Goal: Task Accomplishment & Management: Complete application form

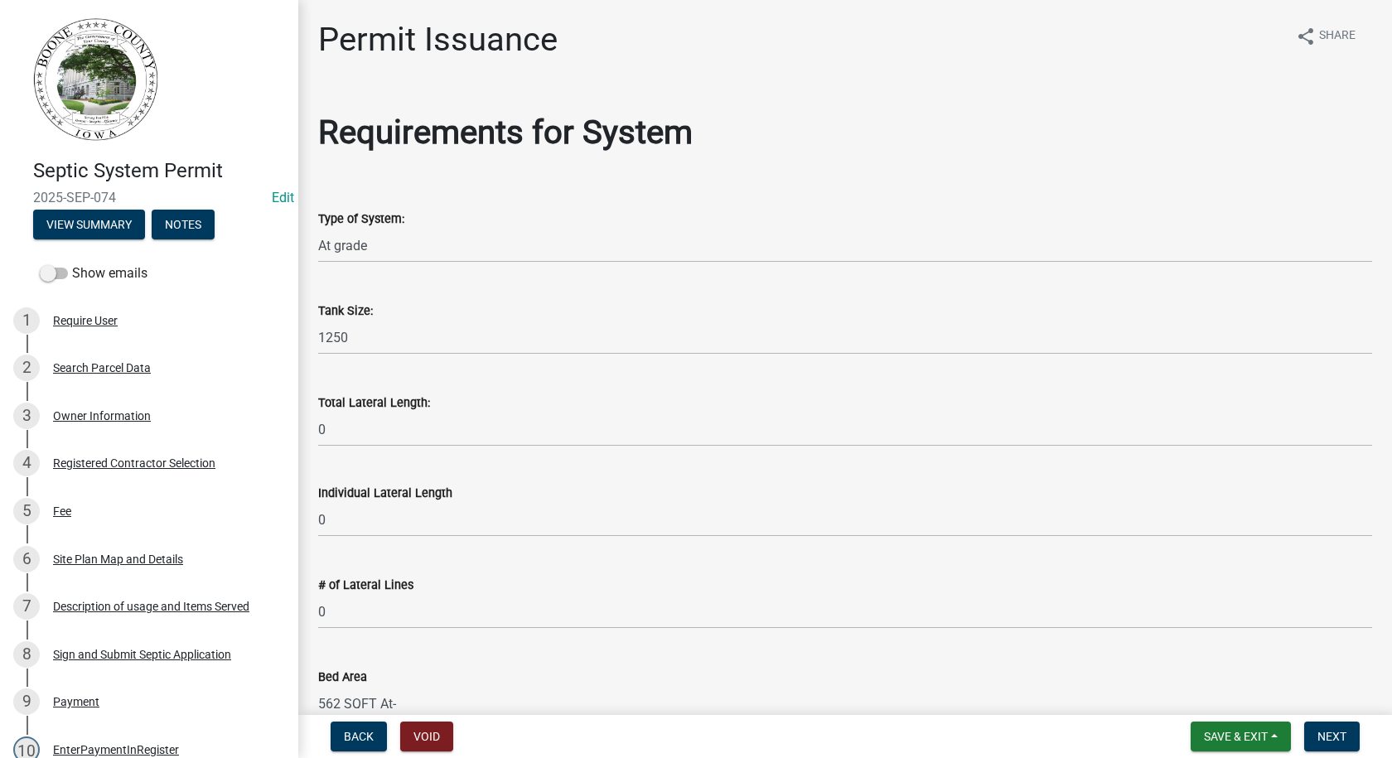
select select "48b175c6-6fd4-4b28-9230-d97fd5b226fb"
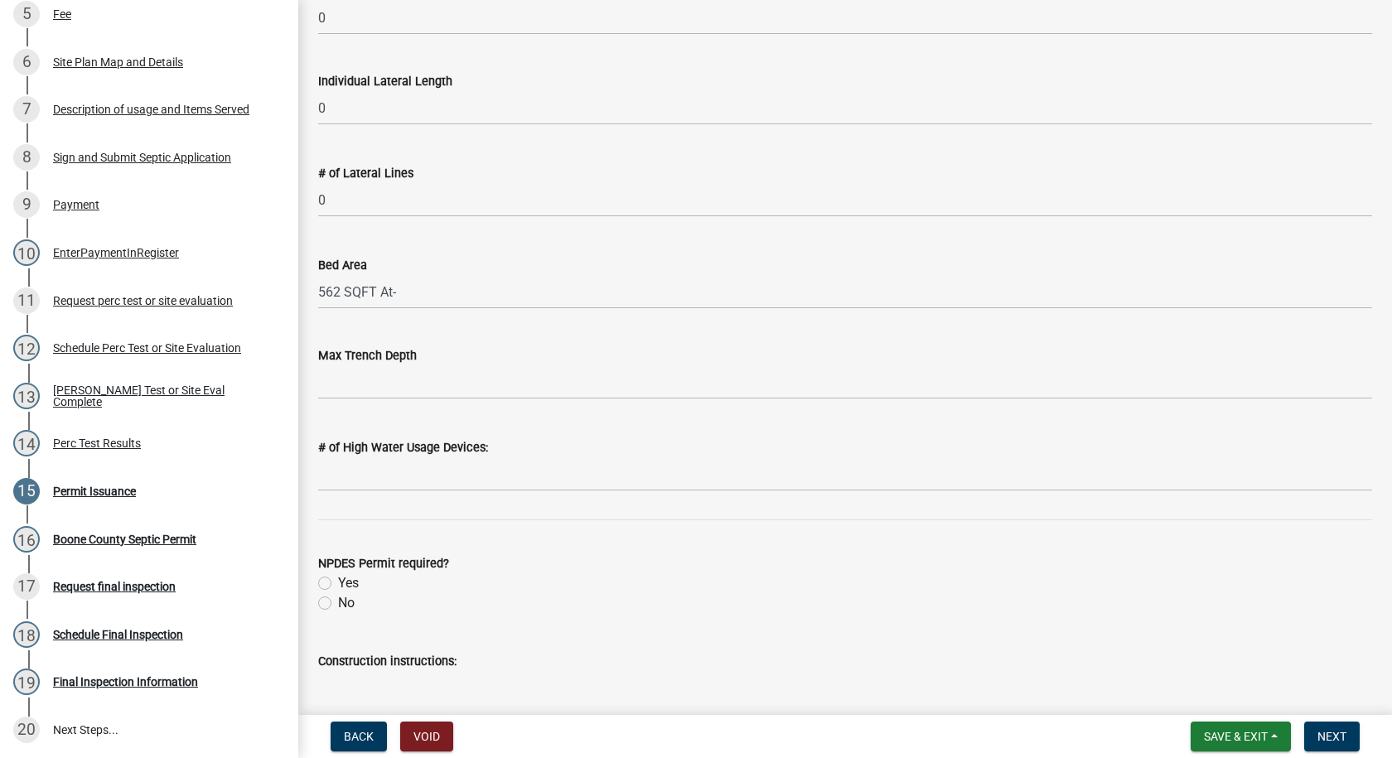
scroll to position [497, 0]
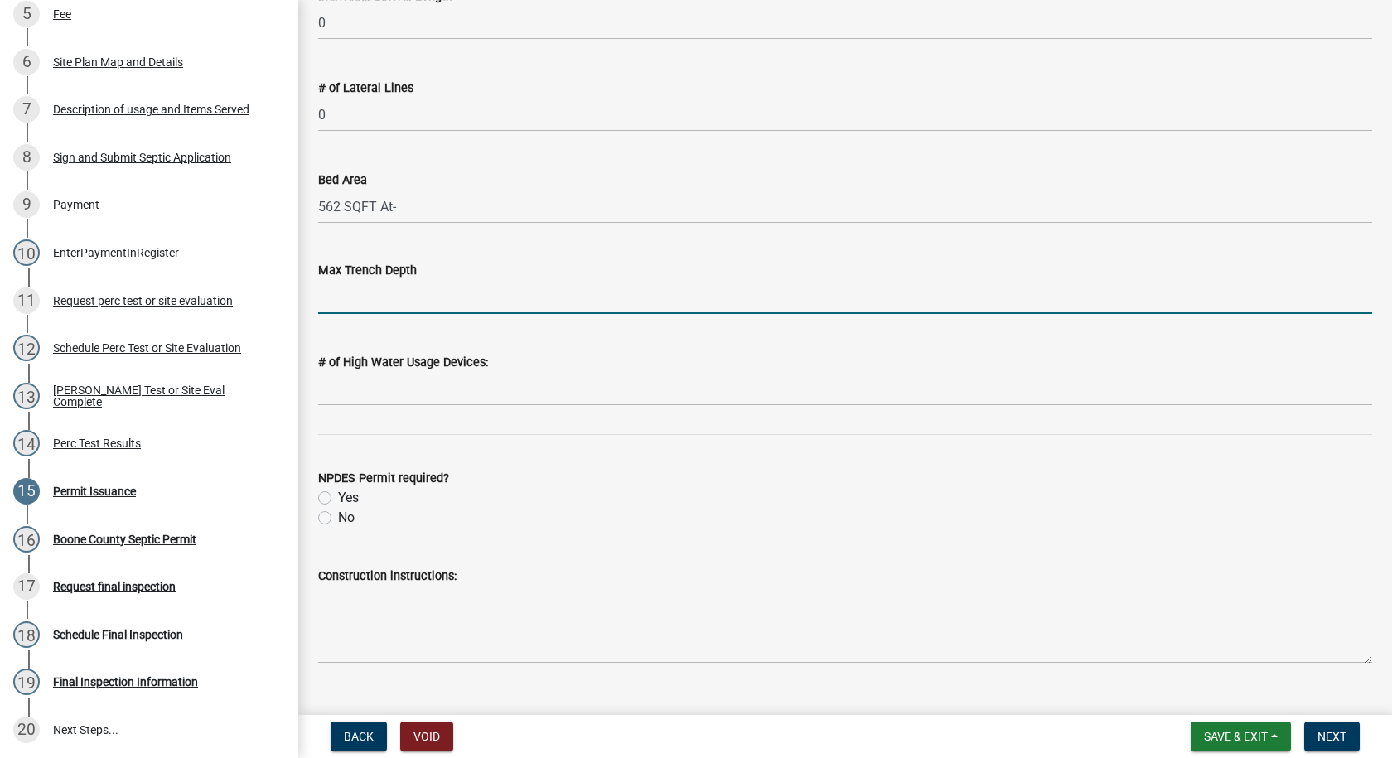
click at [396, 304] on input "text" at bounding box center [845, 297] width 1054 height 34
type input "5"
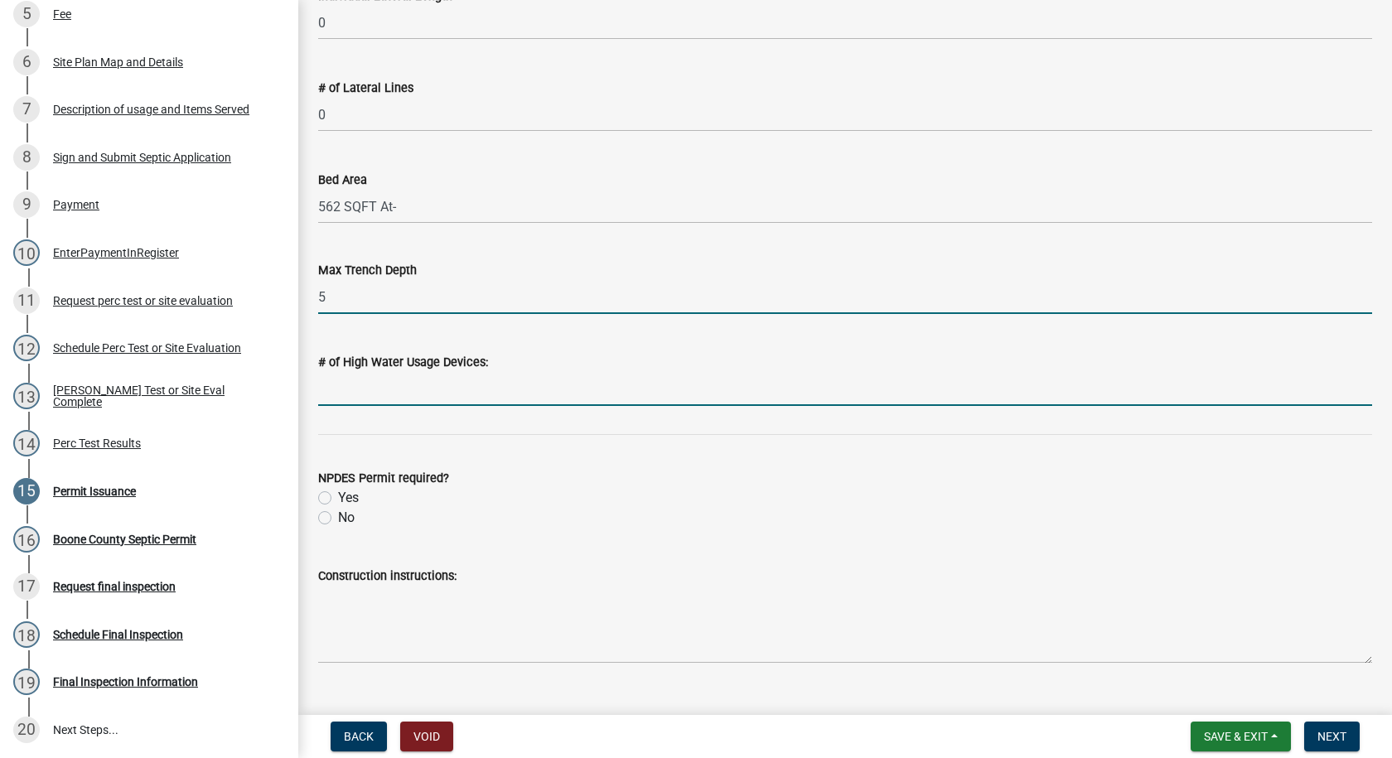
click at [372, 394] on input "text" at bounding box center [845, 389] width 1054 height 34
type input "0"
click at [338, 517] on label "No" at bounding box center [346, 518] width 17 height 20
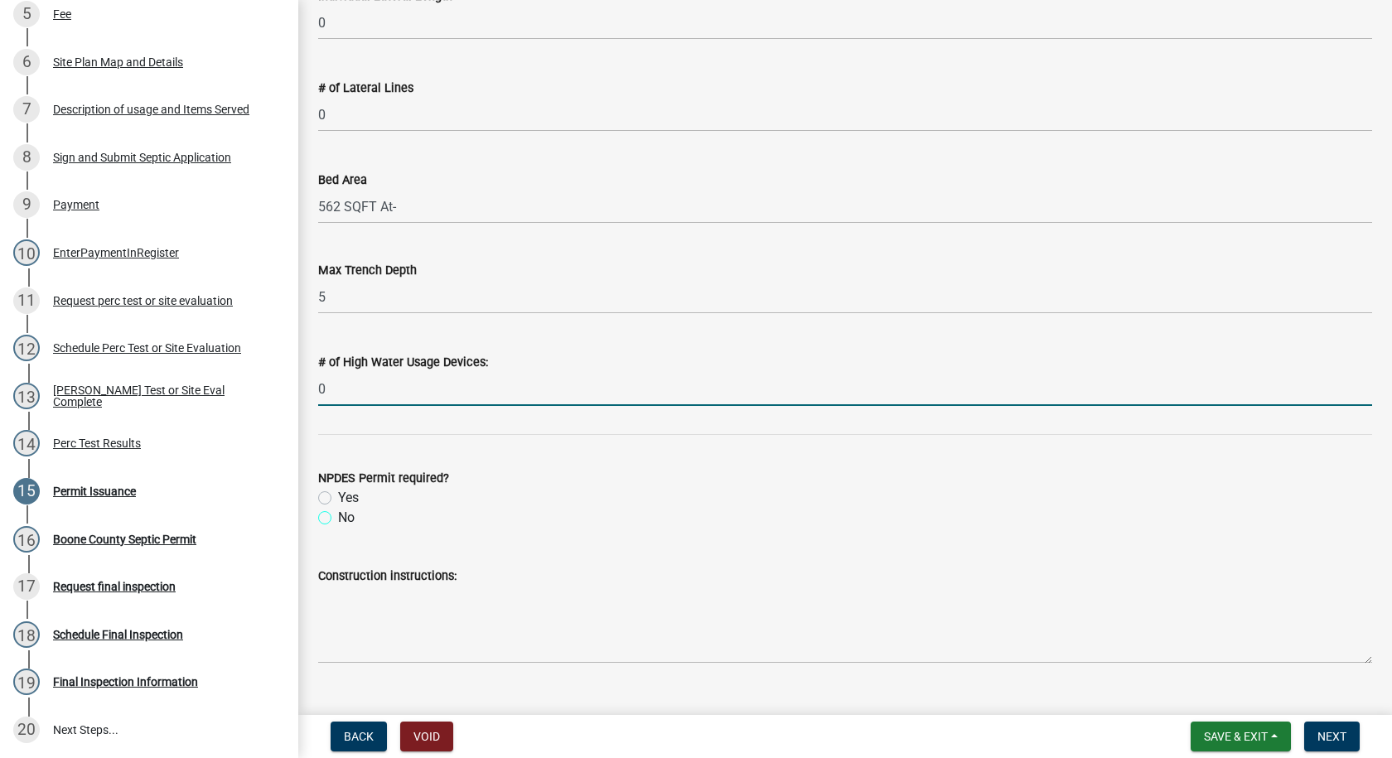
click at [338, 517] on input "No" at bounding box center [343, 513] width 11 height 11
radio input "true"
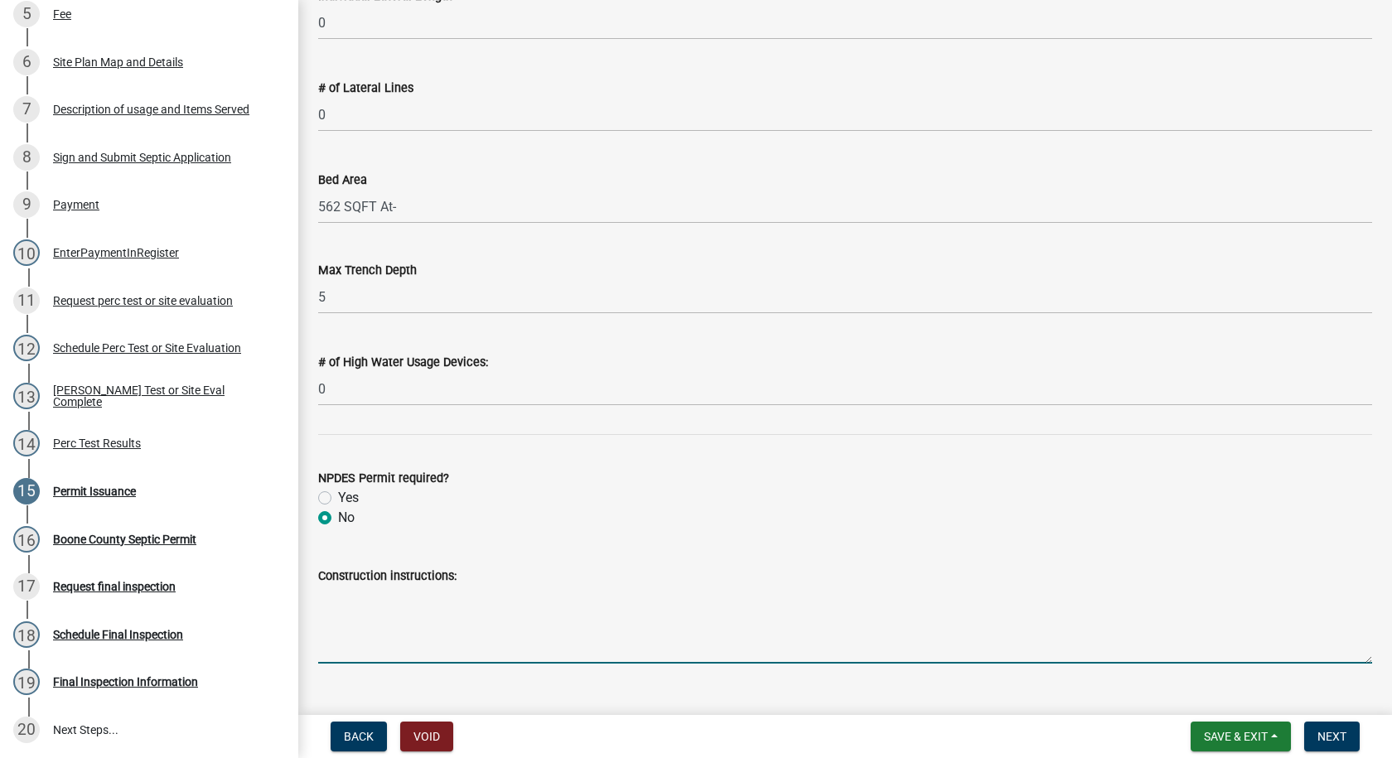
click at [349, 592] on textarea "Construction instructions:" at bounding box center [845, 625] width 1054 height 78
type textarea "1"
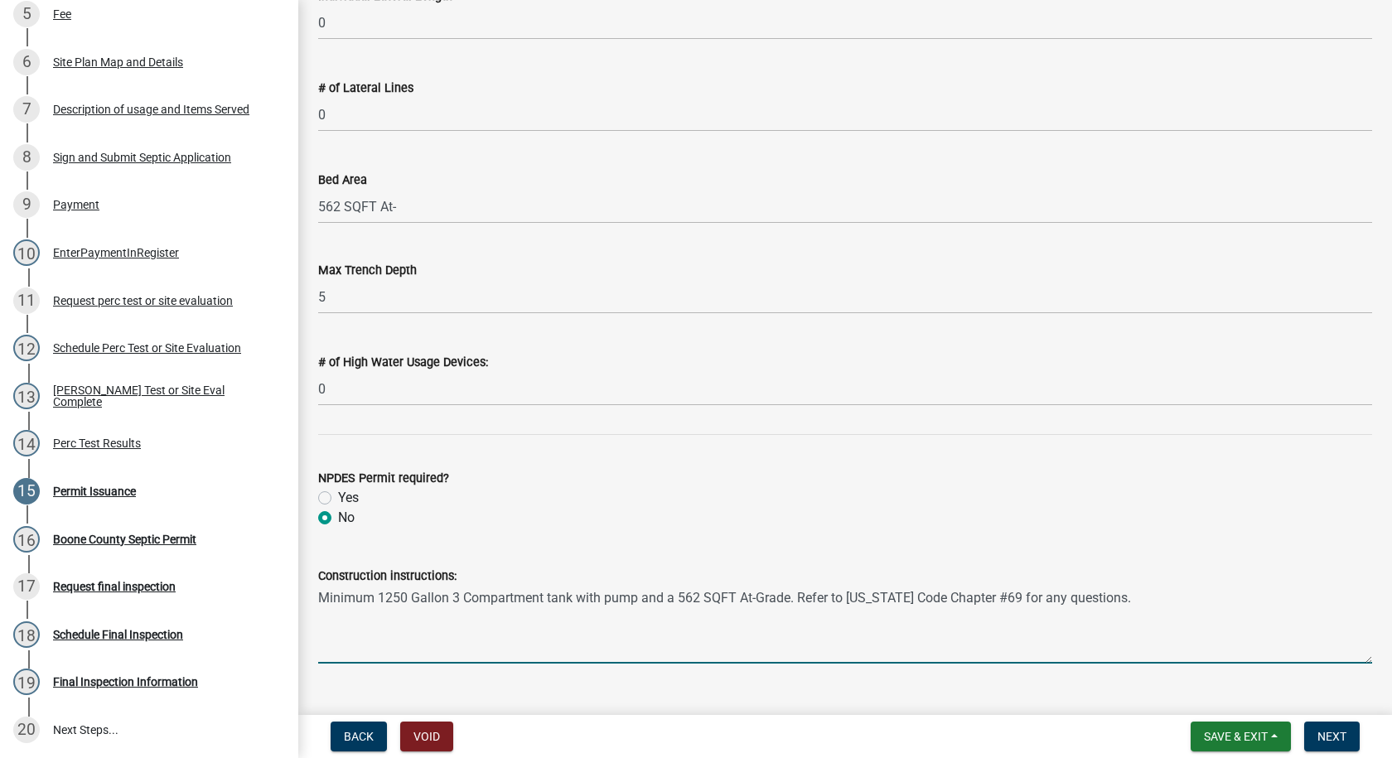
type textarea "Minimum 1250 Gallon 3 Compartment tank with pump and a 562 SQFT At-Grade. Refer…"
drag, startPoint x: 402, startPoint y: 205, endPoint x: 413, endPoint y: 208, distance: 11.1
click at [403, 205] on input "562 SQFT At-" at bounding box center [845, 207] width 1054 height 34
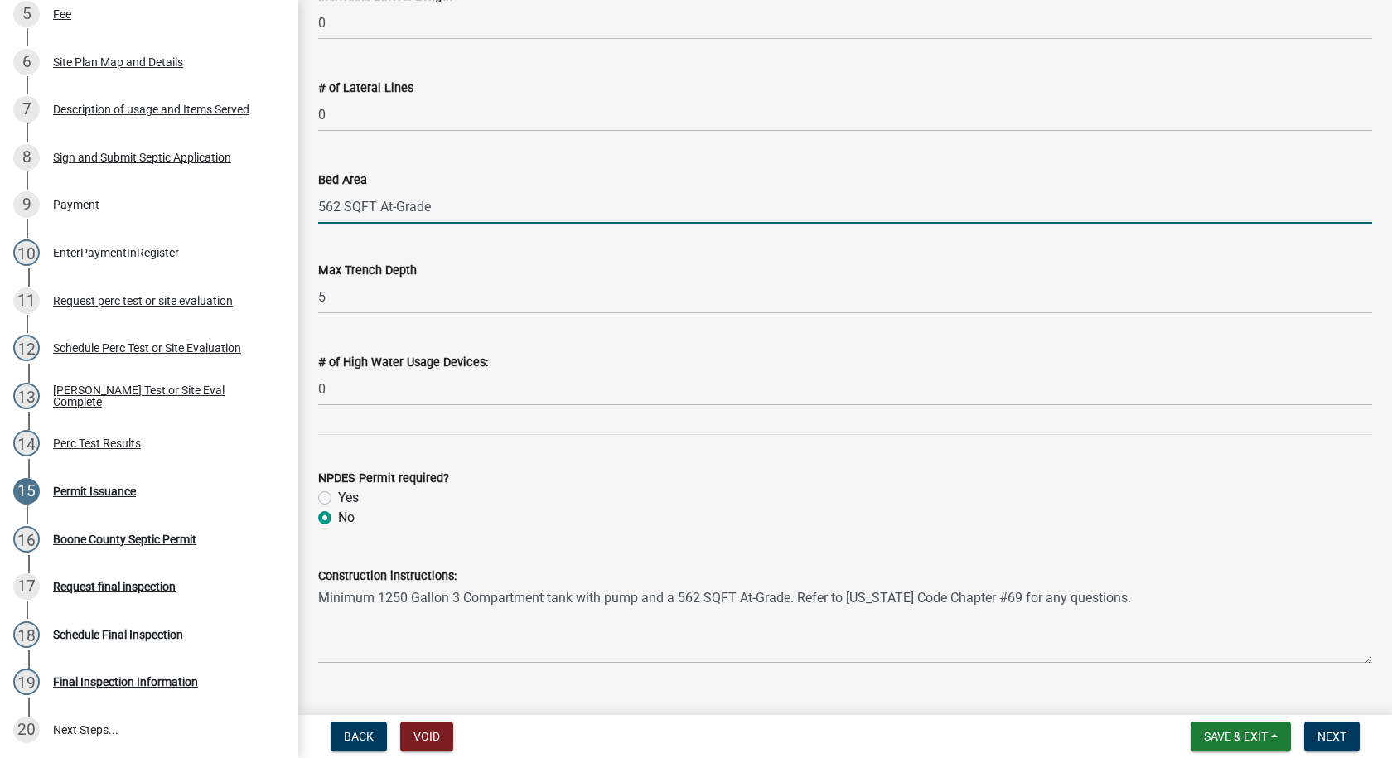
type input "562 SQFT At-Grade"
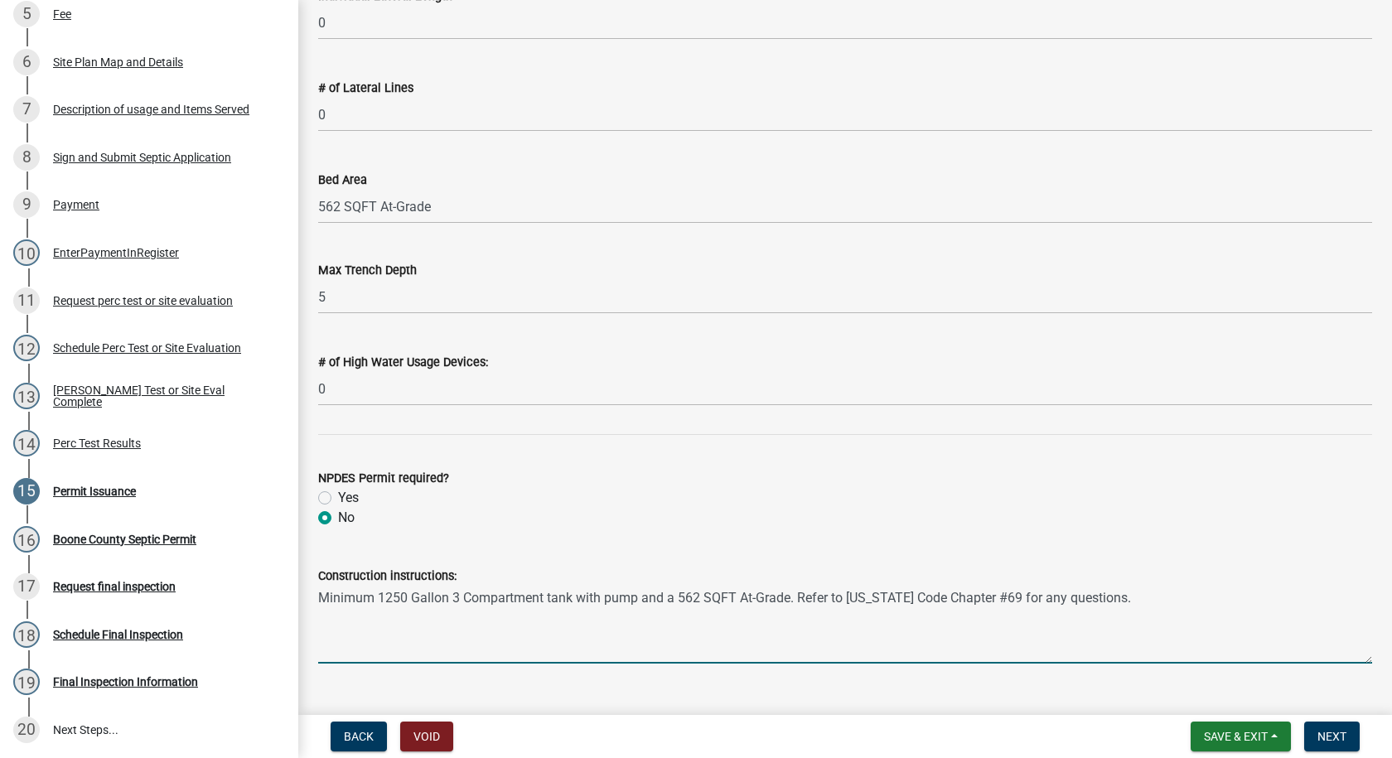
click at [1096, 599] on textarea "Minimum 1250 Gallon 3 Compartment tank with pump and a 562 SQFT At-Grade. Refer…" at bounding box center [845, 625] width 1054 height 78
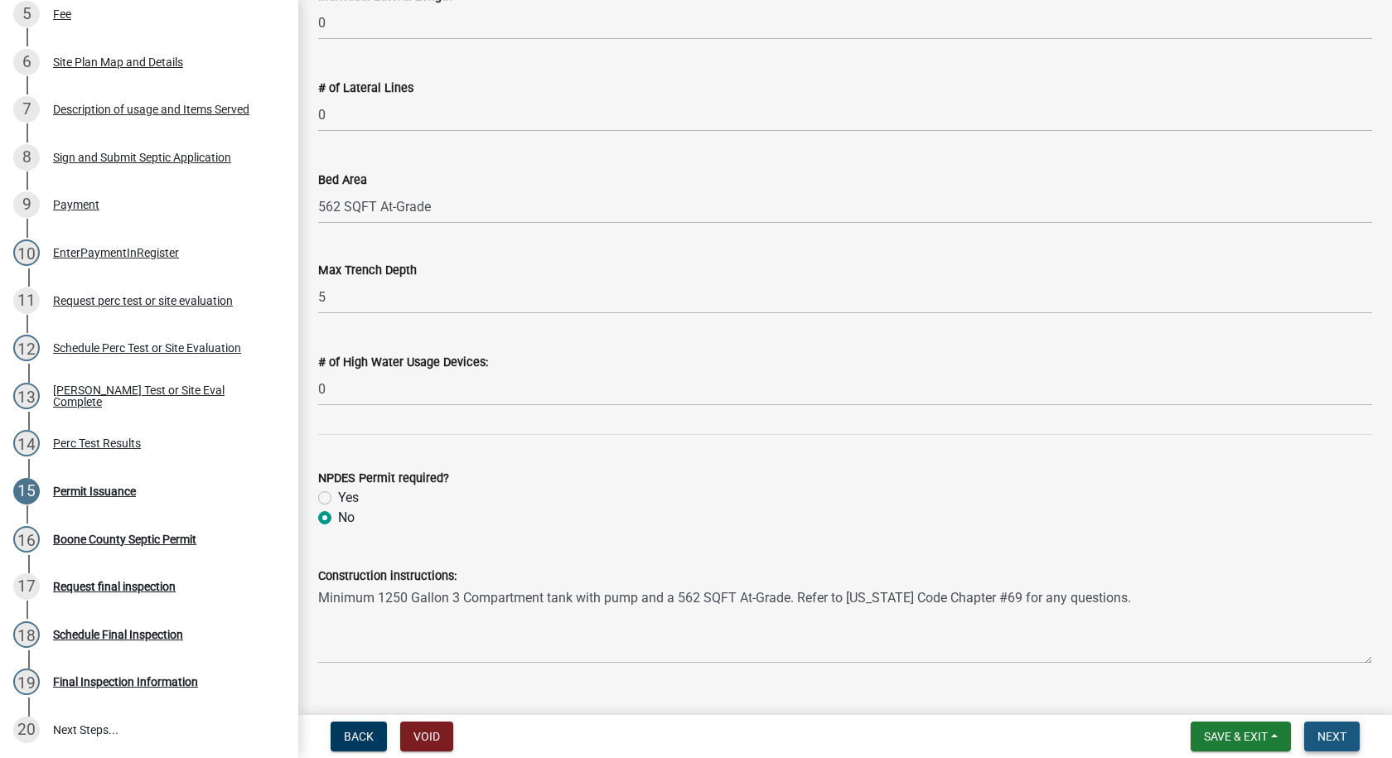
click at [1328, 739] on span "Next" at bounding box center [1331, 736] width 29 height 13
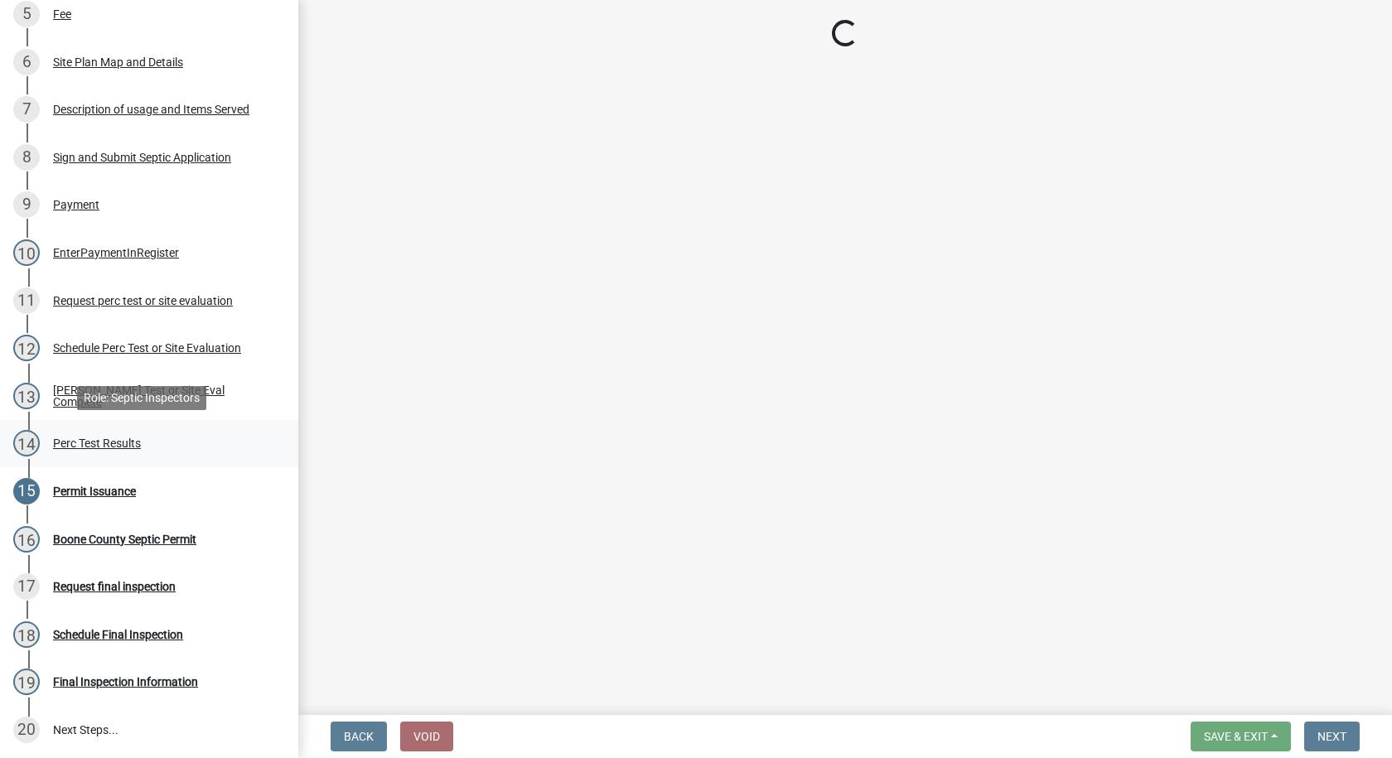
click at [114, 441] on div "Perc Test Results" at bounding box center [97, 443] width 88 height 12
select select "24454754-256b-47dd-bfd0-3cbbb785a58c"
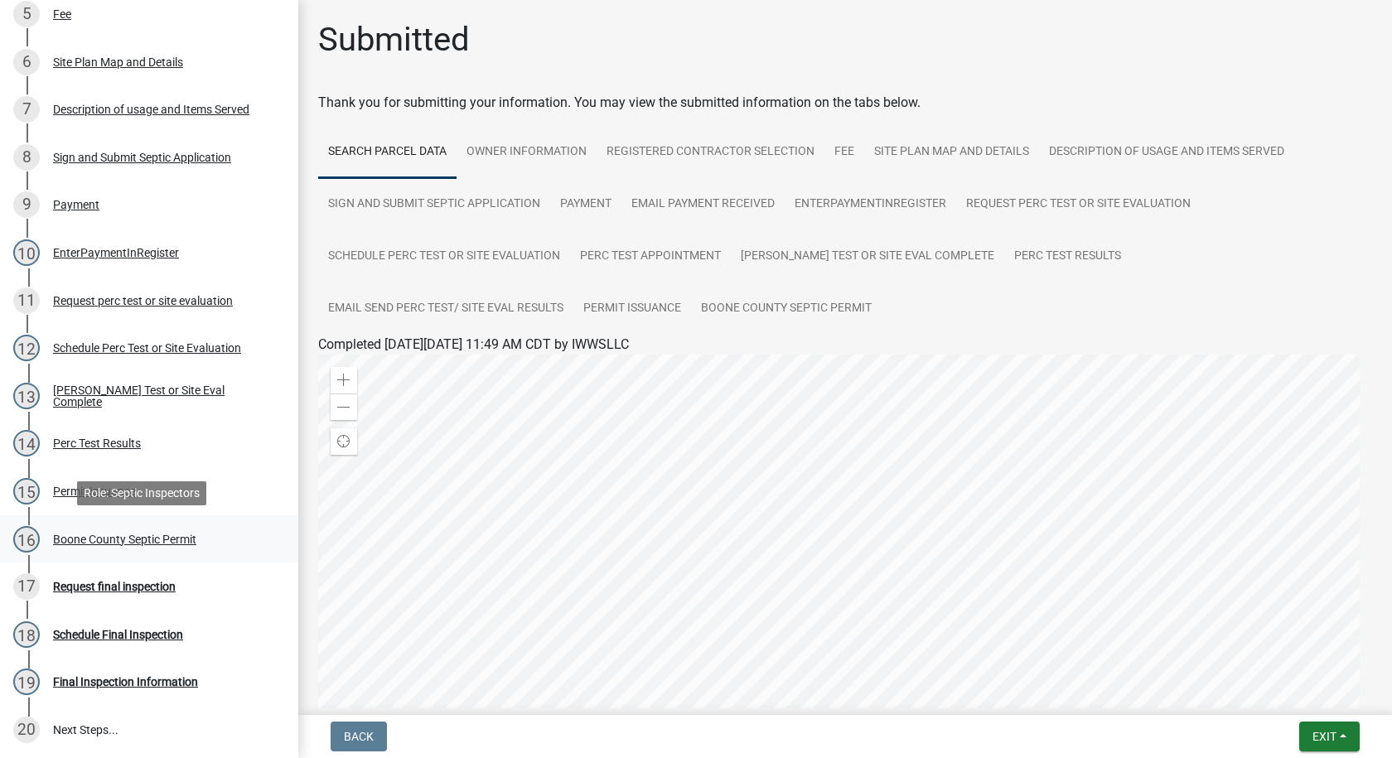
click at [143, 538] on div "Boone County Septic Permit" at bounding box center [124, 540] width 143 height 12
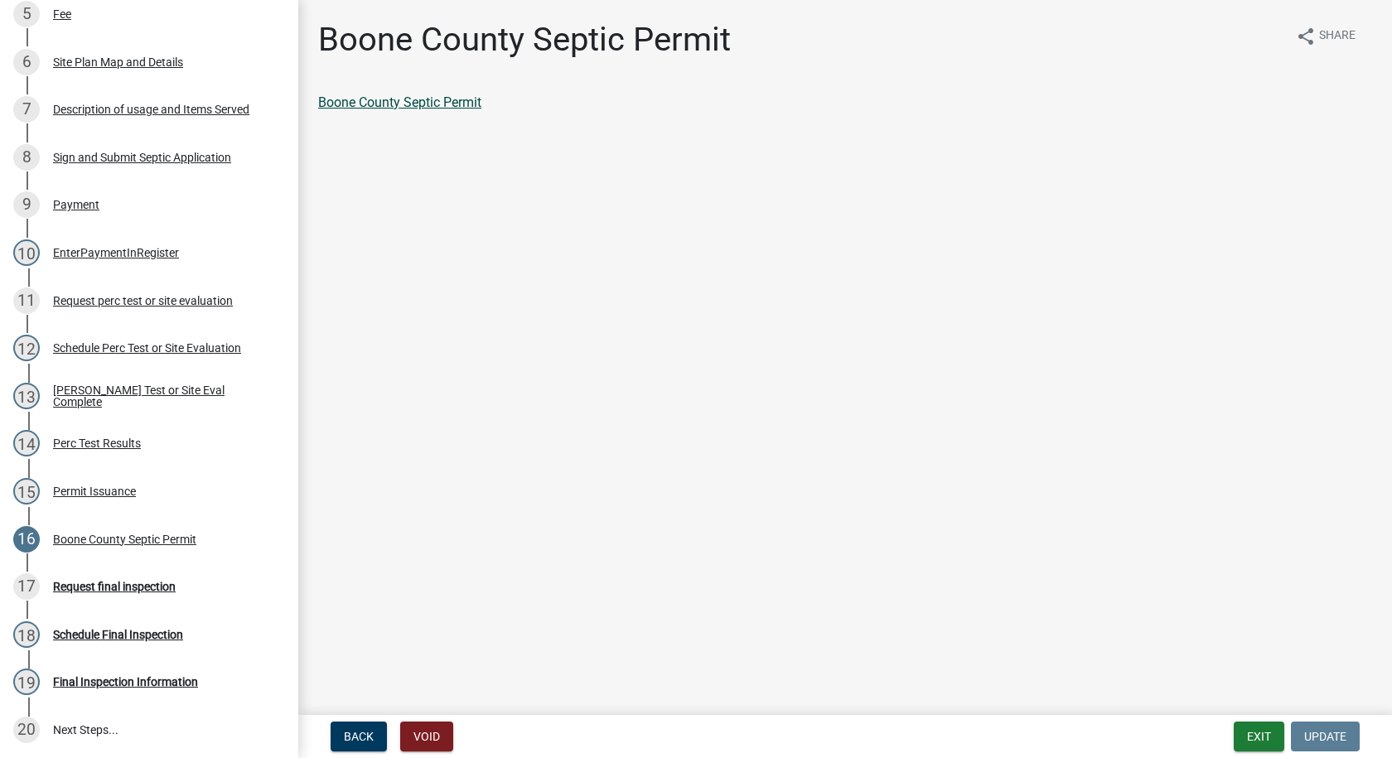
click at [459, 105] on link "Boone County Septic Permit" at bounding box center [399, 102] width 163 height 16
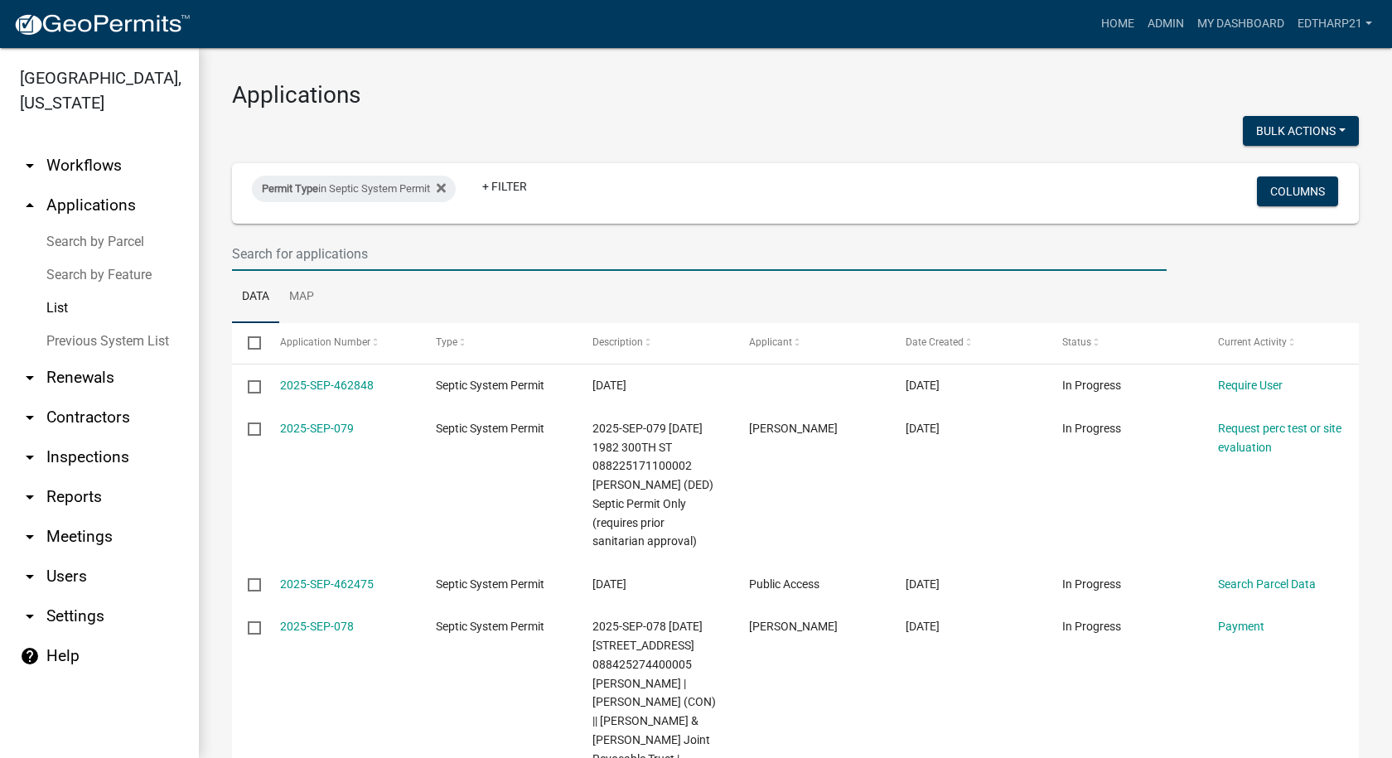
drag, startPoint x: 316, startPoint y: 249, endPoint x: 332, endPoint y: 244, distance: 17.3
click at [316, 249] on input "text" at bounding box center [699, 254] width 935 height 34
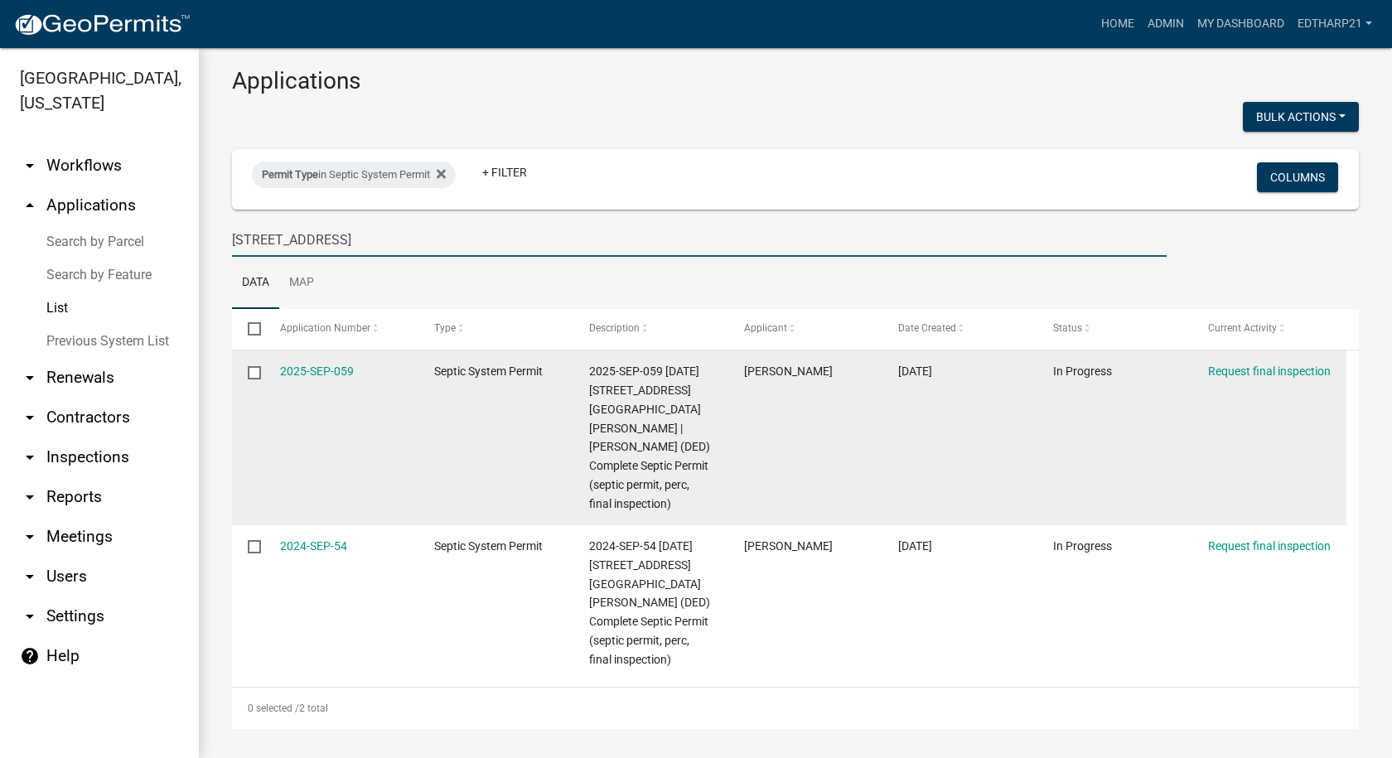
scroll to position [17, 0]
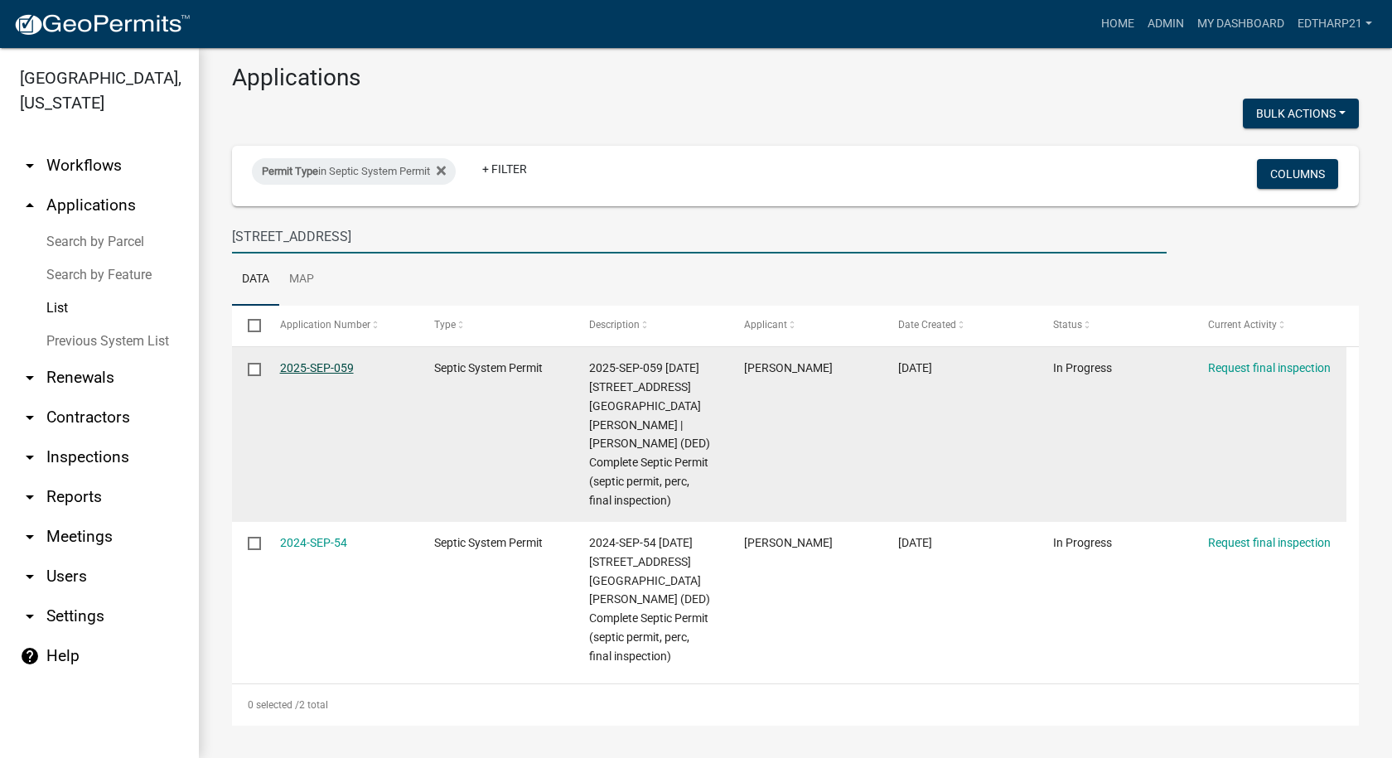
type input "[STREET_ADDRESS]"
click at [307, 370] on link "2025-SEP-059" at bounding box center [317, 367] width 74 height 13
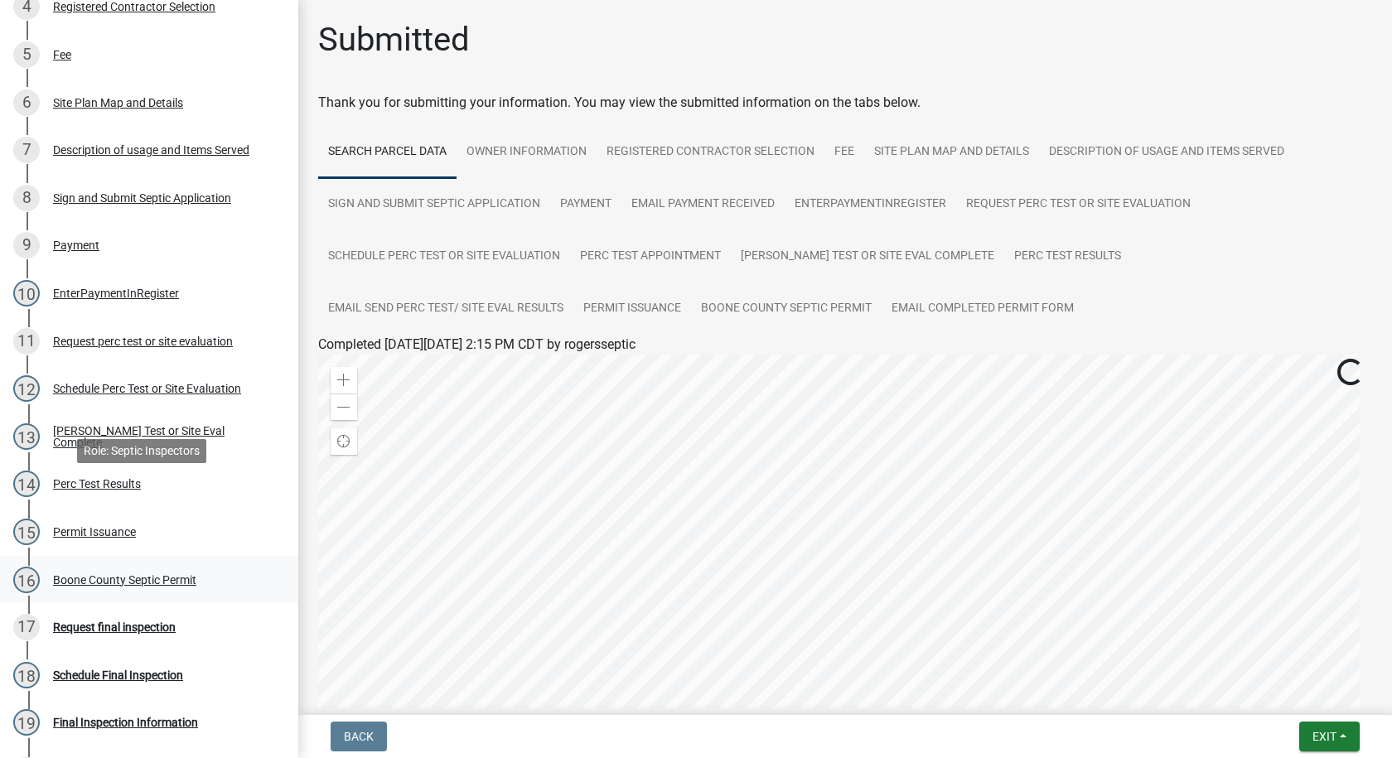
scroll to position [497, 0]
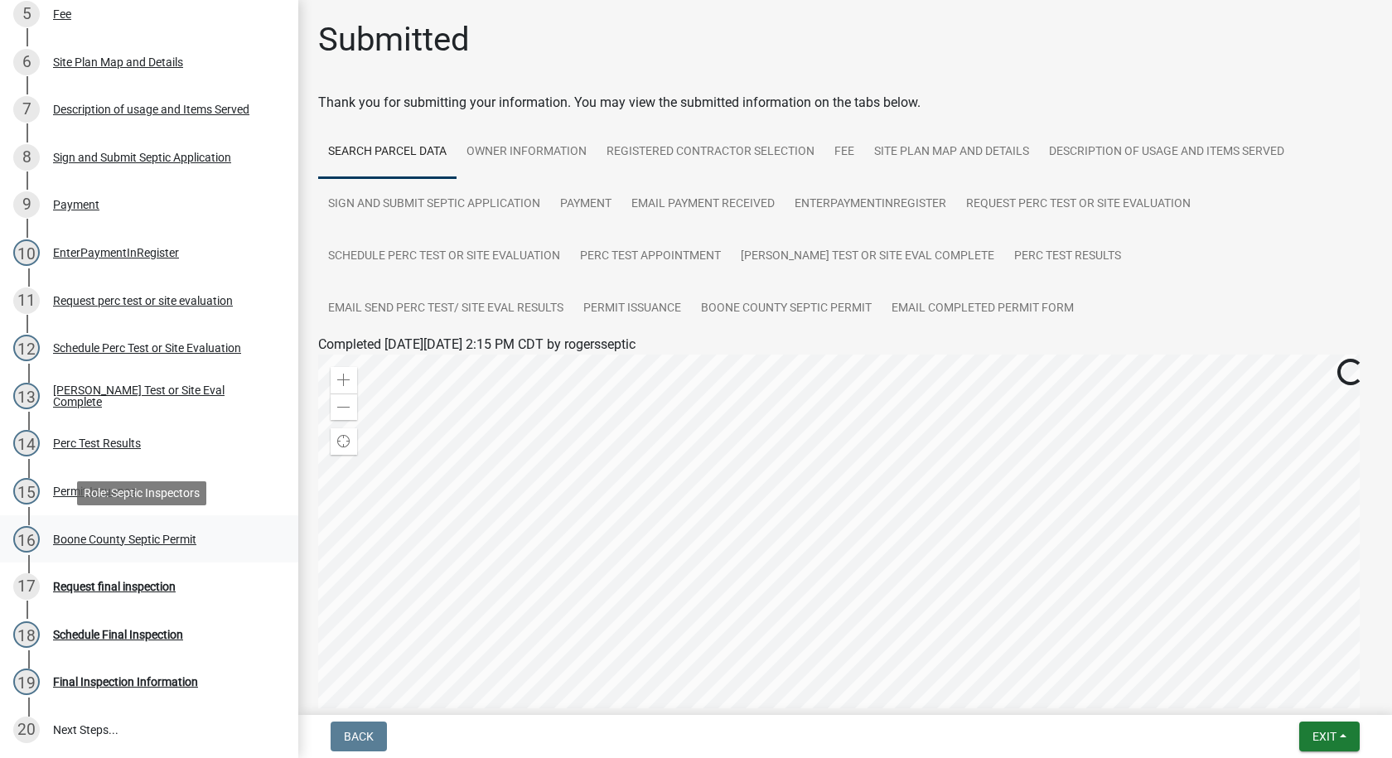
click at [186, 539] on div "Boone County Septic Permit" at bounding box center [124, 540] width 143 height 12
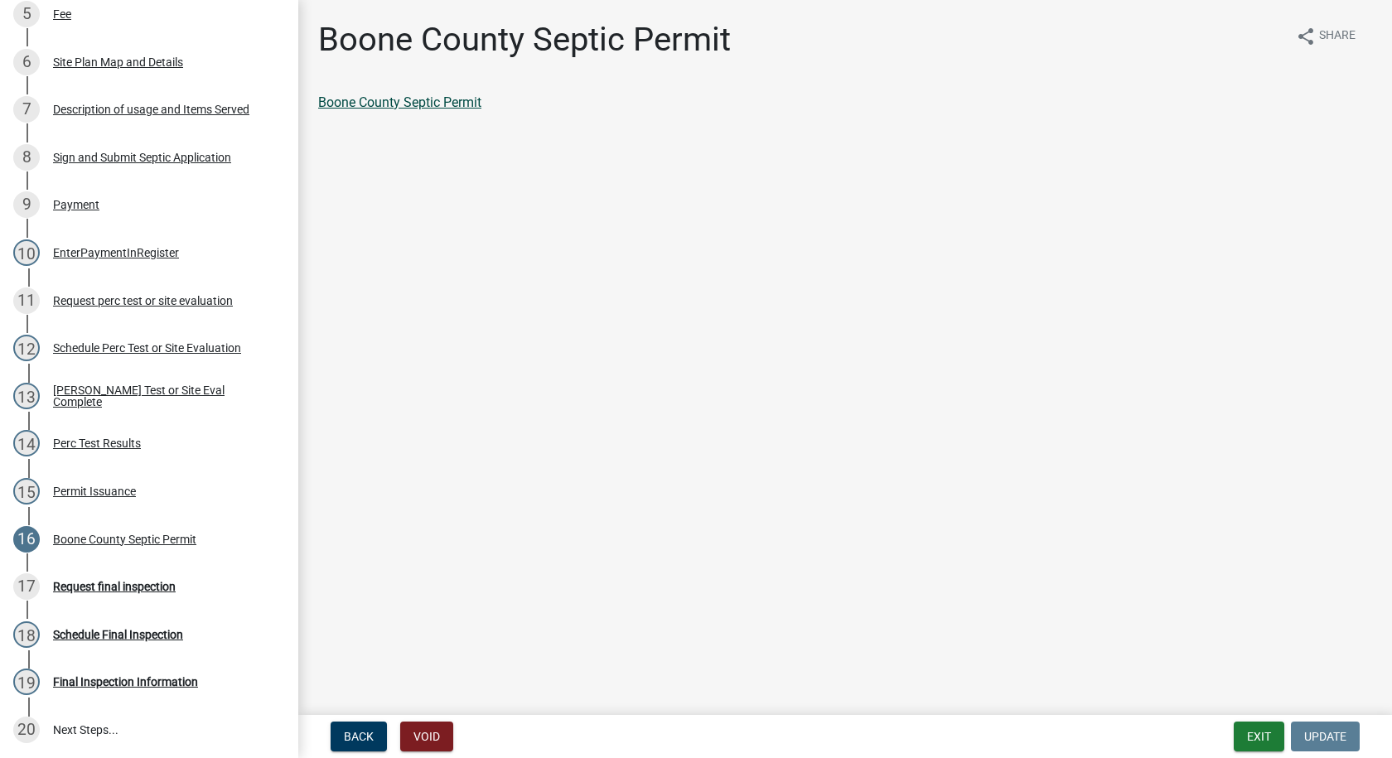
click at [418, 98] on link "Boone County Septic Permit" at bounding box center [399, 102] width 163 height 16
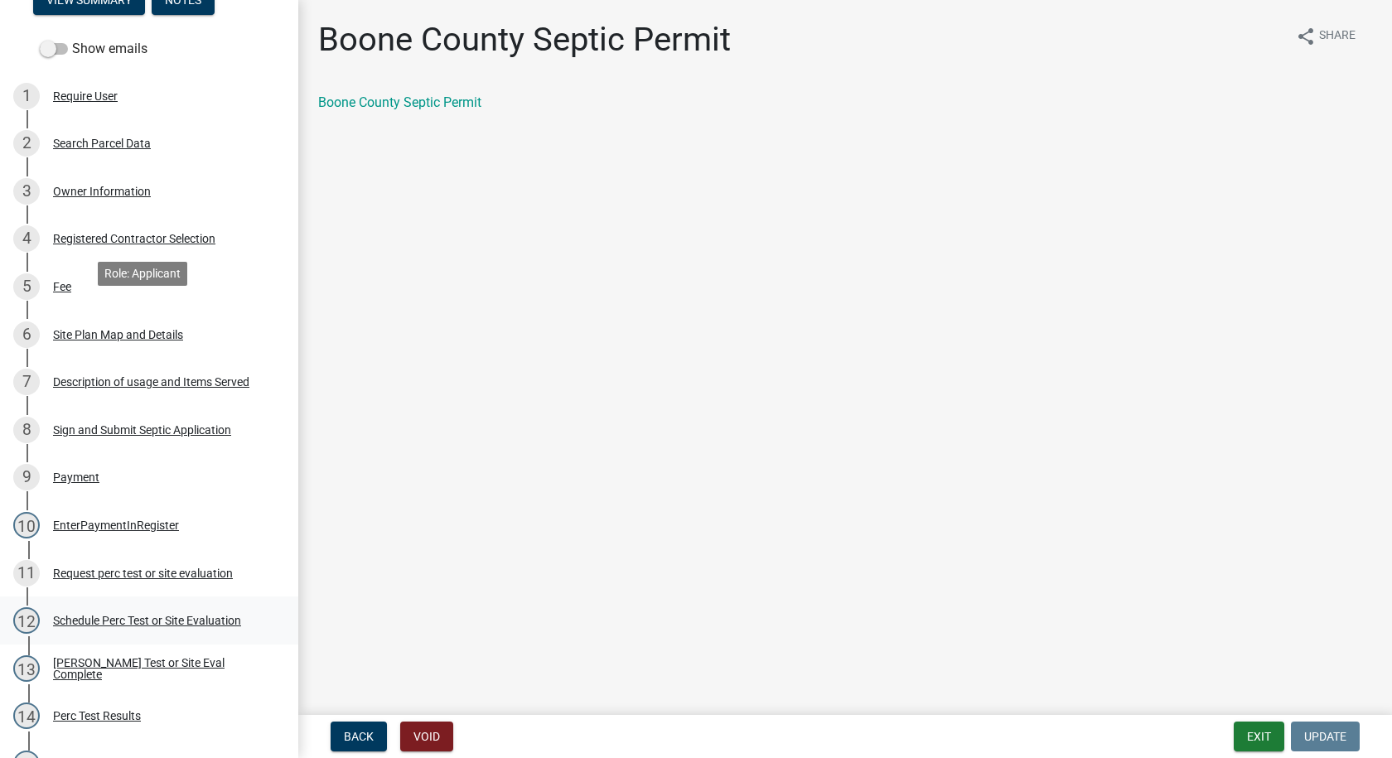
scroll to position [0, 0]
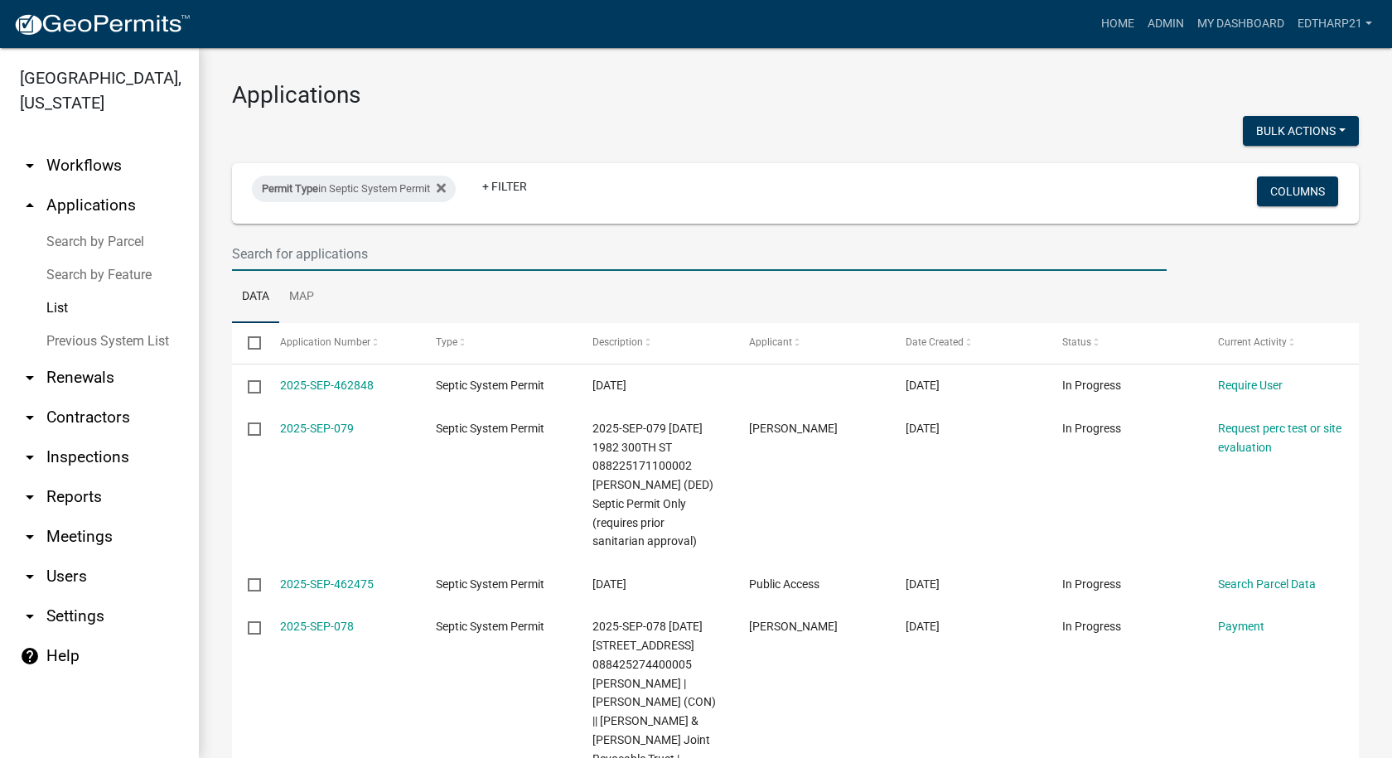
click at [246, 254] on input "text" at bounding box center [699, 254] width 935 height 34
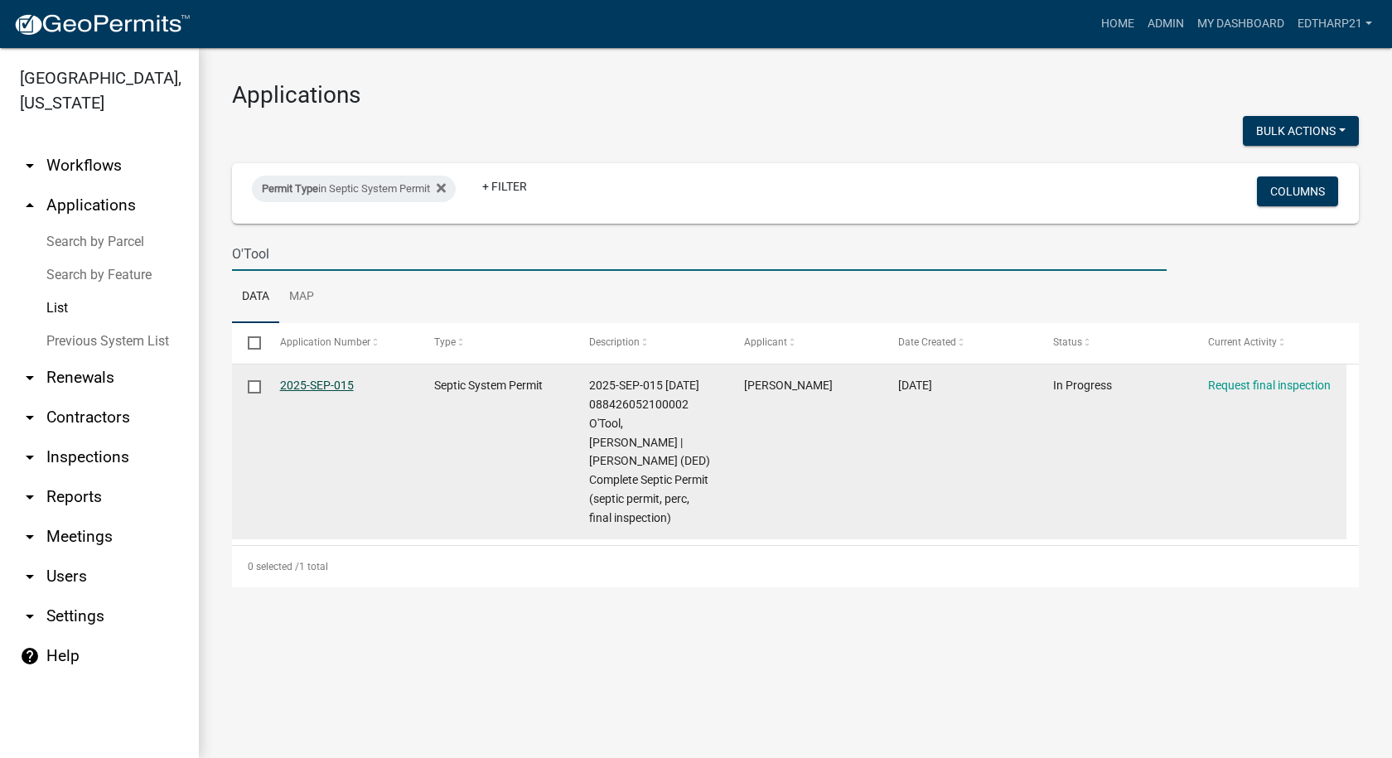
type input "O'Tool"
click at [344, 388] on link "2025-SEP-015" at bounding box center [317, 385] width 74 height 13
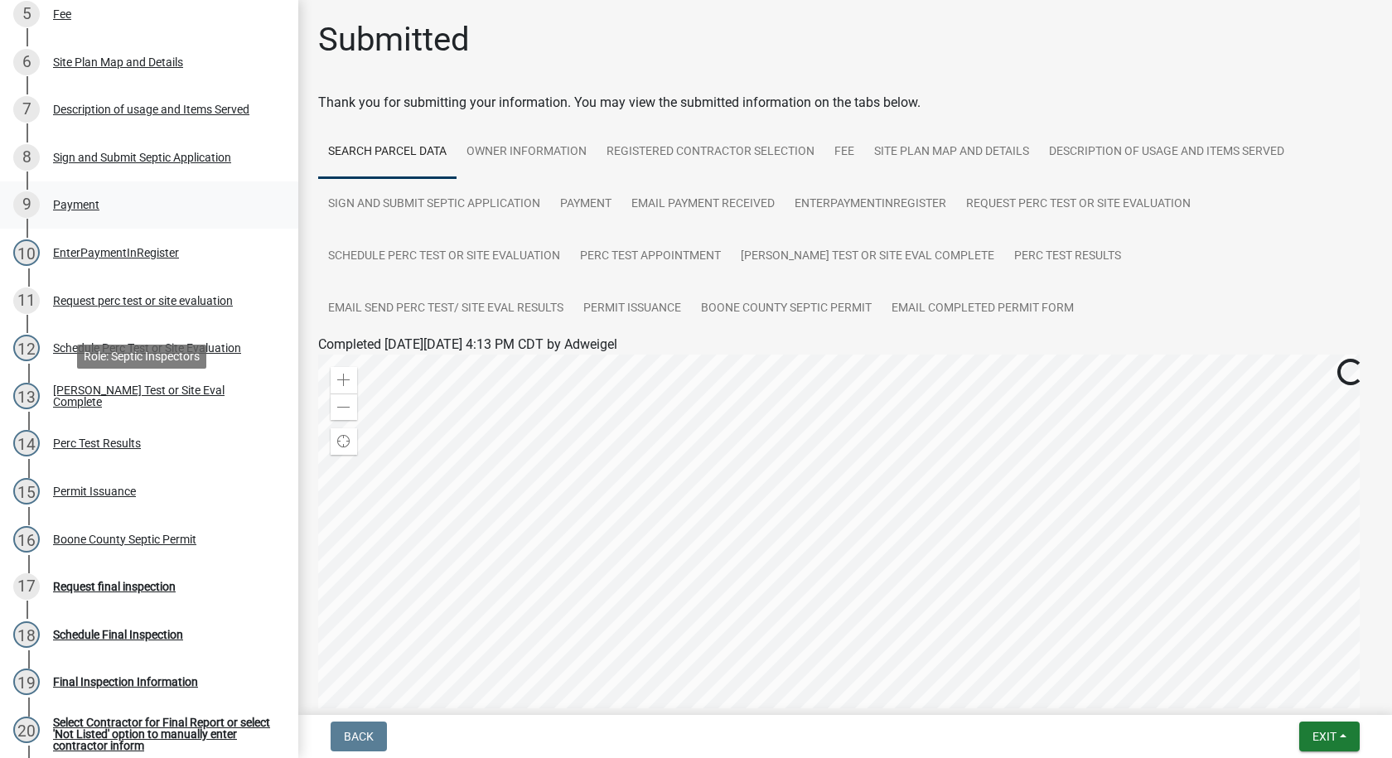
scroll to position [580, 0]
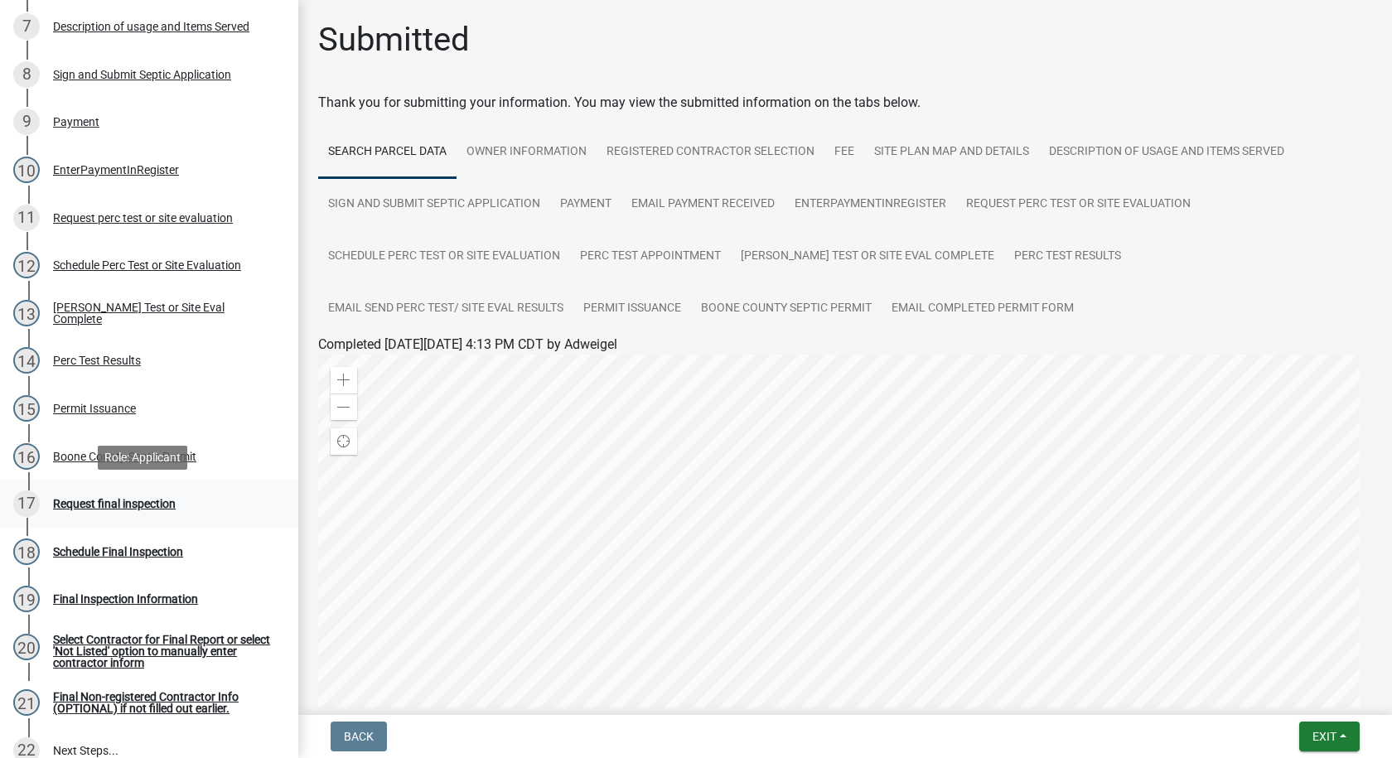
click at [172, 503] on div "Request final inspection" at bounding box center [114, 504] width 123 height 12
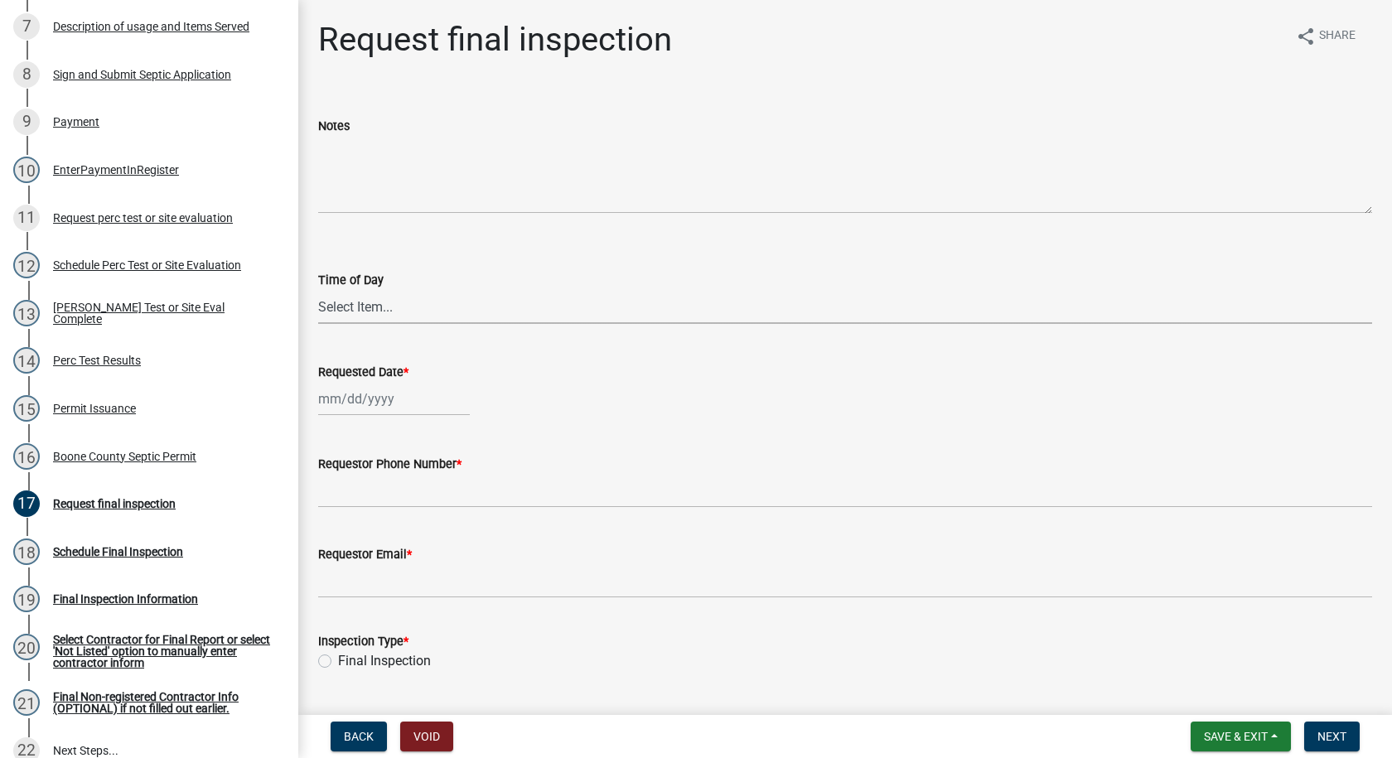
click at [359, 307] on select "Select Item... AM PM" at bounding box center [845, 307] width 1054 height 34
click at [318, 290] on select "Select Item... AM PM" at bounding box center [845, 307] width 1054 height 34
select select "3d996644-d196-4a30-b466-566fd6d5b8ee"
click at [341, 399] on div at bounding box center [394, 399] width 152 height 34
select select "8"
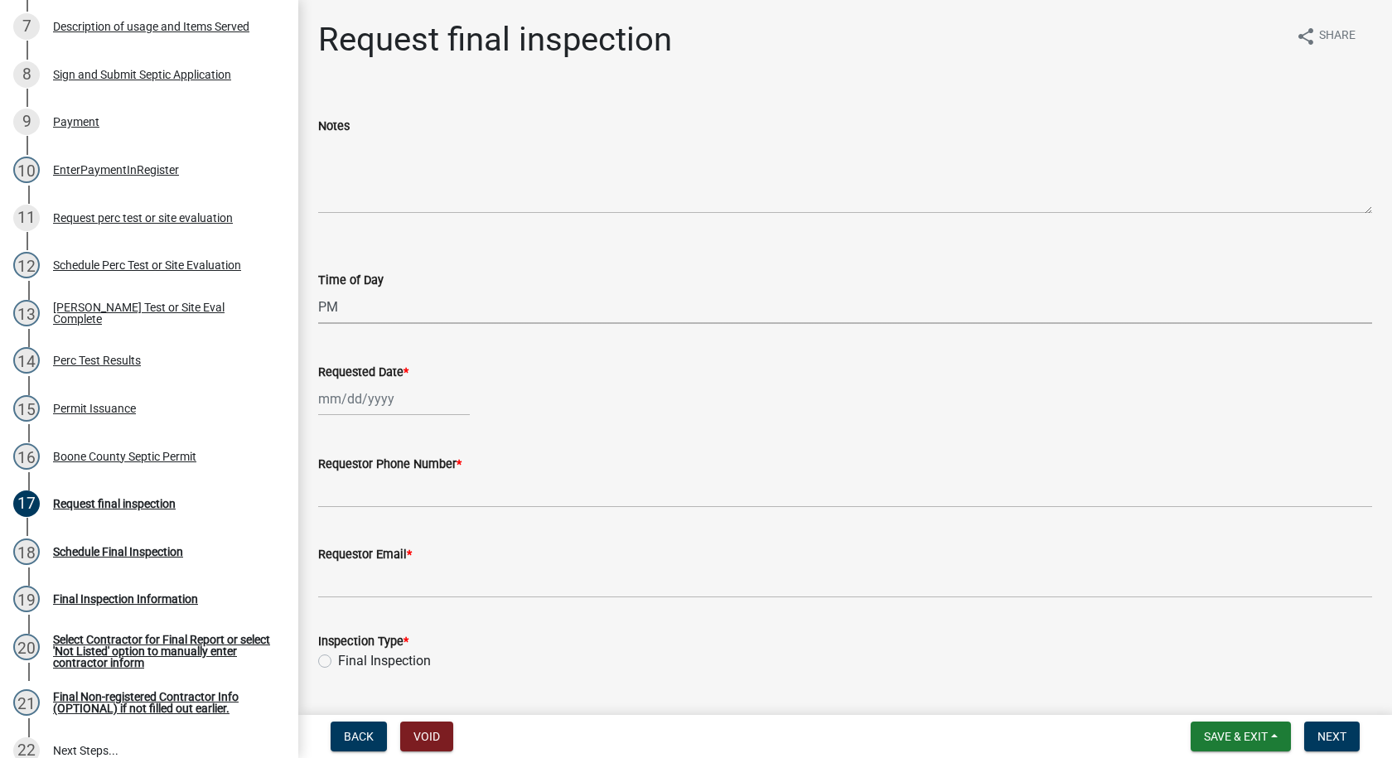
select select "2025"
click at [331, 539] on div "11" at bounding box center [334, 540] width 27 height 27
type input "[DATE]"
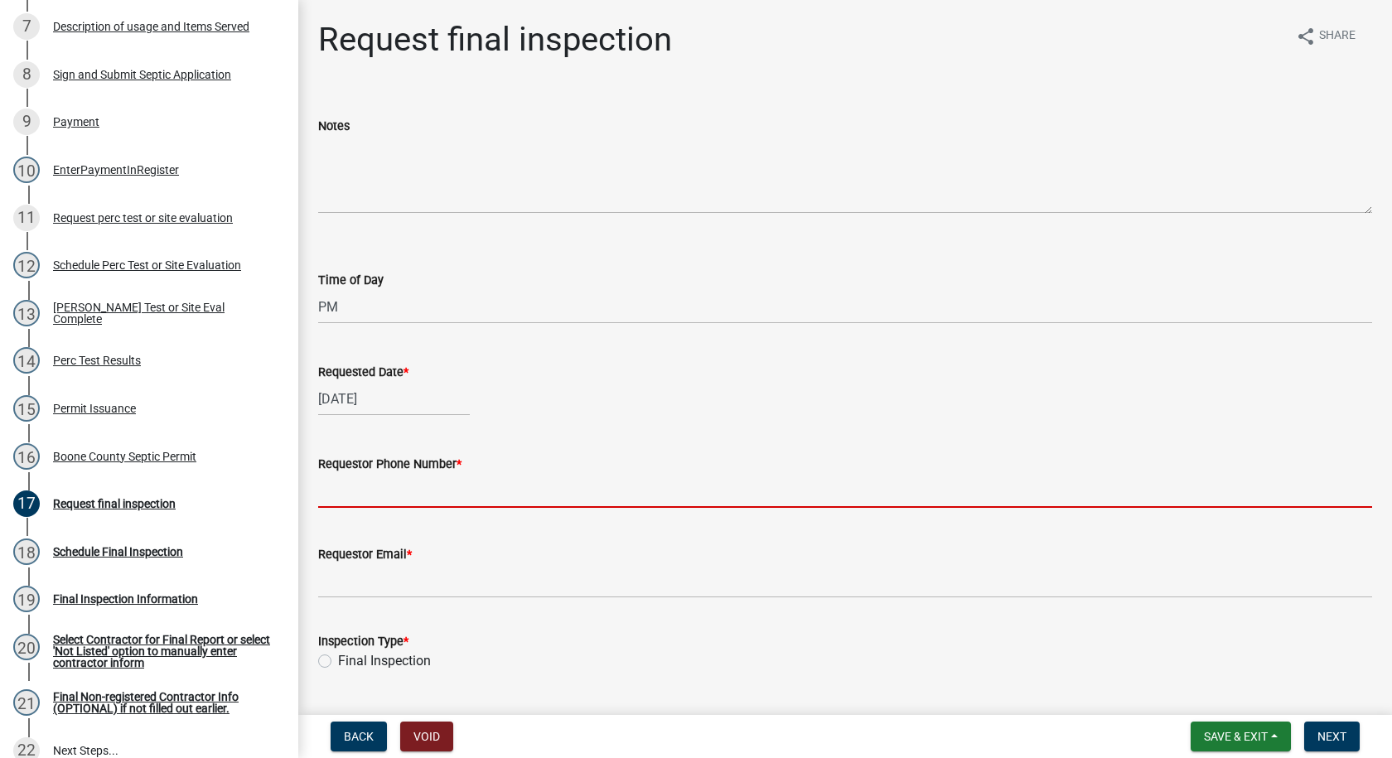
click at [402, 498] on input "Requestor Phone Number *" at bounding box center [845, 491] width 1054 height 34
type input "[PHONE_NUMBER]"
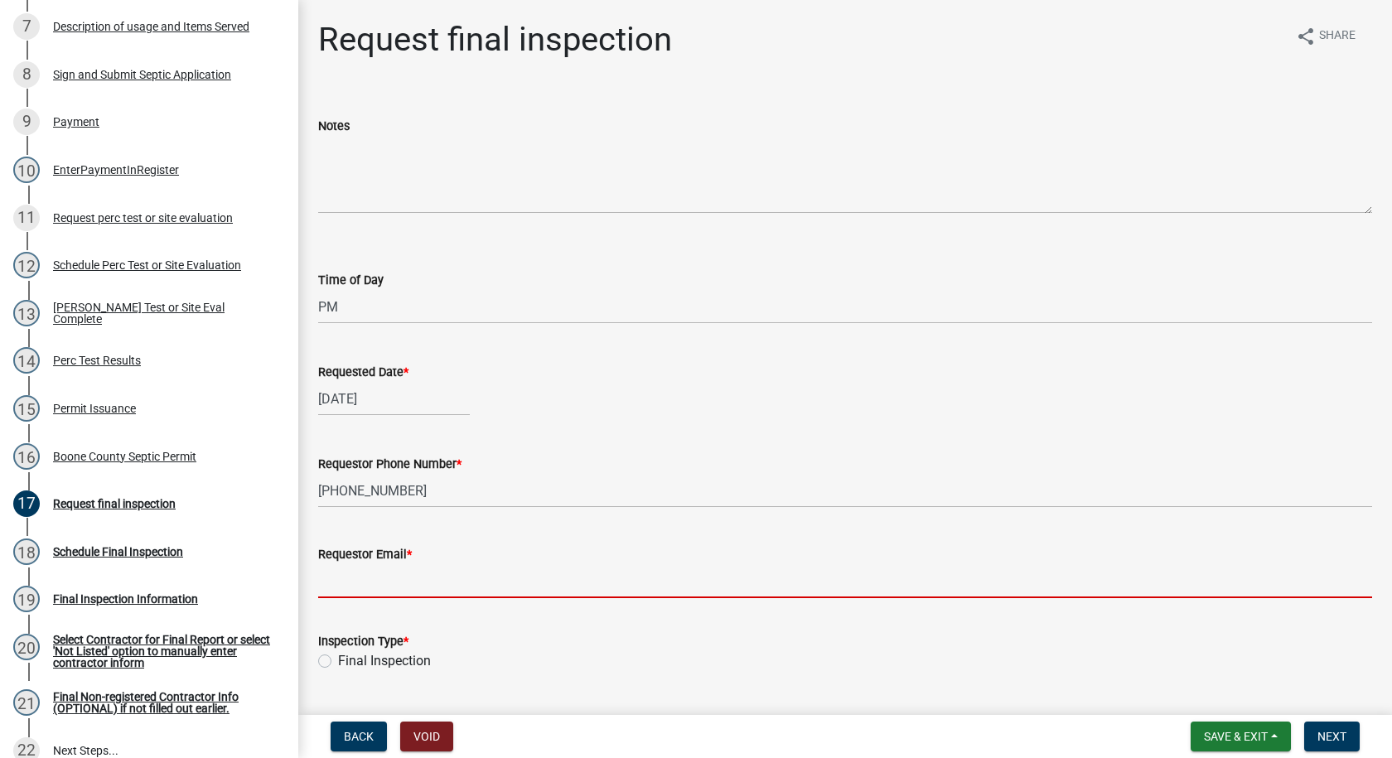
click at [362, 590] on input "Requestor Email *" at bounding box center [845, 581] width 1054 height 34
type input "[PERSON_NAME][EMAIL_ADDRESS][DOMAIN_NAME]"
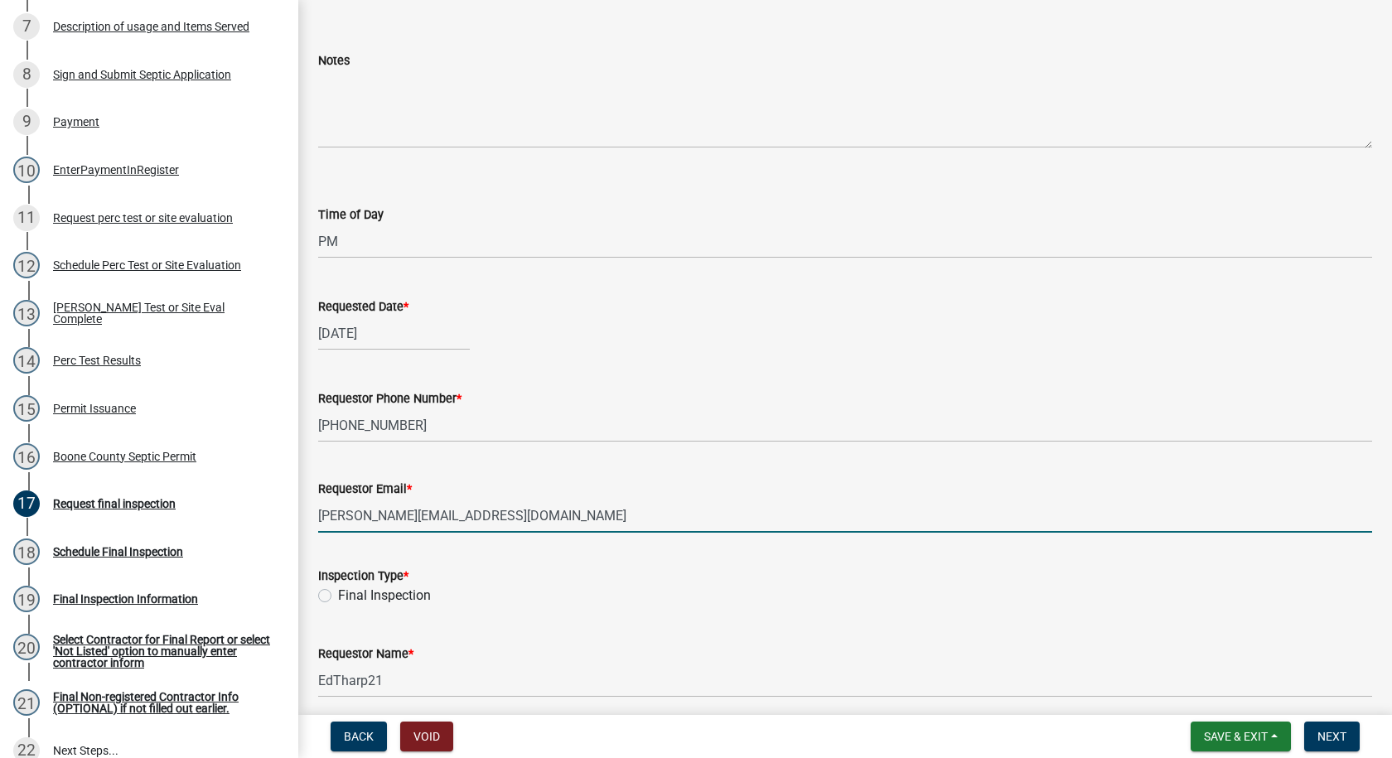
scroll to position [133, 0]
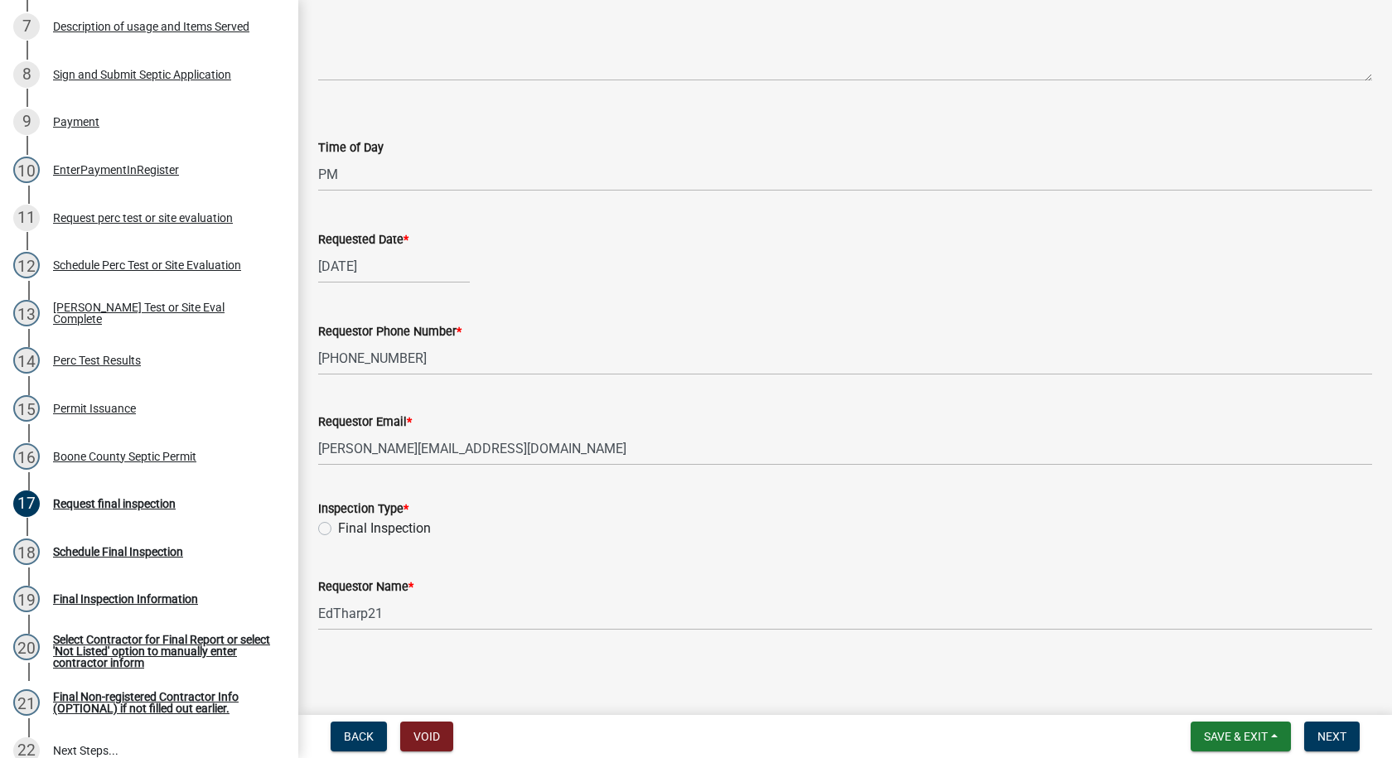
click at [338, 528] on label "Final Inspection" at bounding box center [384, 529] width 93 height 20
click at [338, 528] on input "Final Inspection" at bounding box center [343, 524] width 11 height 11
radio input "true"
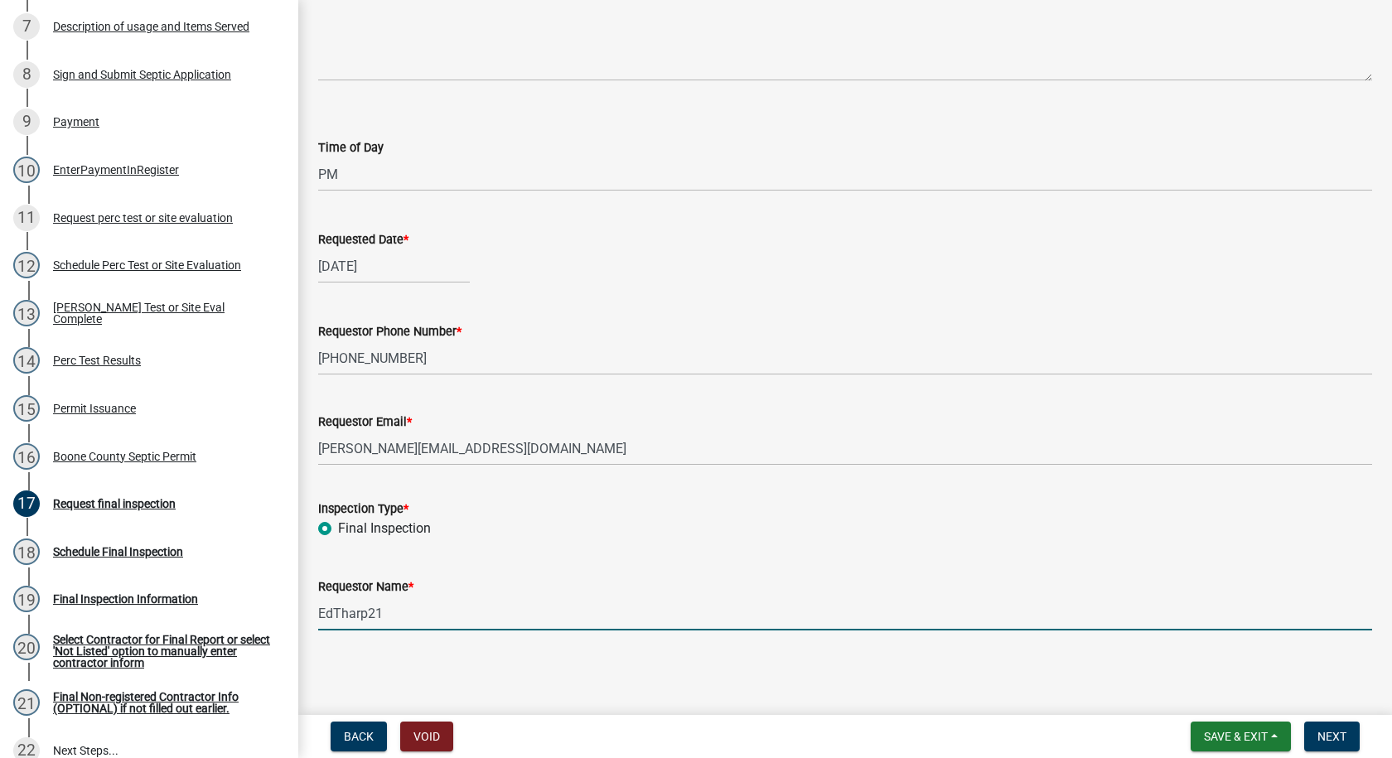
drag, startPoint x: 387, startPoint y: 607, endPoint x: 396, endPoint y: 608, distance: 9.2
click at [391, 607] on input "EdTharp21" at bounding box center [845, 614] width 1054 height 34
type input "E"
type input "[PERSON_NAME]"
click at [1337, 733] on span "Next" at bounding box center [1331, 736] width 29 height 13
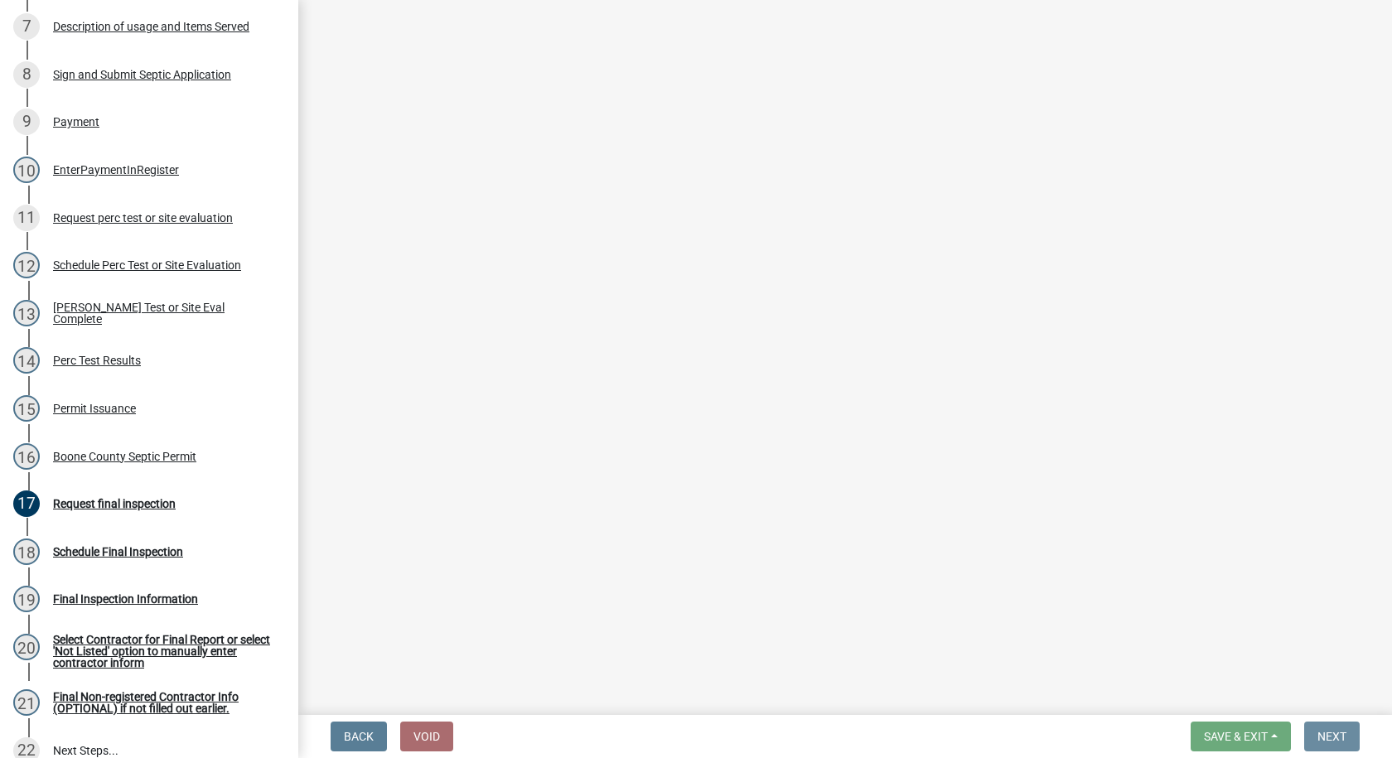
scroll to position [0, 0]
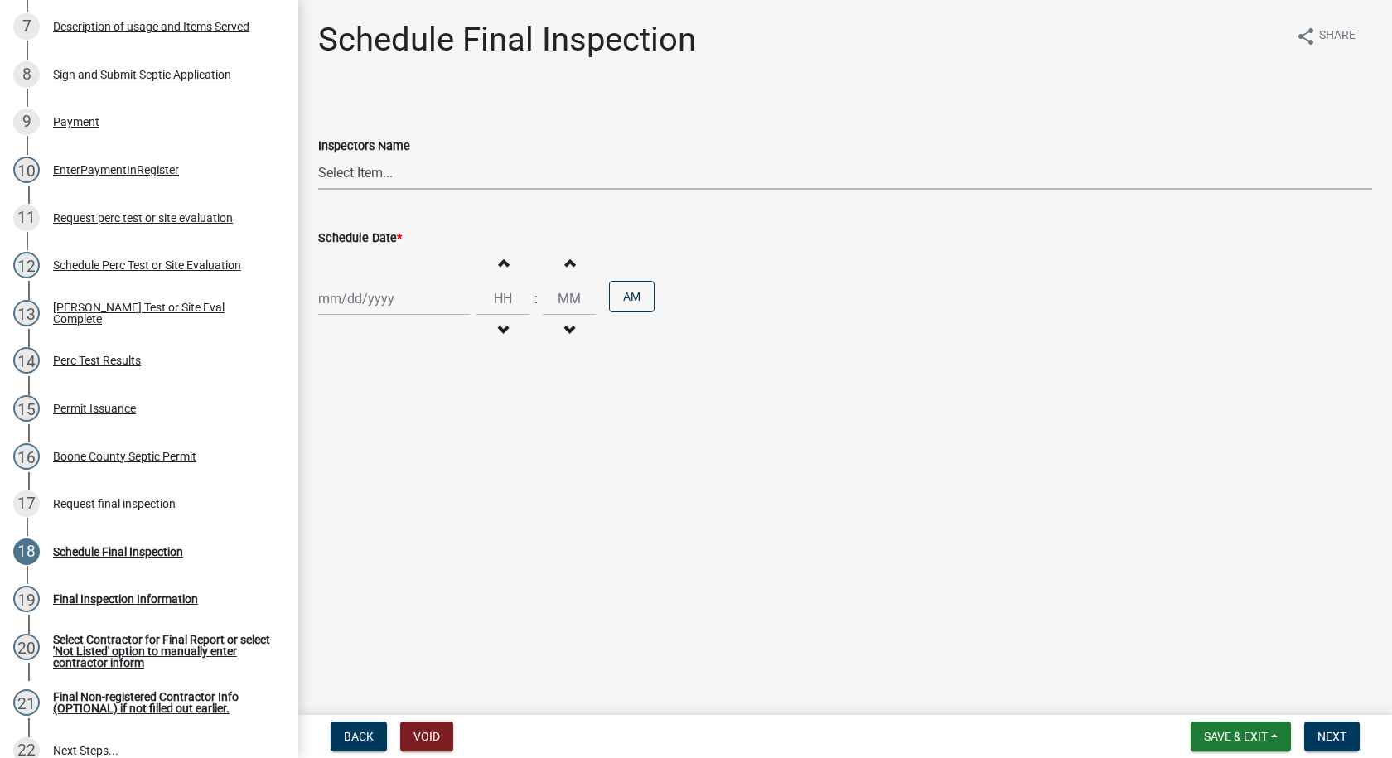
click at [365, 170] on select "Select Item... EdTharp21 (EdTharp21) mspeers ([PERSON_NAME]) WandaCox ([PERSON_…" at bounding box center [845, 173] width 1054 height 34
select select "1166babb-7ce8-442f-9c4a-1180ef3e1882"
click at [318, 156] on select "Select Item... EdTharp21 (EdTharp21) mspeers ([PERSON_NAME]) WandaCox ([PERSON_…" at bounding box center [845, 173] width 1054 height 34
click at [379, 300] on div at bounding box center [394, 299] width 152 height 34
select select "8"
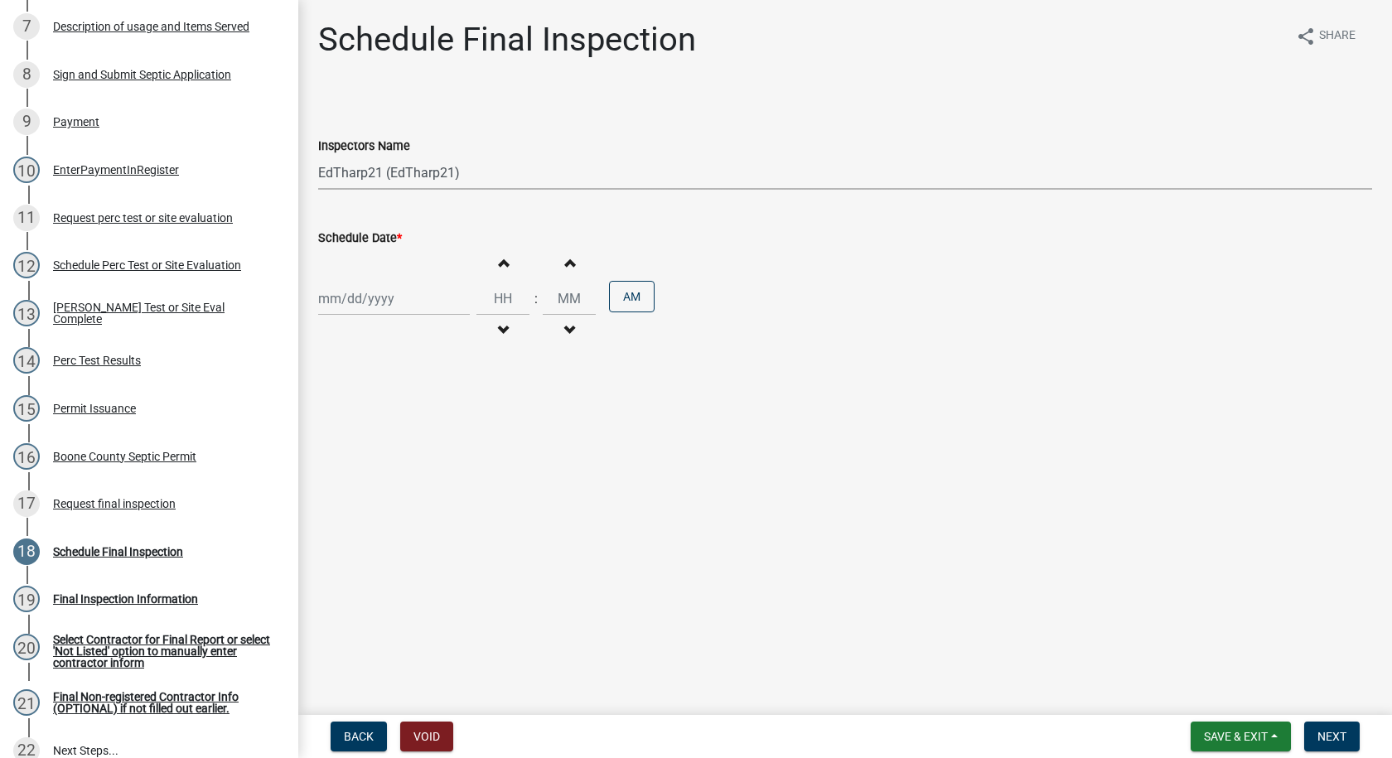
select select "2025"
click at [333, 440] on div "11" at bounding box center [334, 440] width 27 height 27
type input "[DATE]"
click at [499, 261] on span "button" at bounding box center [503, 262] width 8 height 13
type input "01"
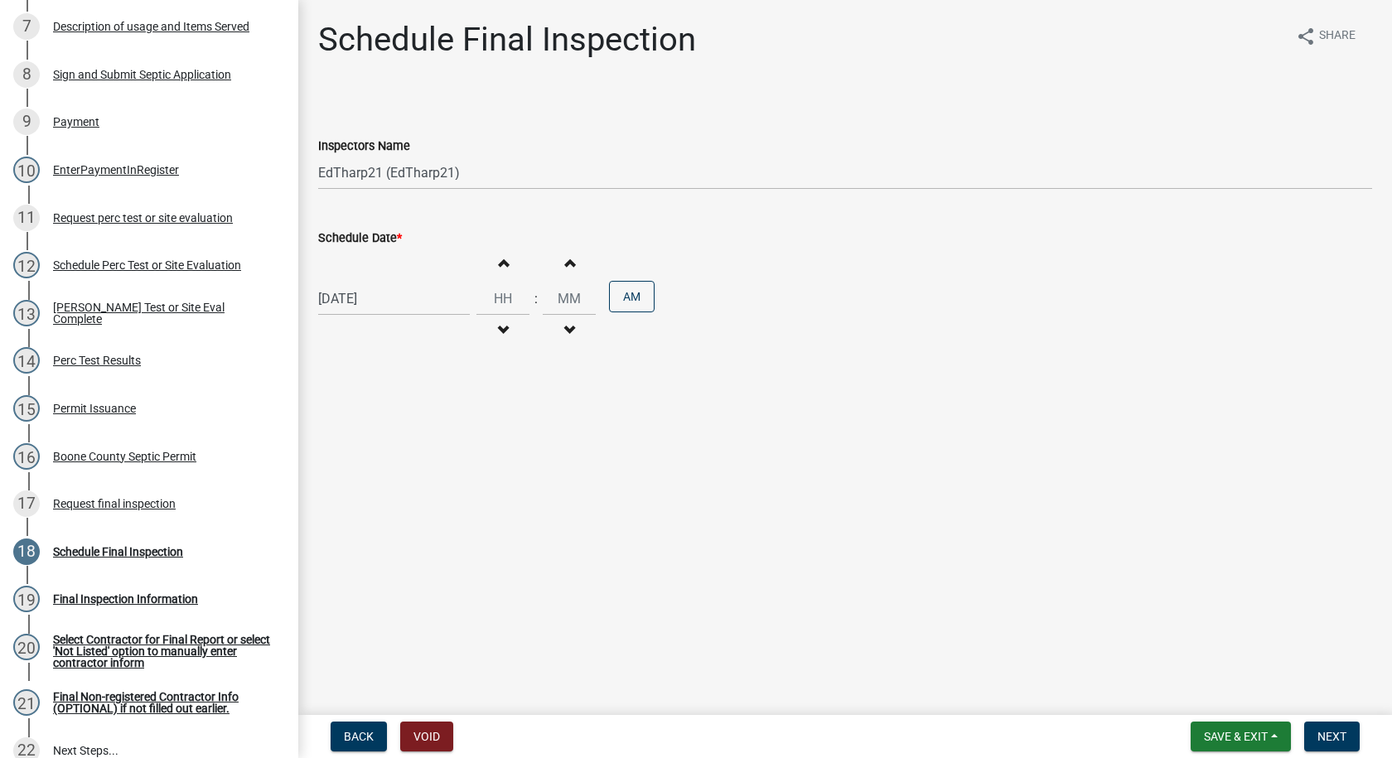
type input "00"
click at [499, 261] on span "button" at bounding box center [503, 262] width 8 height 13
type input "02"
click at [565, 255] on button "Increment minutes" at bounding box center [569, 263] width 35 height 30
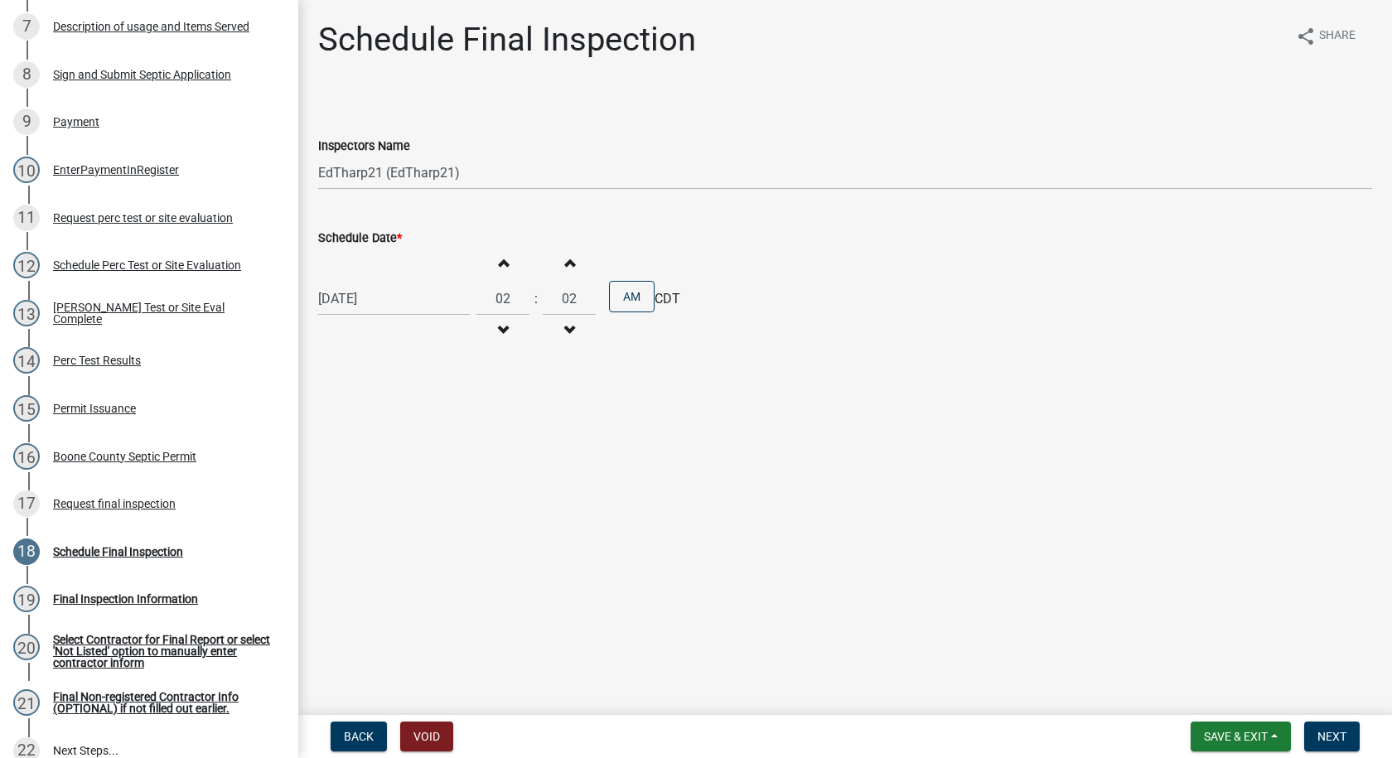
click at [565, 255] on button "Increment minutes" at bounding box center [569, 263] width 35 height 30
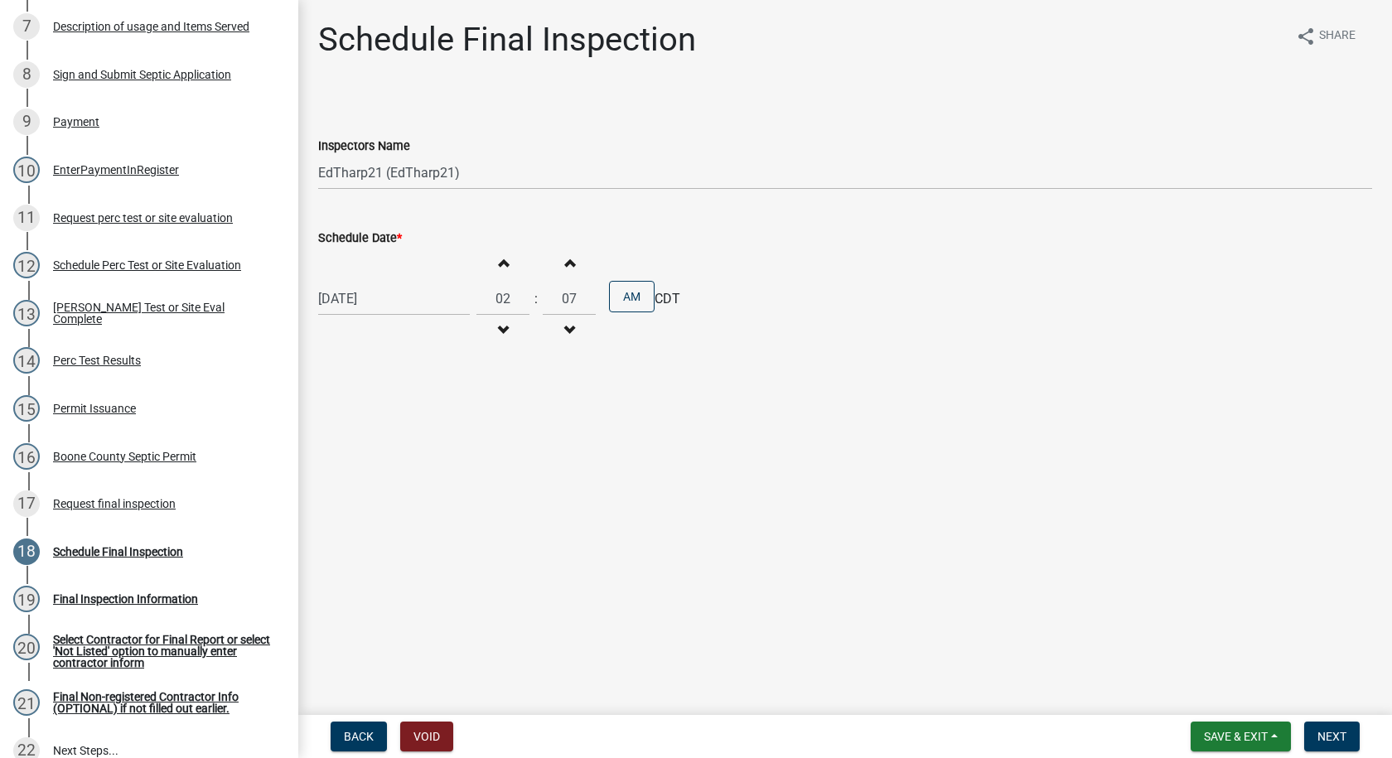
click at [565, 255] on button "Increment minutes" at bounding box center [569, 263] width 35 height 30
click at [566, 254] on button "Increment minutes" at bounding box center [569, 263] width 35 height 30
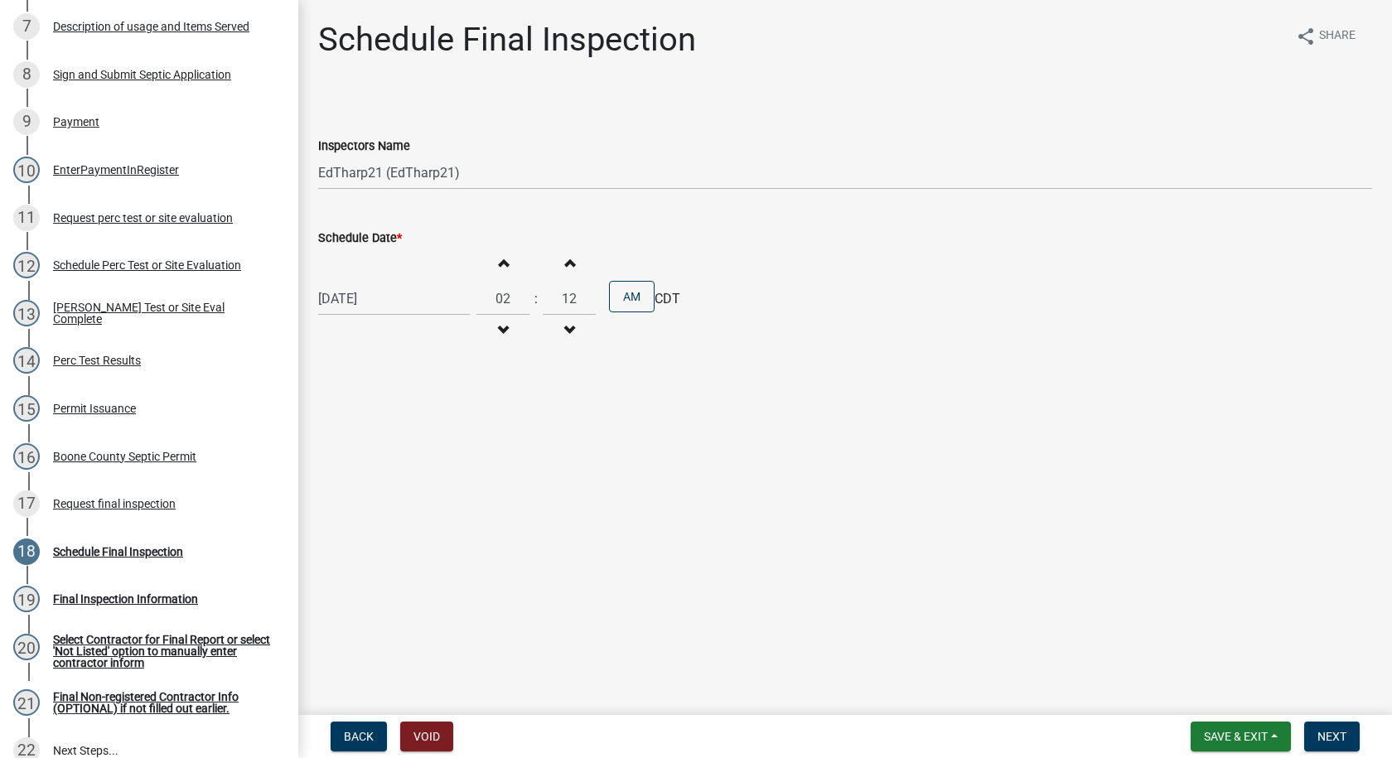
click at [566, 254] on button "Increment minutes" at bounding box center [569, 263] width 35 height 30
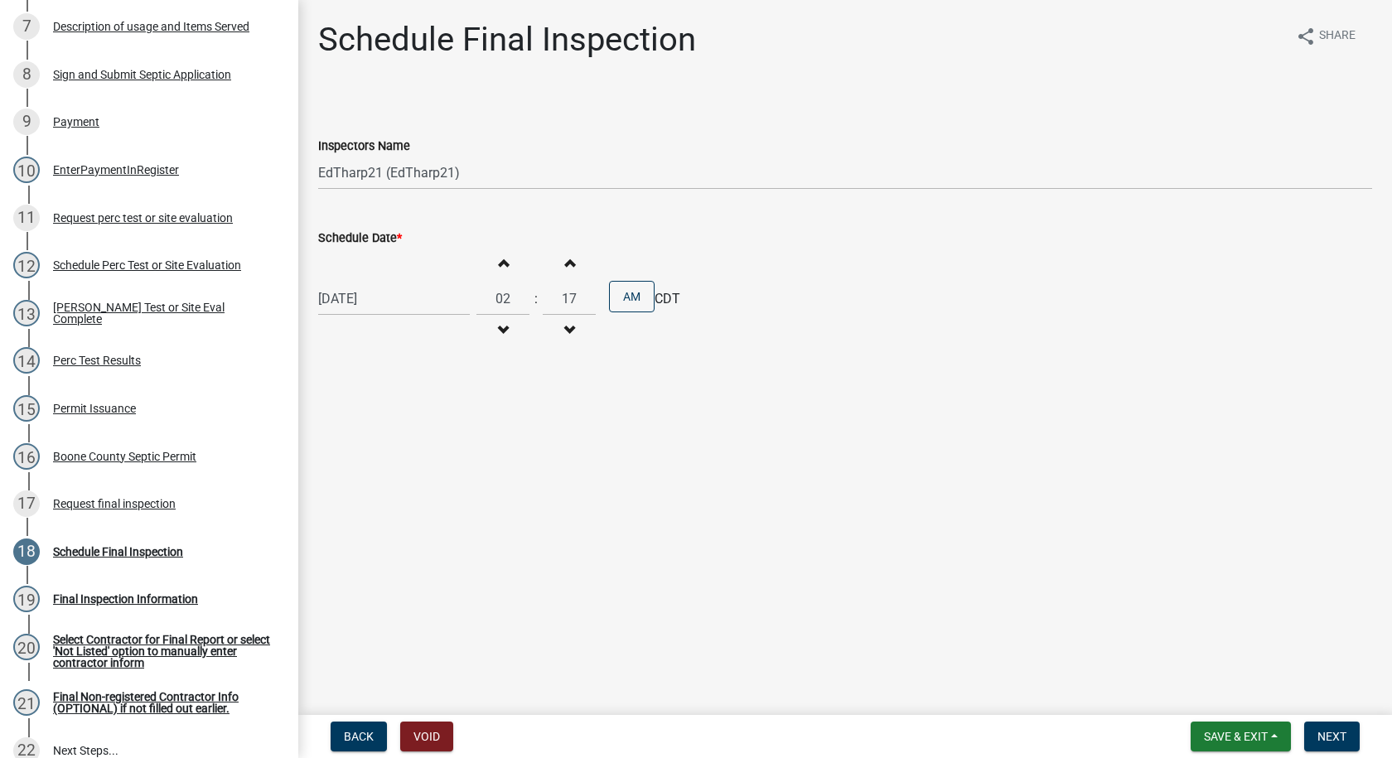
click at [566, 254] on button "Increment minutes" at bounding box center [569, 263] width 35 height 30
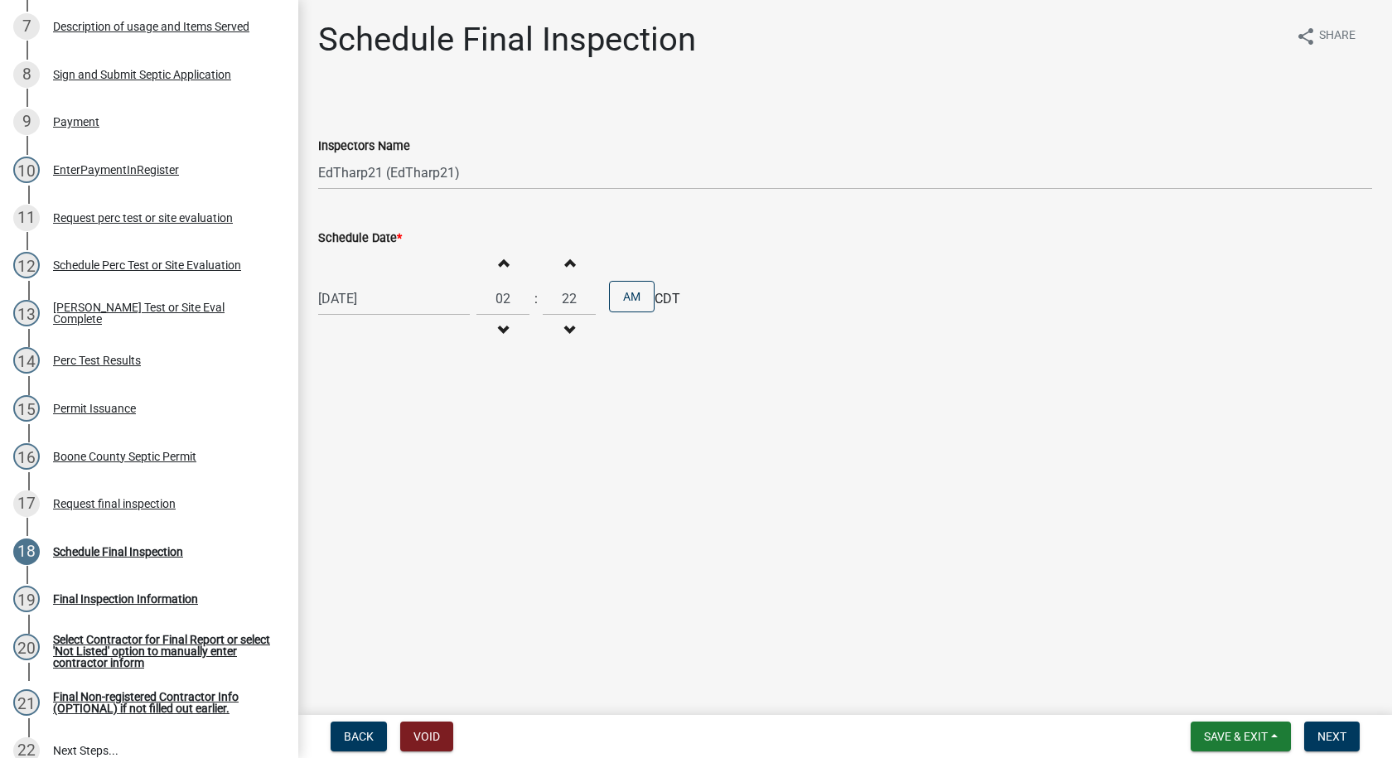
click at [566, 254] on button "Increment minutes" at bounding box center [569, 263] width 35 height 30
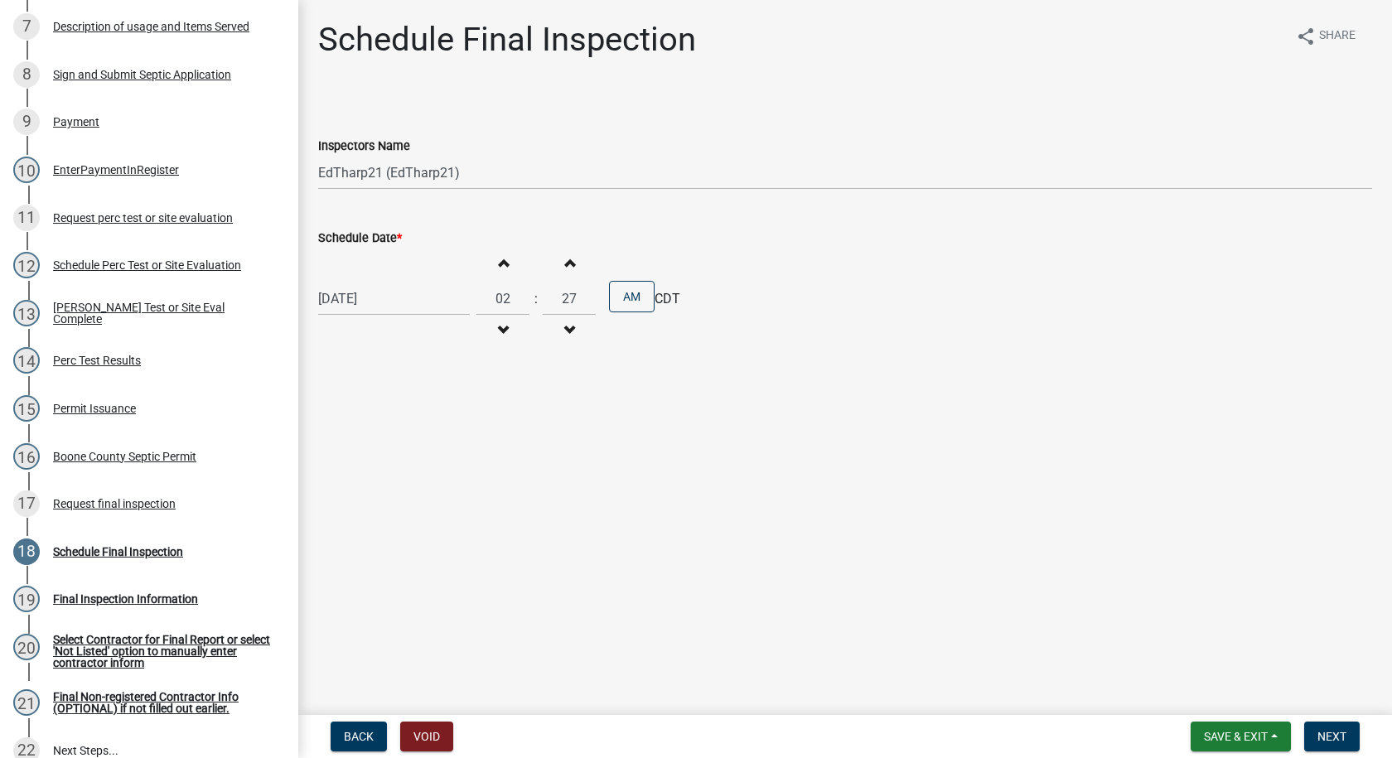
click at [566, 254] on button "Increment minutes" at bounding box center [569, 263] width 35 height 30
type input "30"
click at [632, 302] on button "AM" at bounding box center [632, 296] width 46 height 31
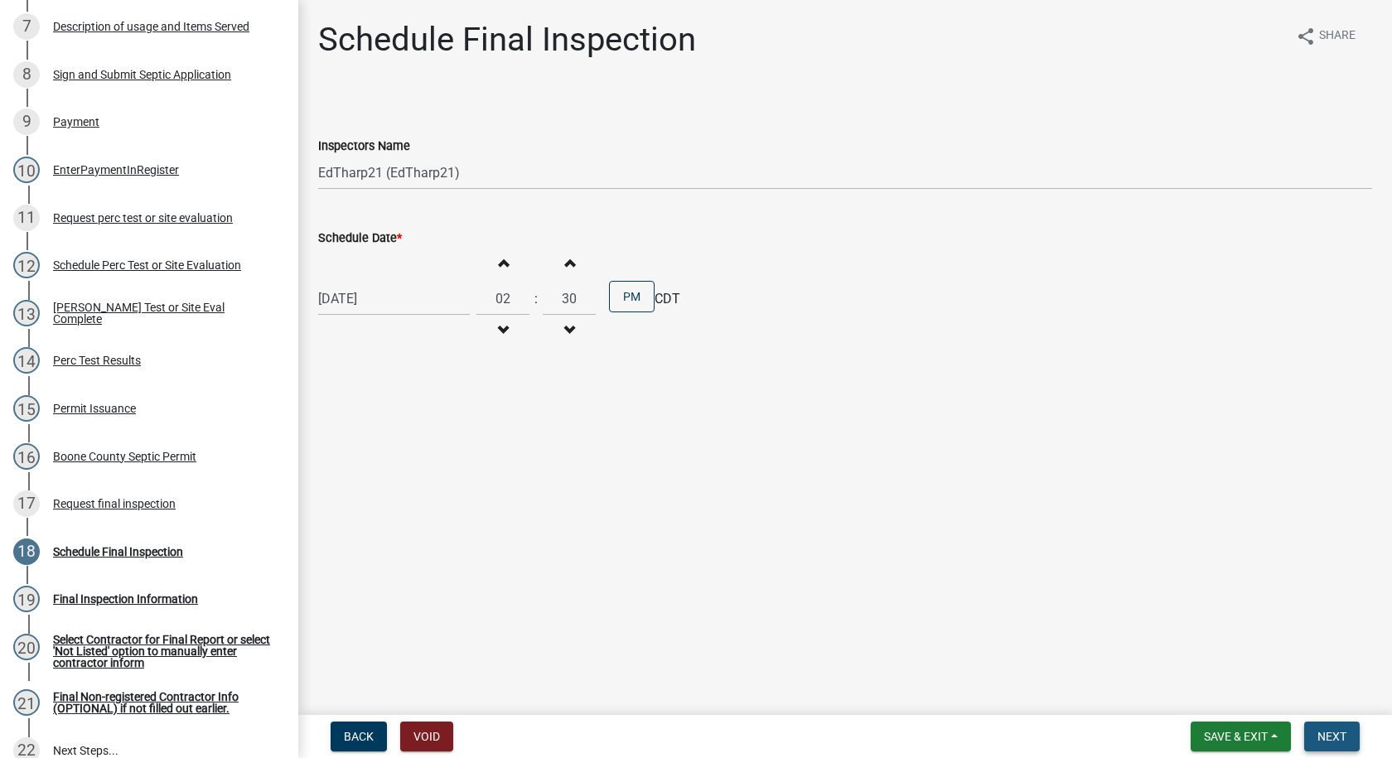
click at [1327, 737] on span "Next" at bounding box center [1331, 736] width 29 height 13
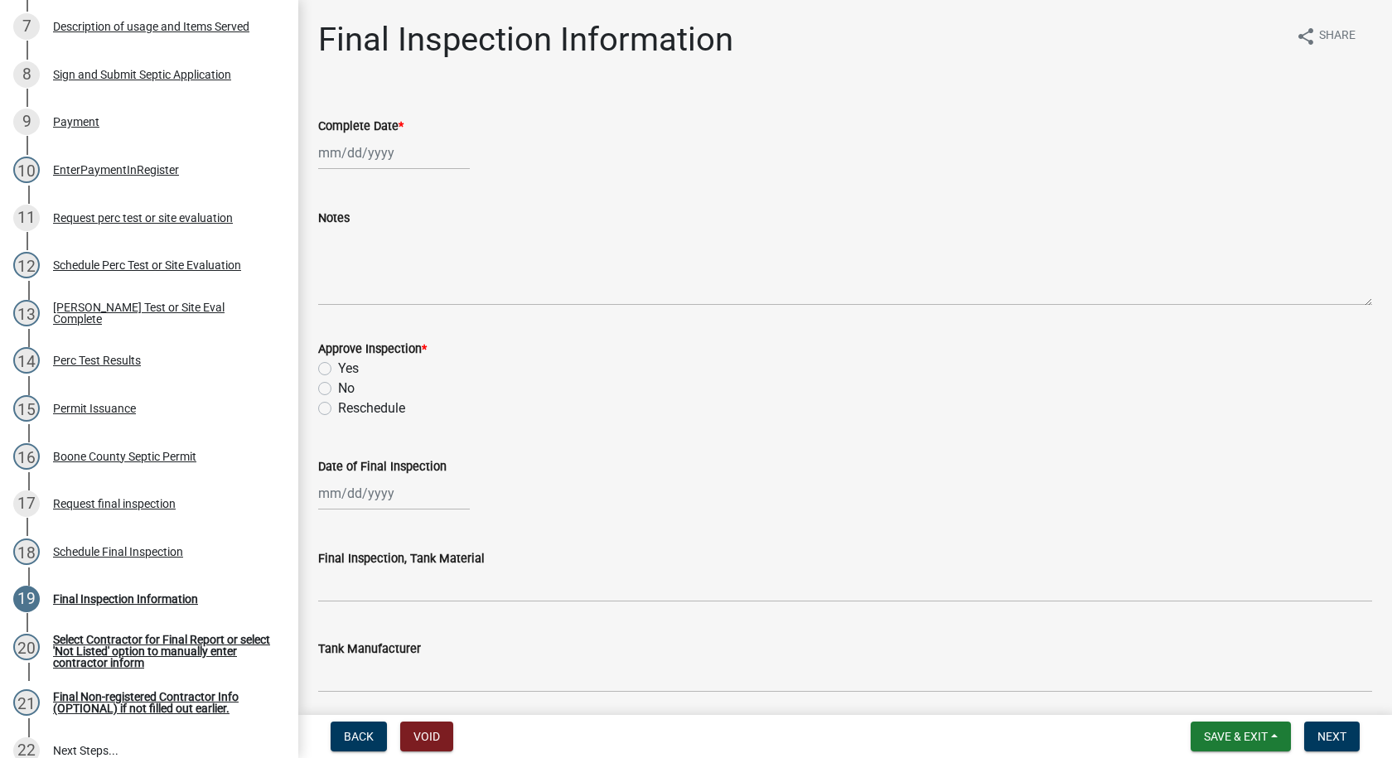
click at [368, 163] on div at bounding box center [394, 153] width 152 height 34
select select "8"
select select "2025"
click at [332, 292] on div "11" at bounding box center [334, 294] width 27 height 27
type input "[DATE]"
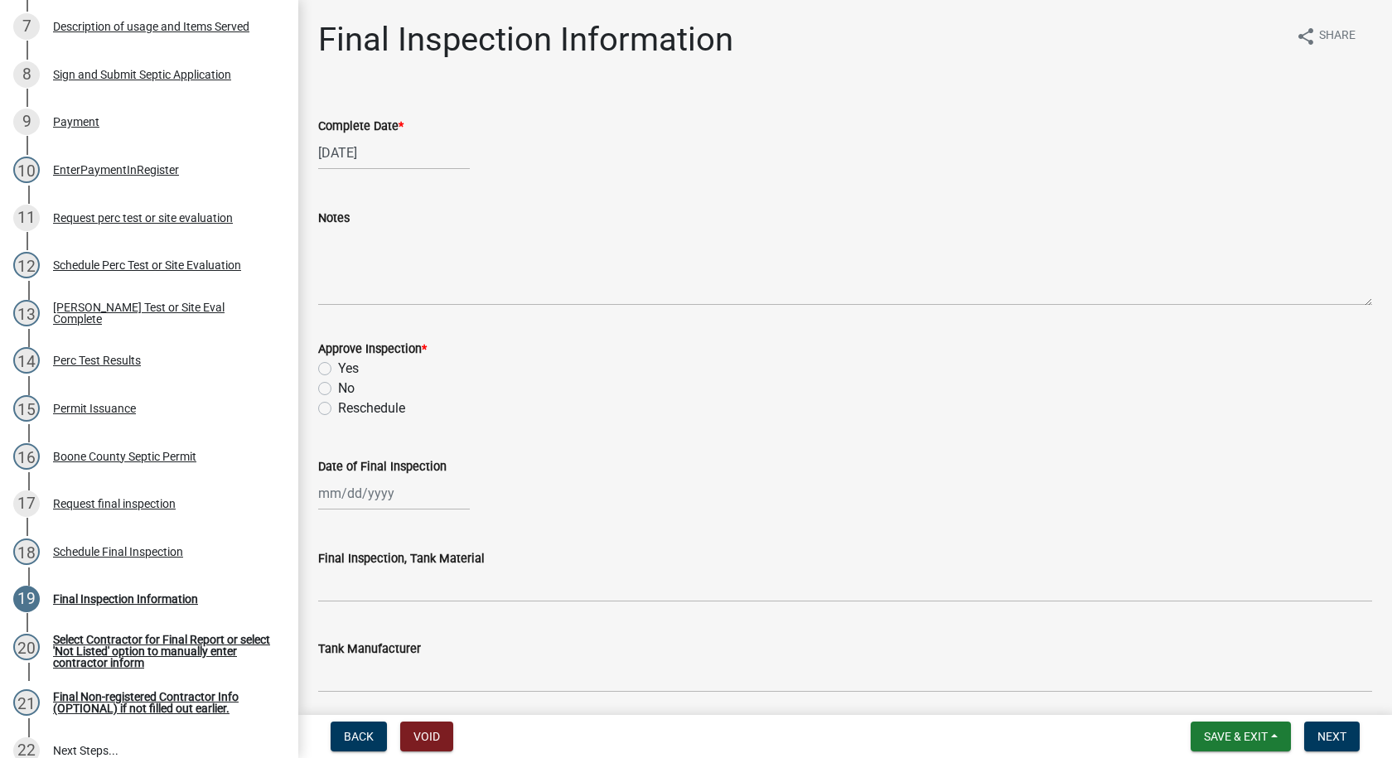
click at [338, 369] on label "Yes" at bounding box center [348, 369] width 21 height 20
click at [338, 369] on input "Yes" at bounding box center [343, 364] width 11 height 11
radio input "true"
click at [340, 494] on div at bounding box center [394, 493] width 152 height 34
select select "8"
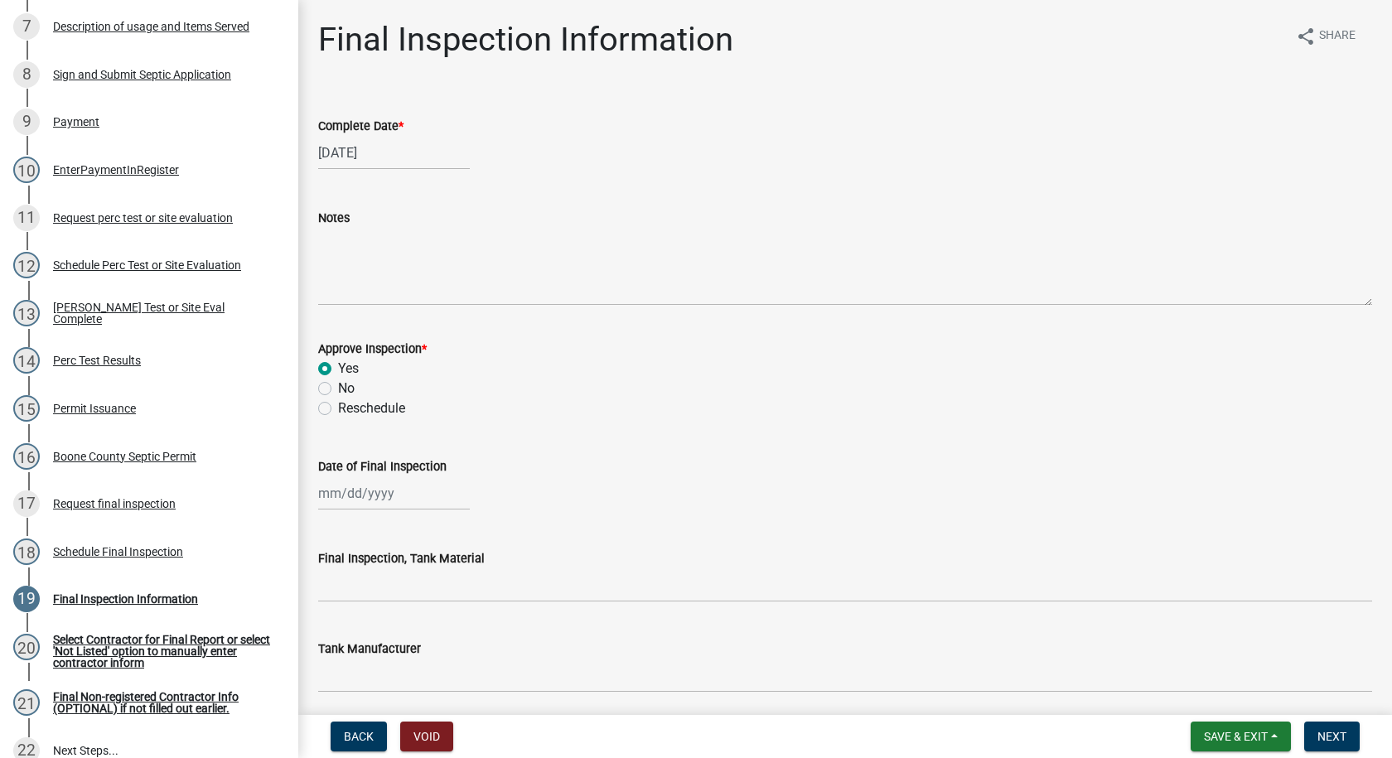
select select "2025"
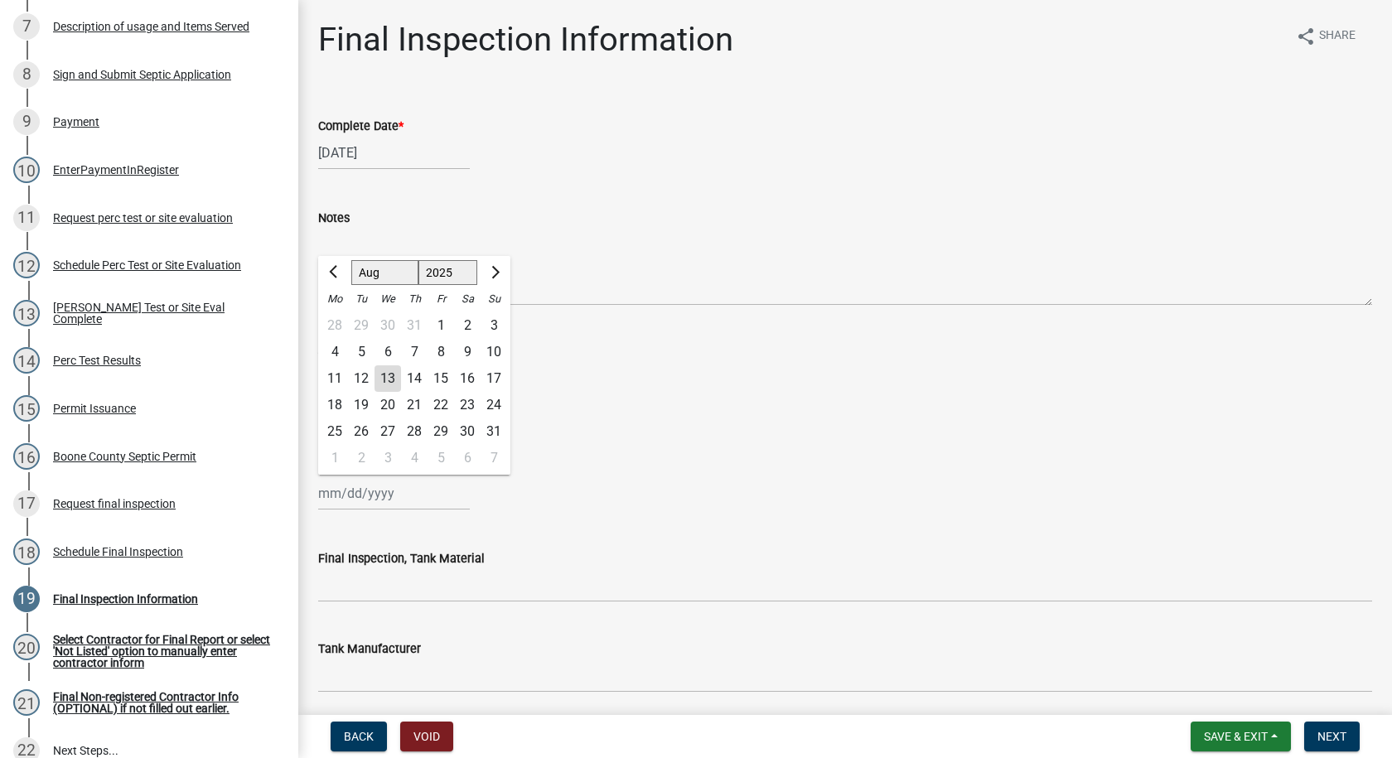
click at [331, 375] on div "11" at bounding box center [334, 378] width 27 height 27
type input "[DATE]"
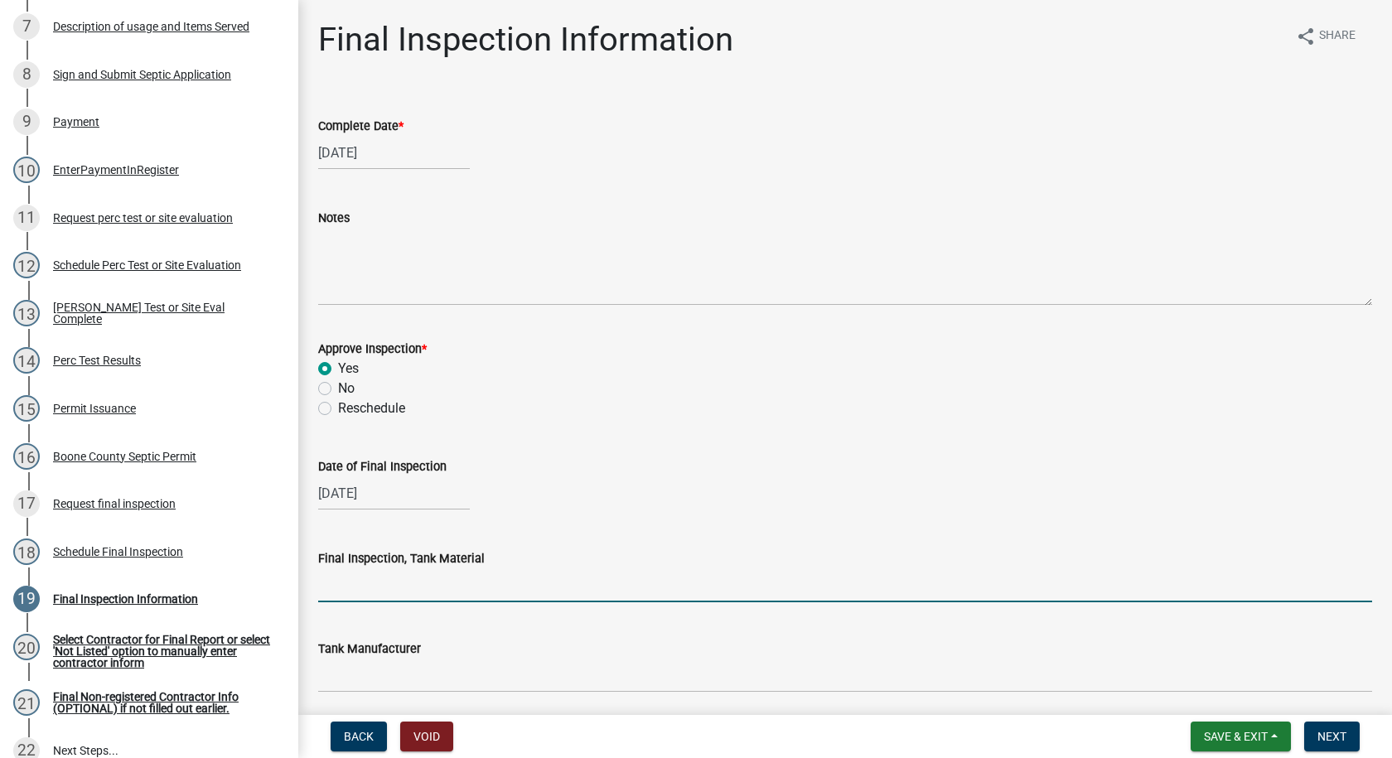
click at [412, 587] on input "Final Inspection, Tank Material" at bounding box center [845, 585] width 1054 height 34
type input "Cement"
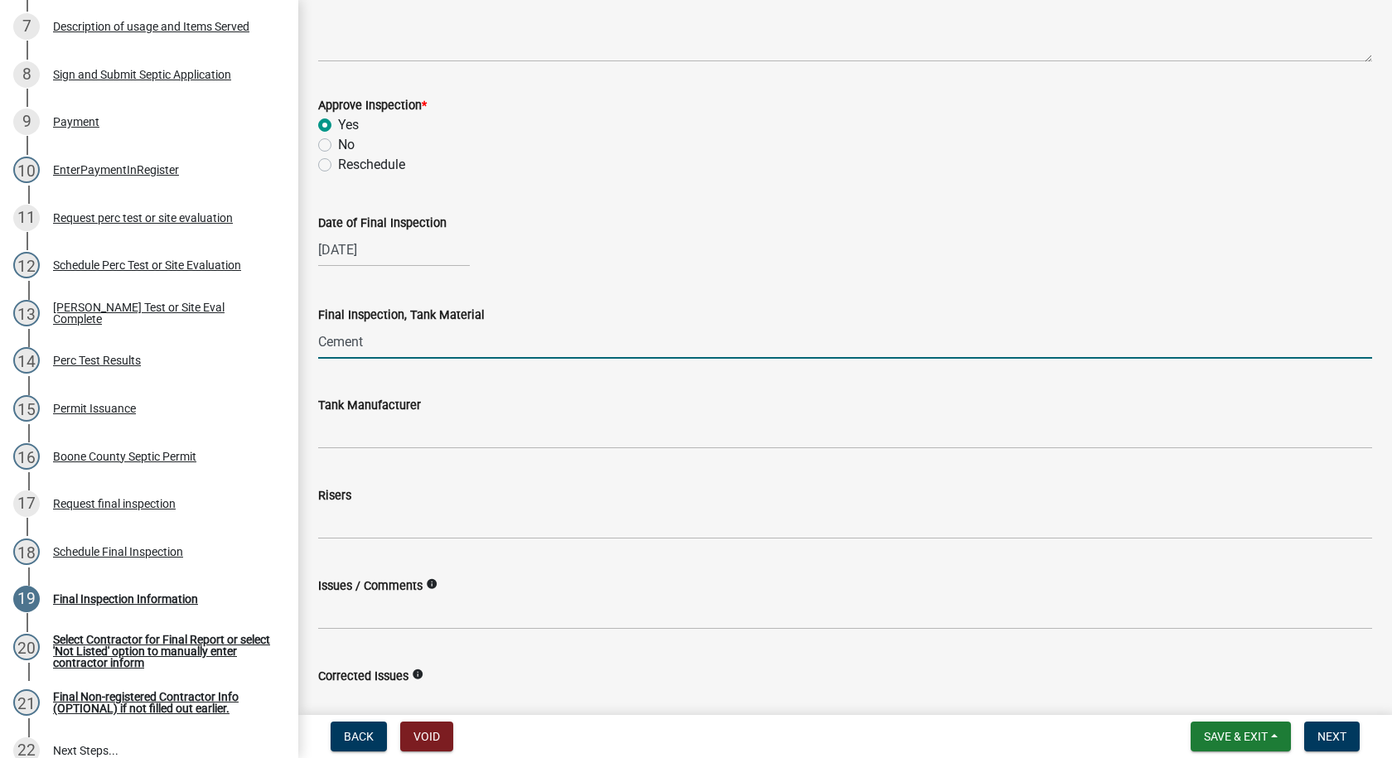
scroll to position [249, 0]
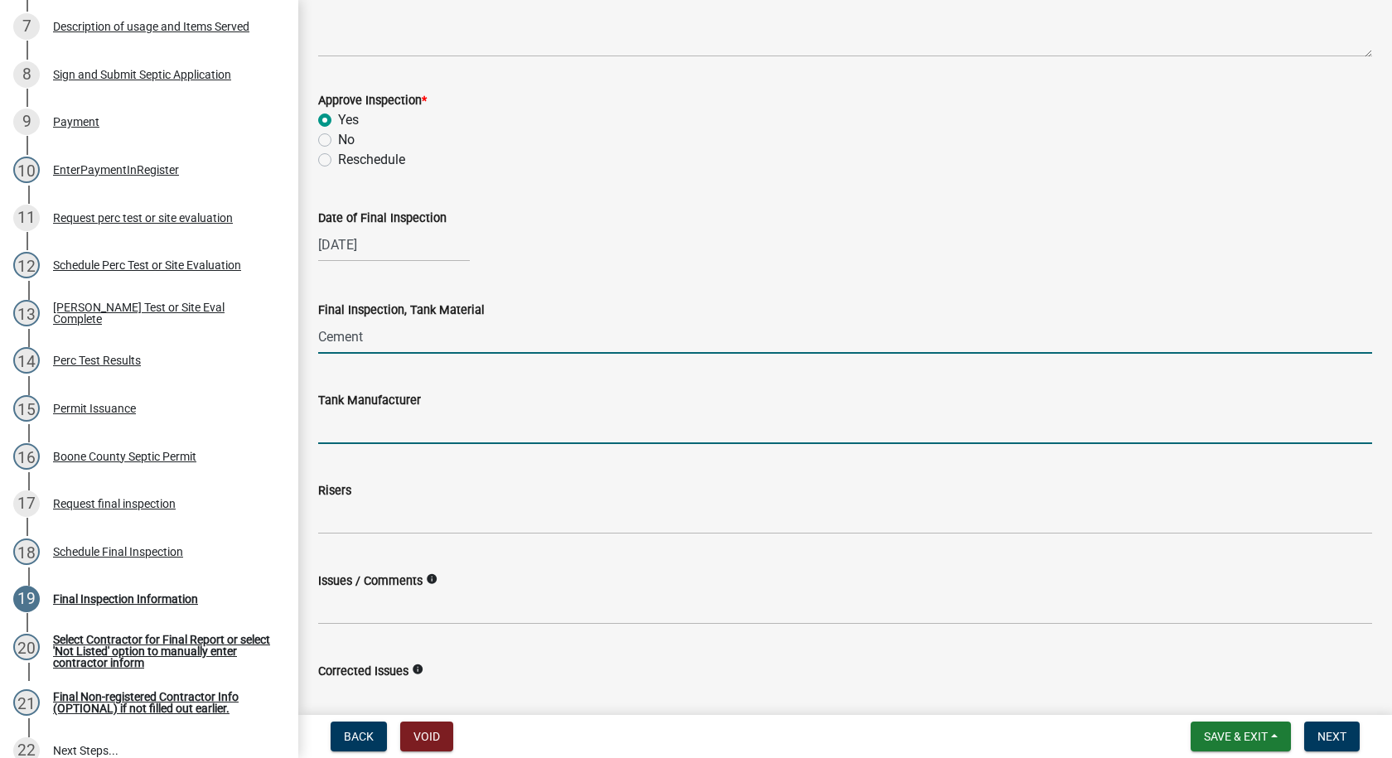
click at [357, 431] on input "Tank Manufacturer" at bounding box center [845, 427] width 1054 height 34
type input "[PERSON_NAME]"
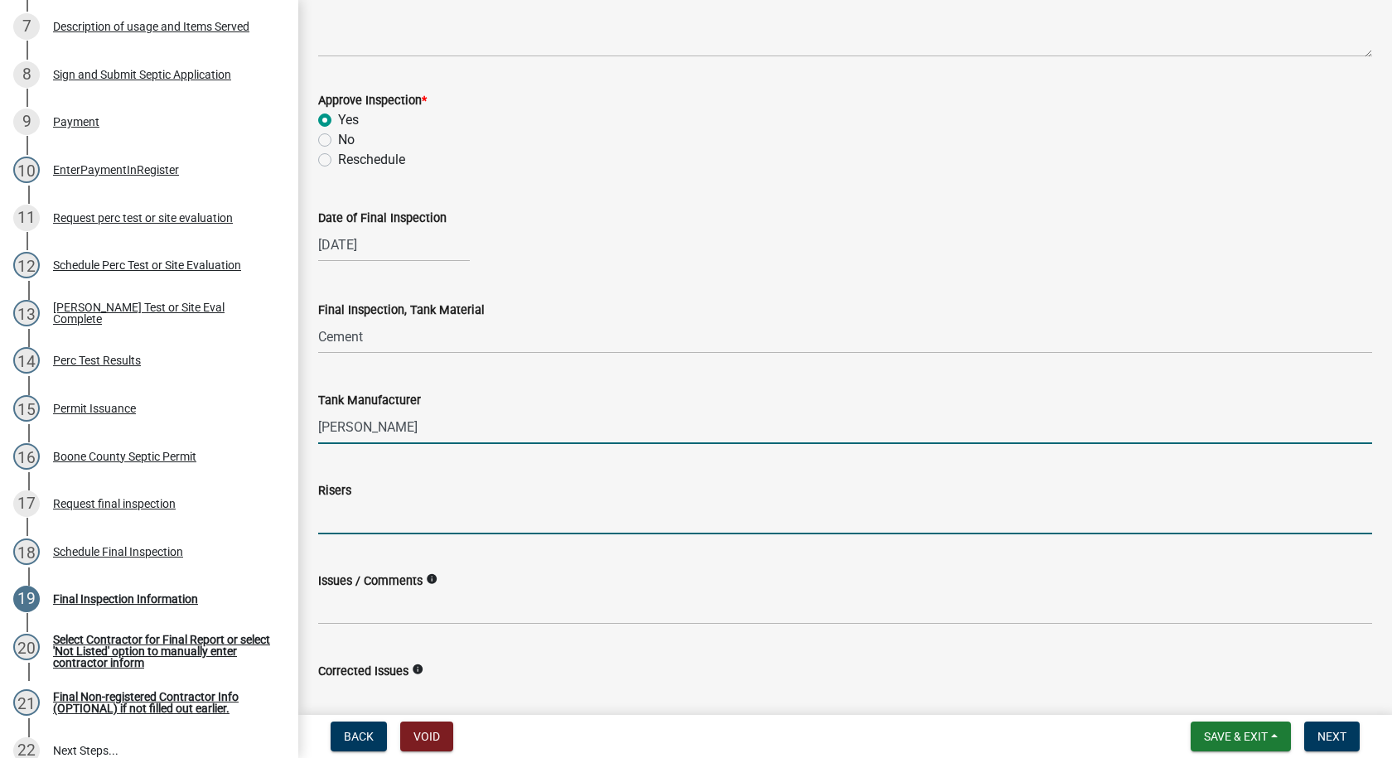
click at [383, 523] on input "Risers" at bounding box center [845, 517] width 1054 height 34
type input "24" inlet- 18" outlet"
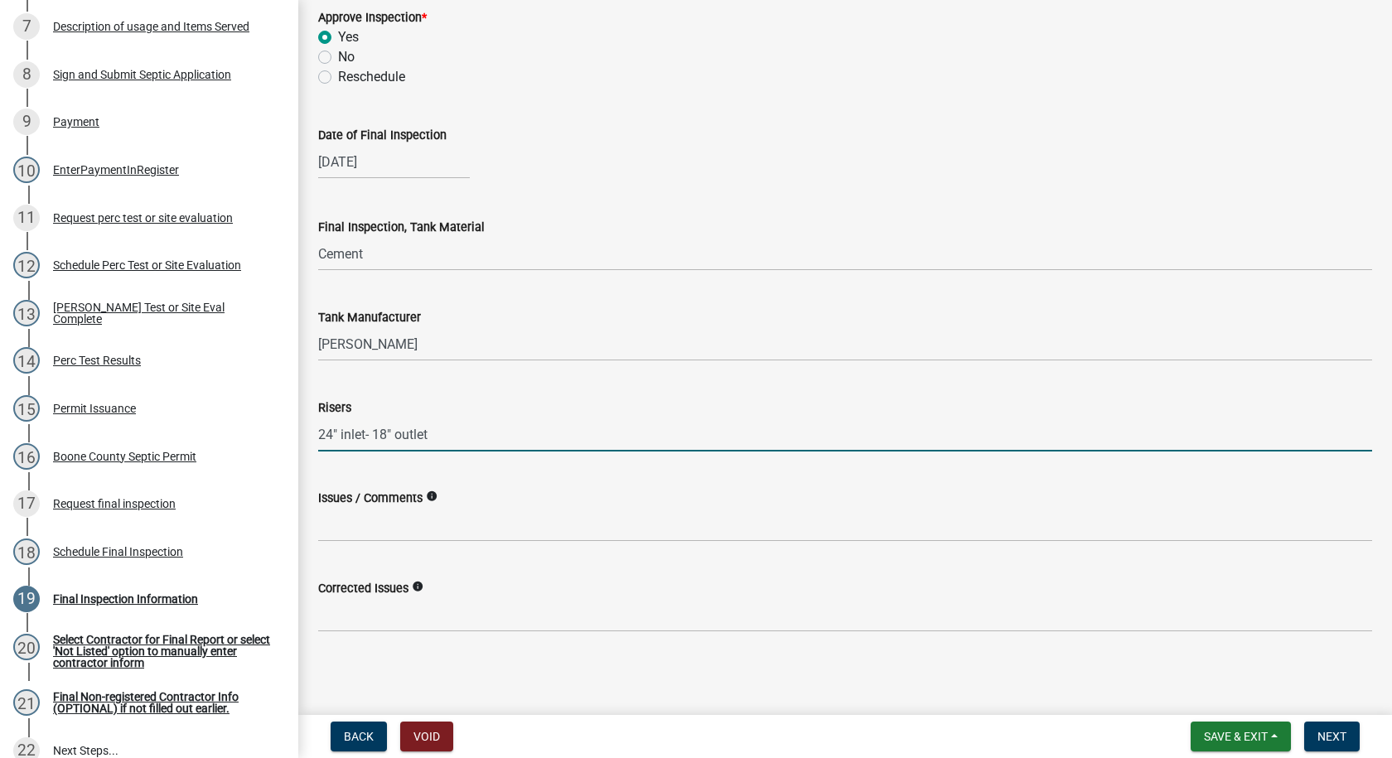
scroll to position [333, 0]
click at [1319, 732] on span "Next" at bounding box center [1331, 736] width 29 height 13
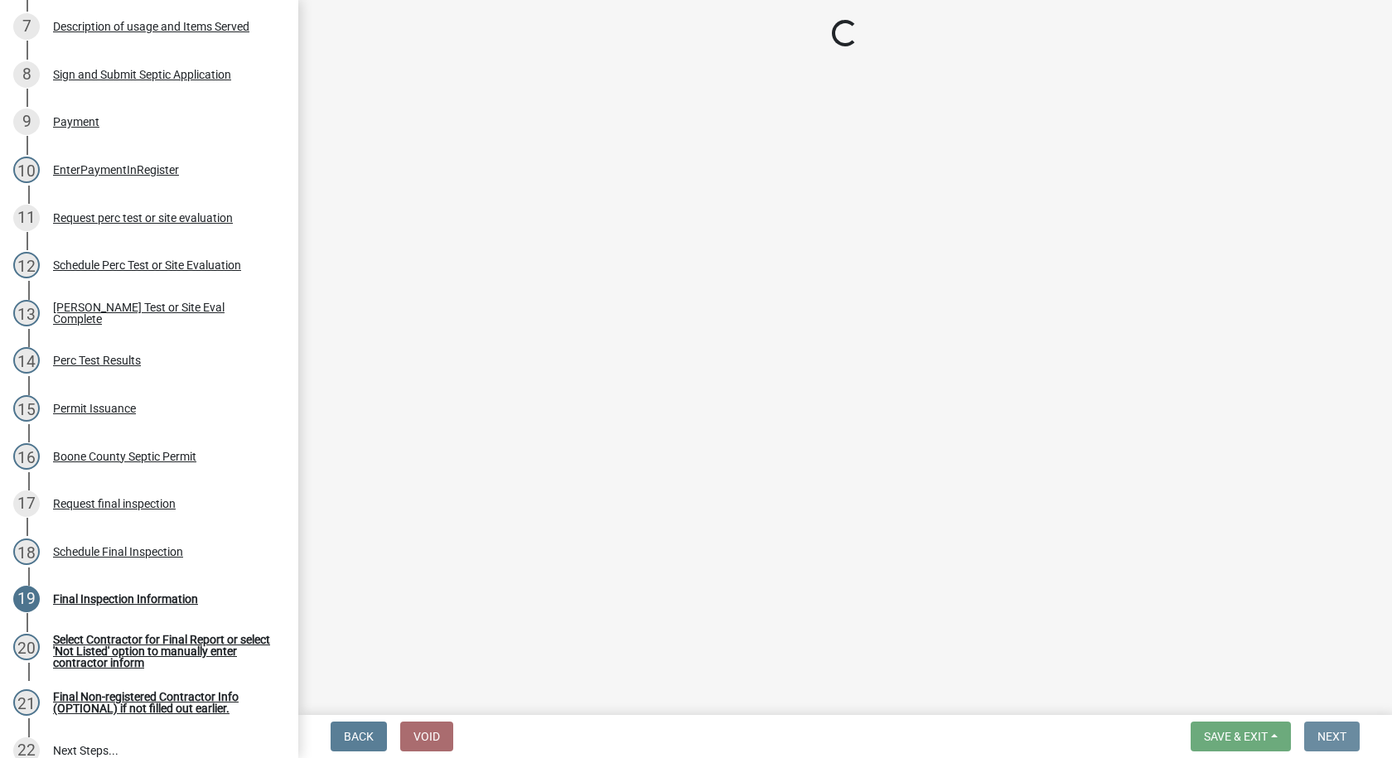
scroll to position [0, 0]
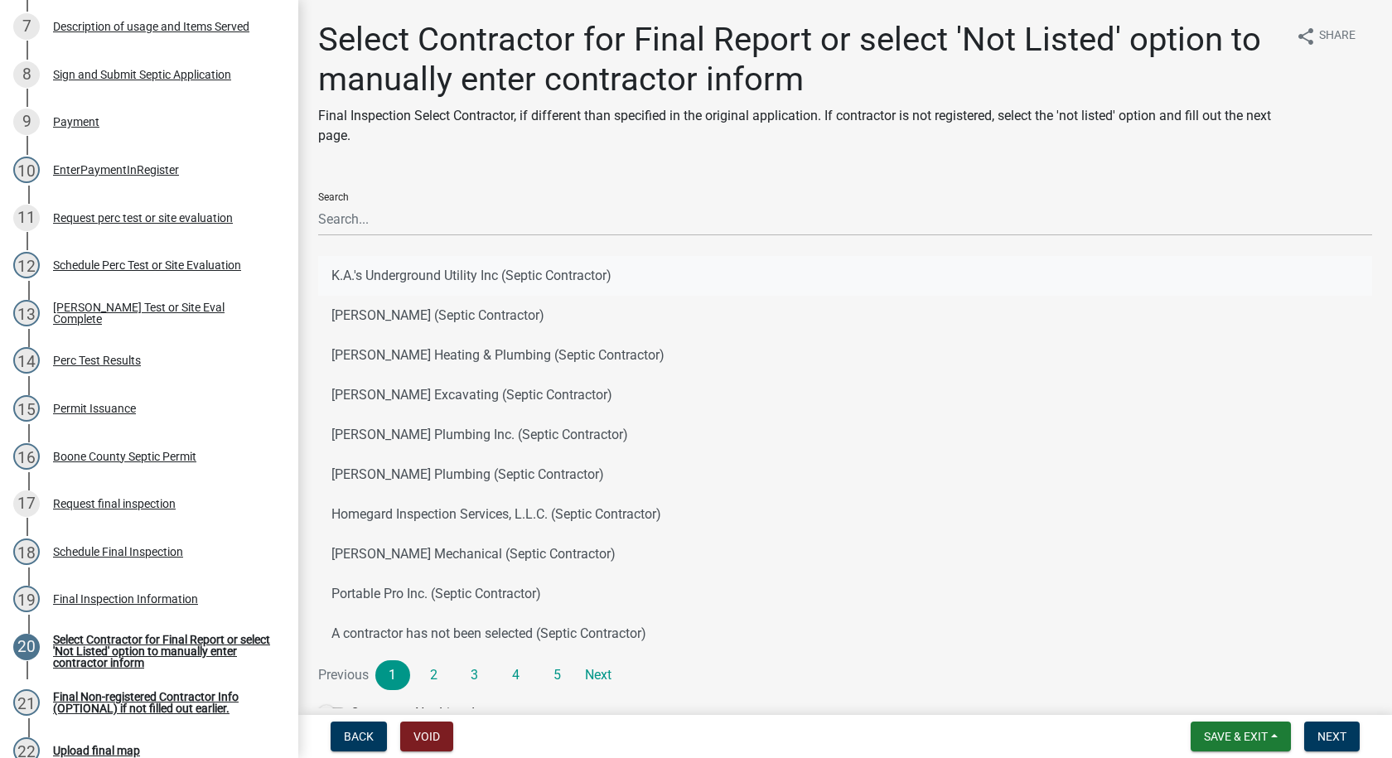
click at [446, 272] on button "K.A.'s Underground Utility Inc (Septic Contractor)" at bounding box center [845, 276] width 1054 height 40
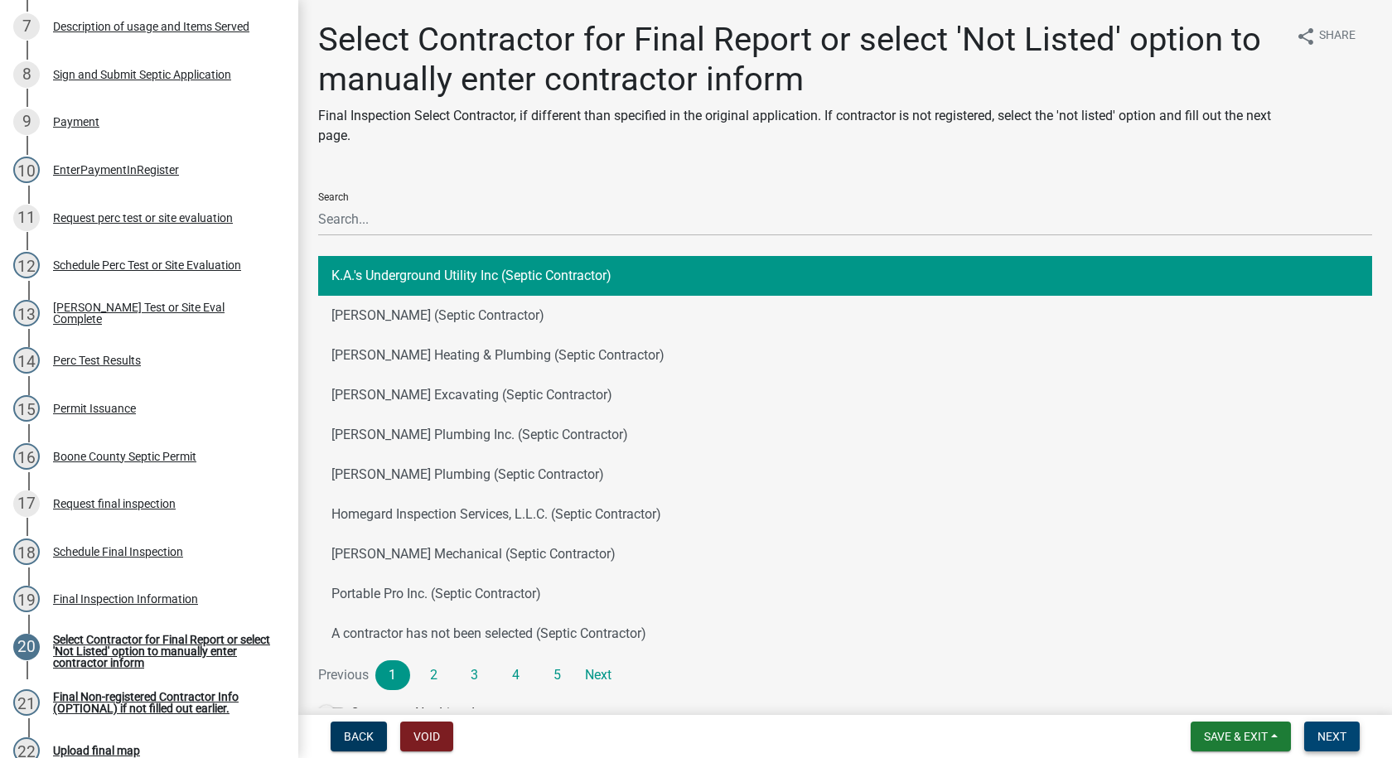
click at [1327, 732] on span "Next" at bounding box center [1331, 736] width 29 height 13
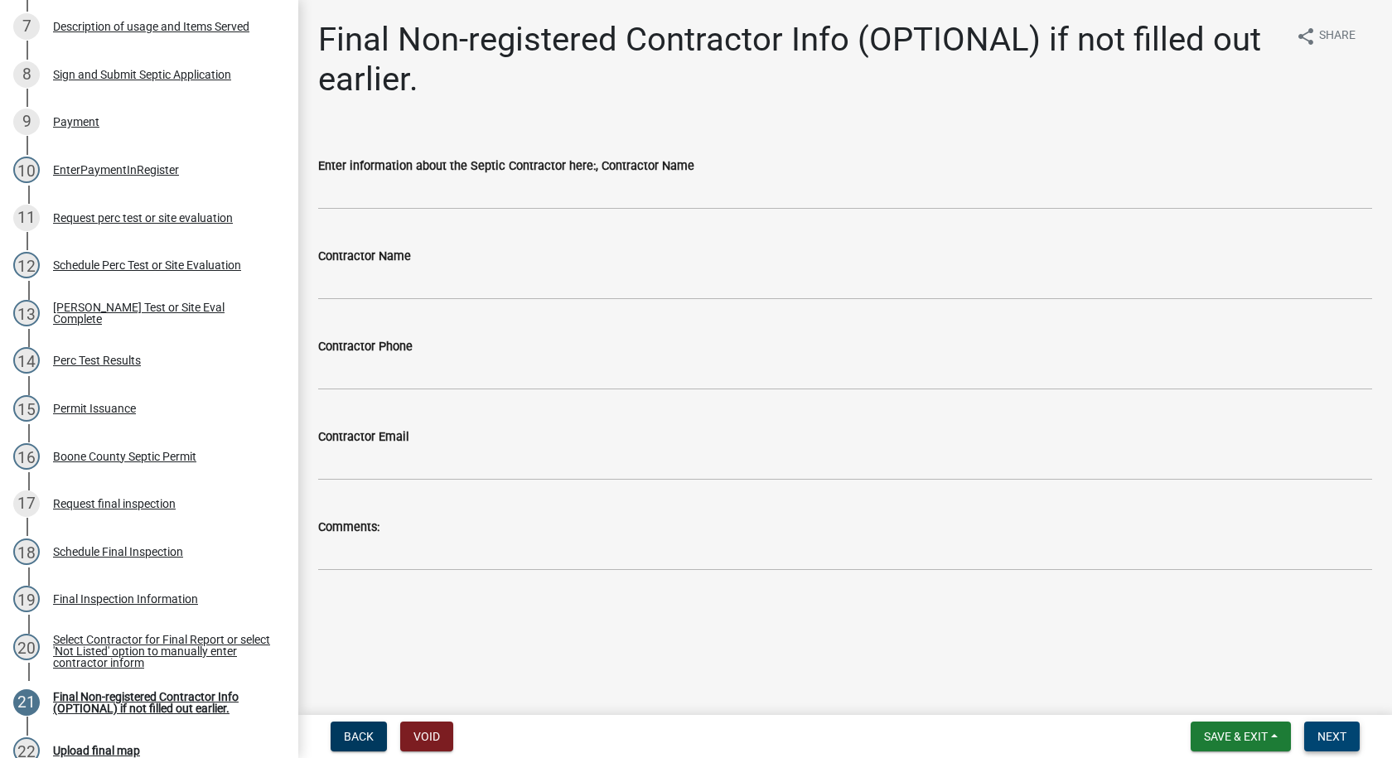
click at [1327, 732] on span "Next" at bounding box center [1331, 736] width 29 height 13
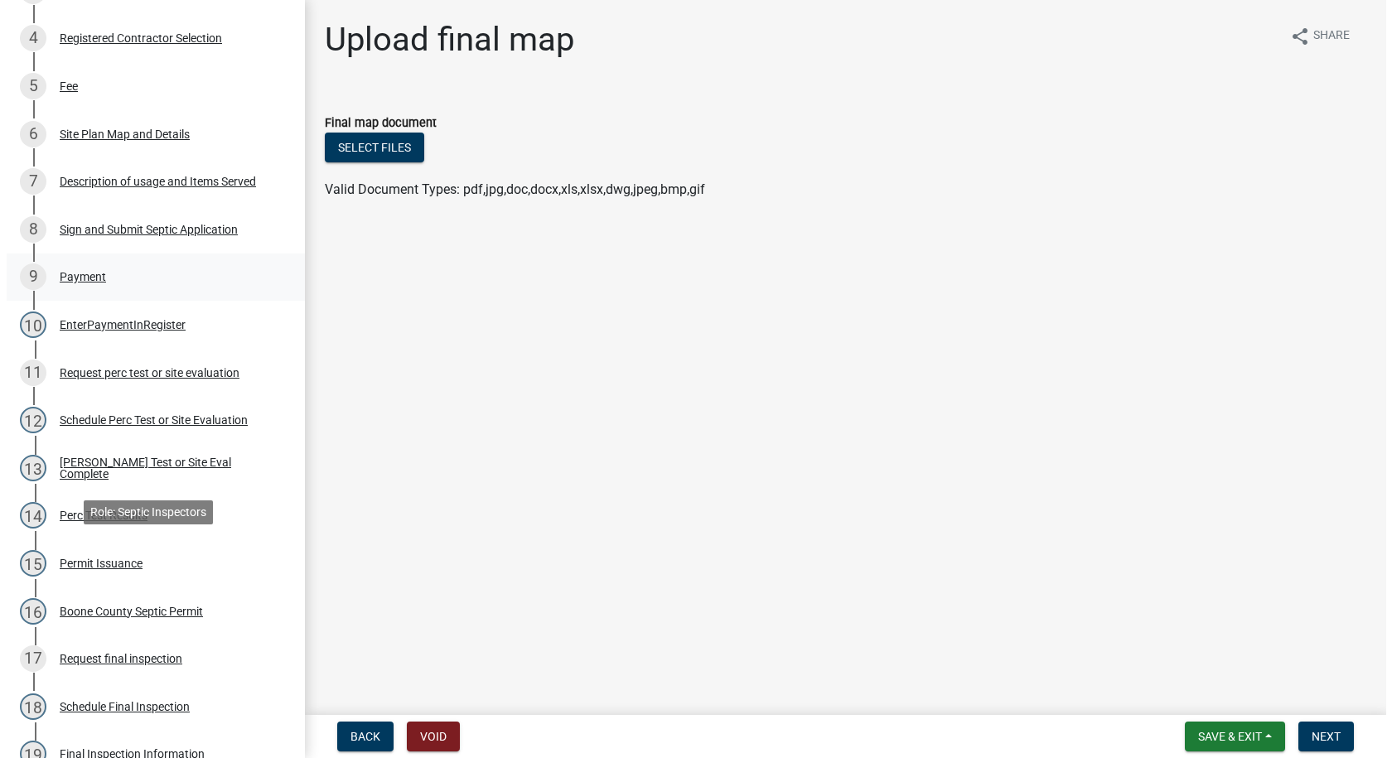
scroll to position [414, 0]
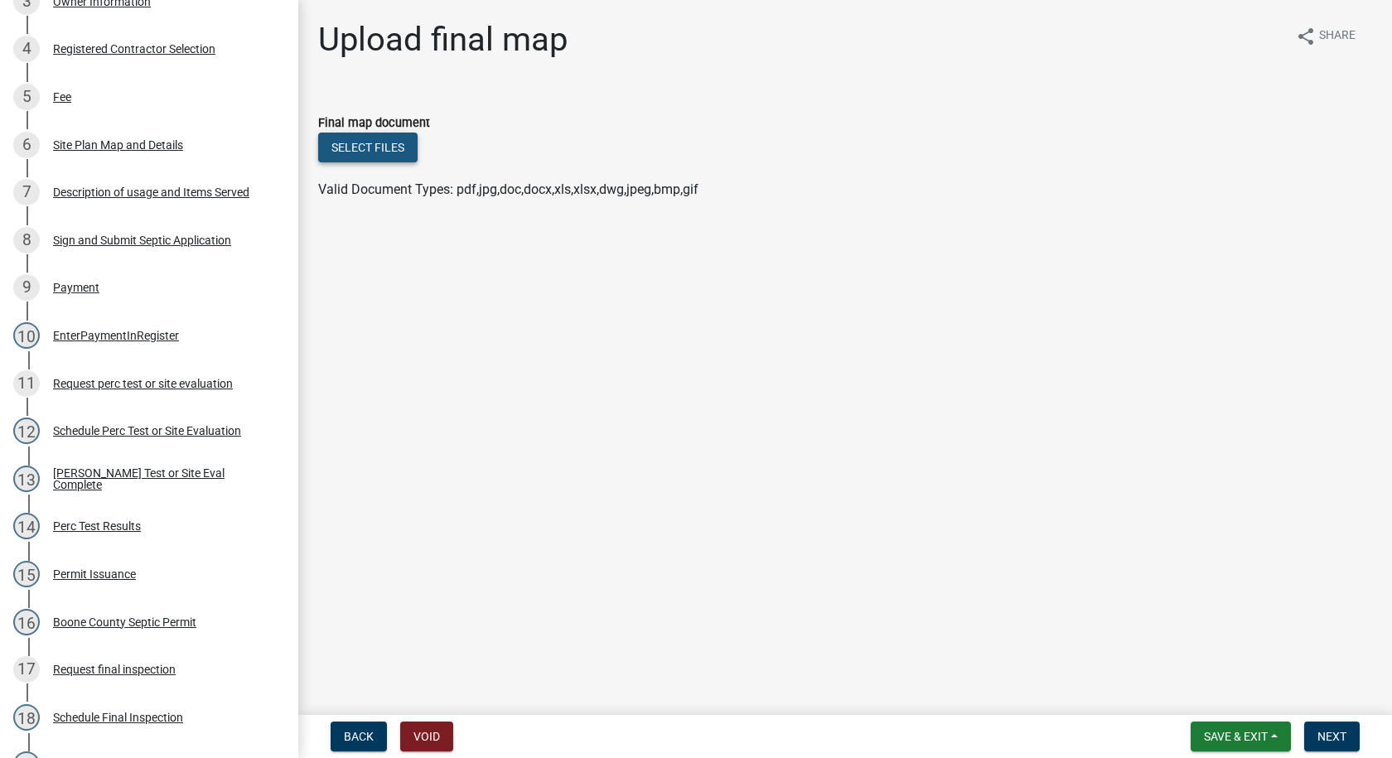
click at [366, 152] on button "Select files" at bounding box center [367, 148] width 99 height 30
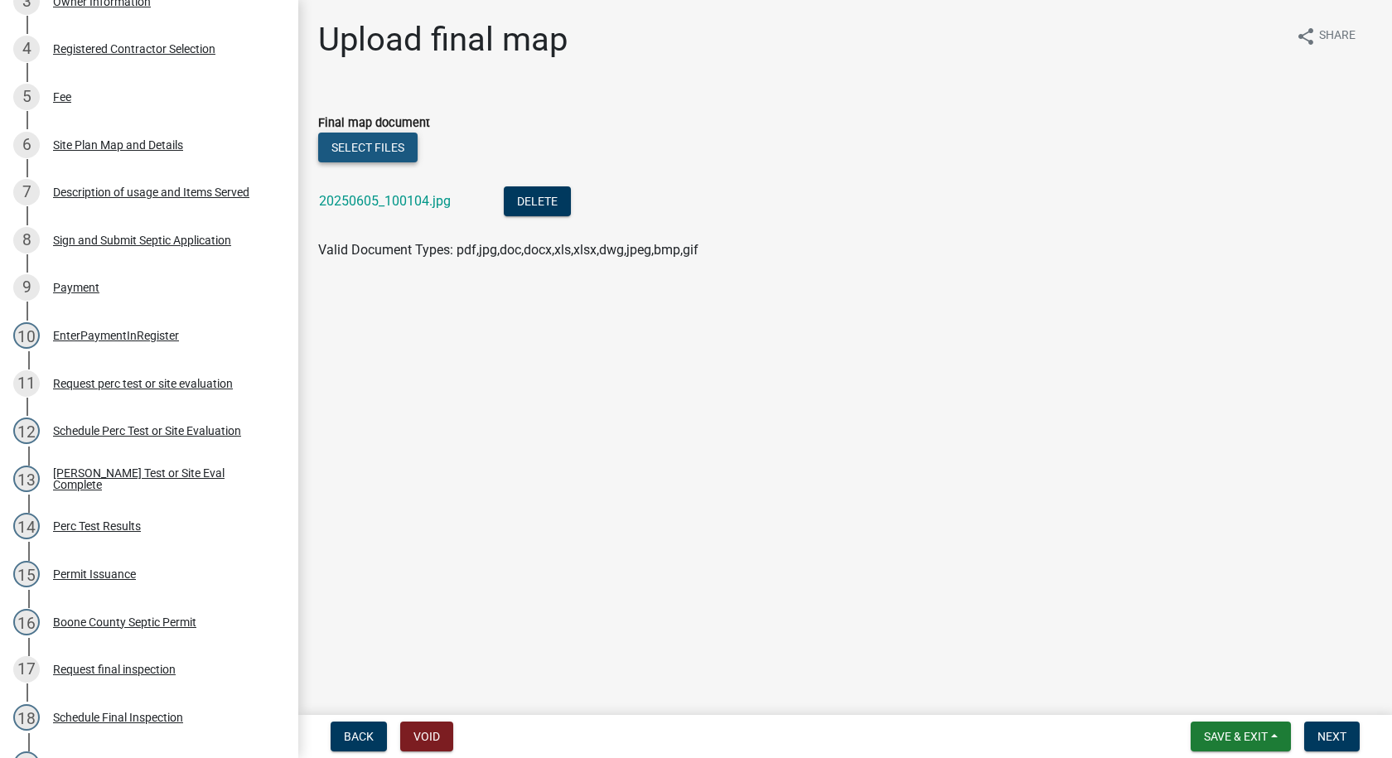
click at [390, 143] on button "Select files" at bounding box center [367, 148] width 99 height 30
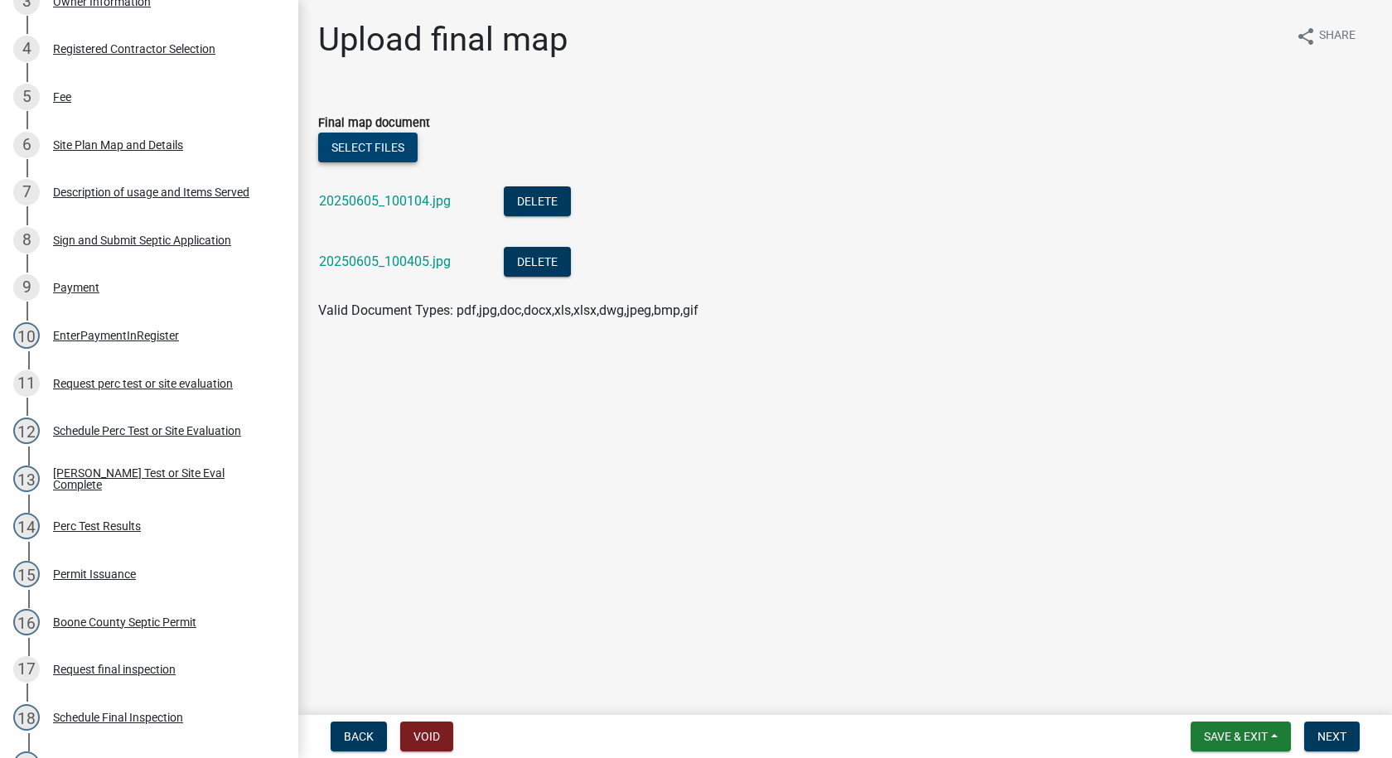
click at [403, 148] on button "Select files" at bounding box center [367, 148] width 99 height 30
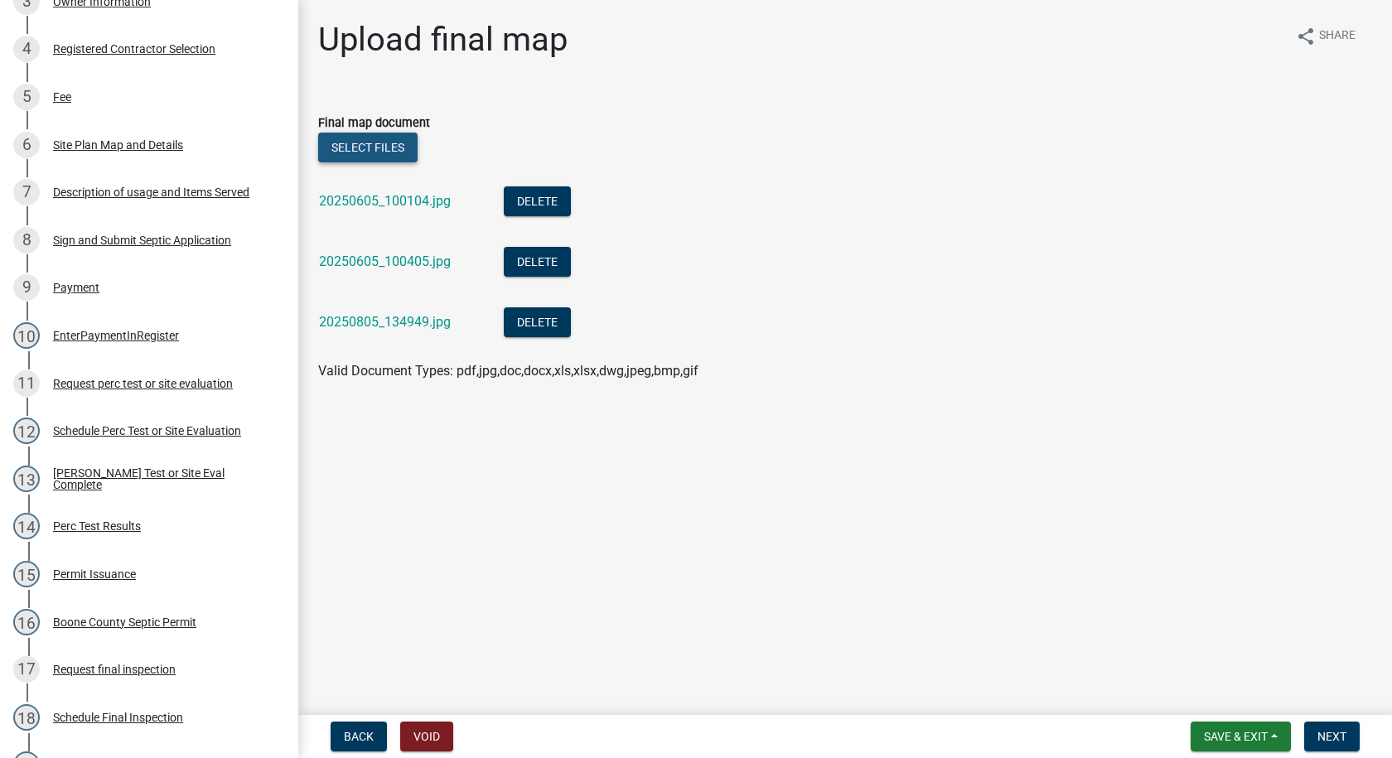
click at [370, 151] on button "Select files" at bounding box center [367, 148] width 99 height 30
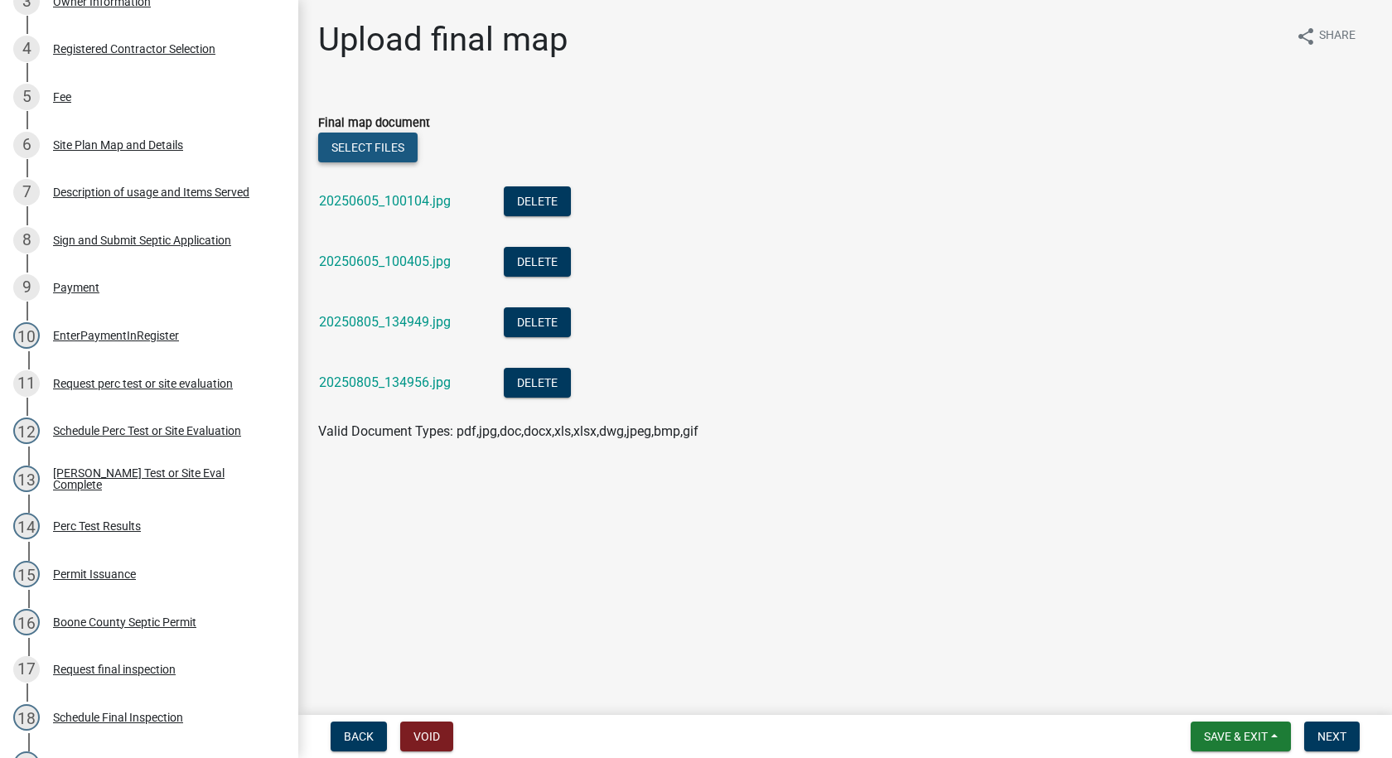
click at [404, 144] on button "Select files" at bounding box center [367, 148] width 99 height 30
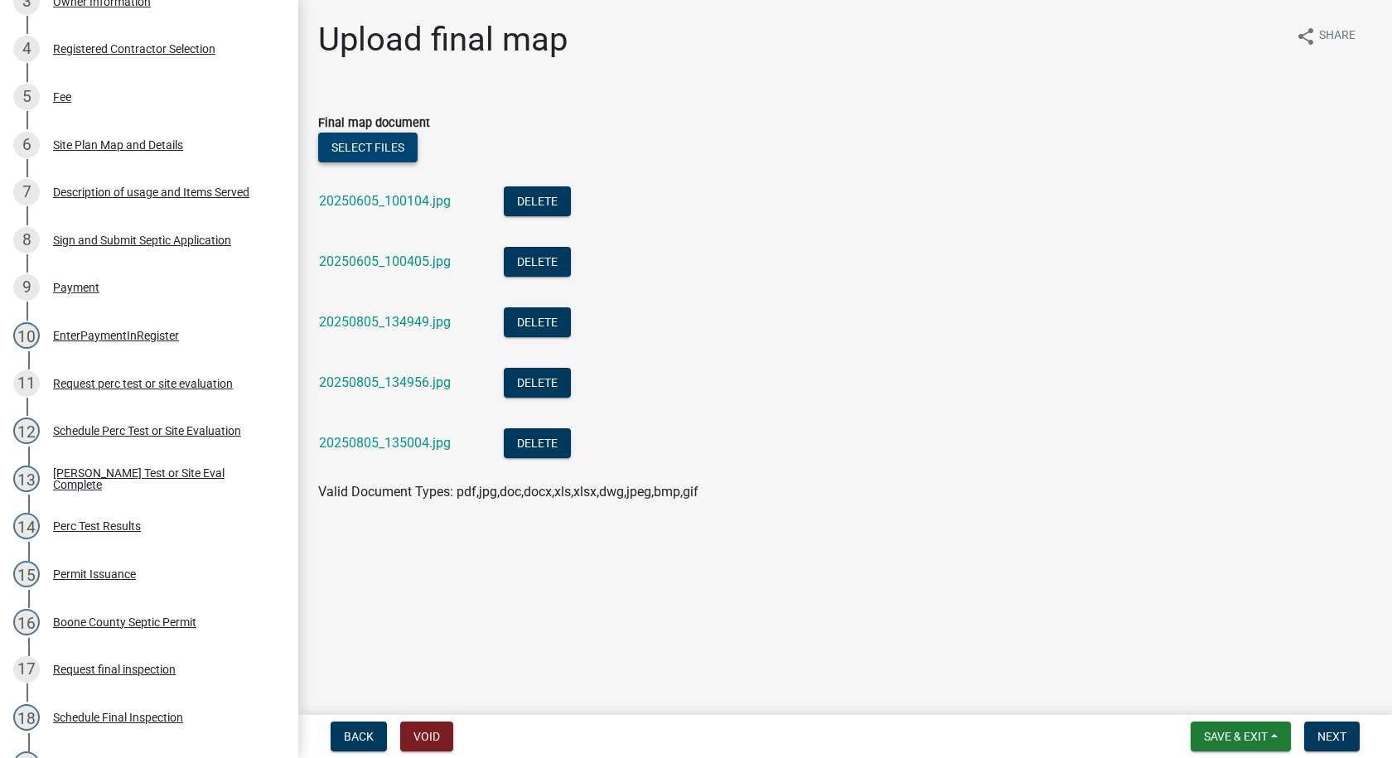
click at [406, 147] on button "Select files" at bounding box center [367, 148] width 99 height 30
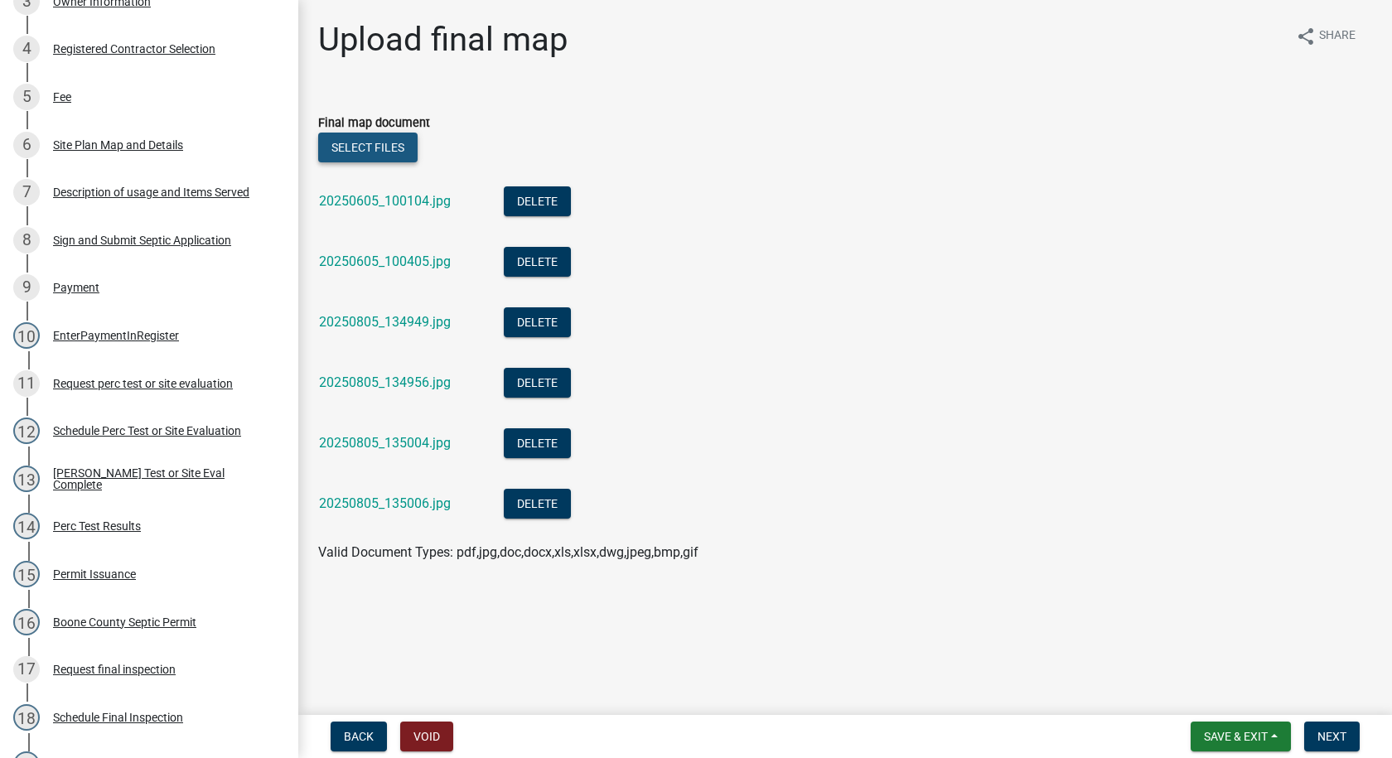
click at [400, 141] on button "Select files" at bounding box center [367, 148] width 99 height 30
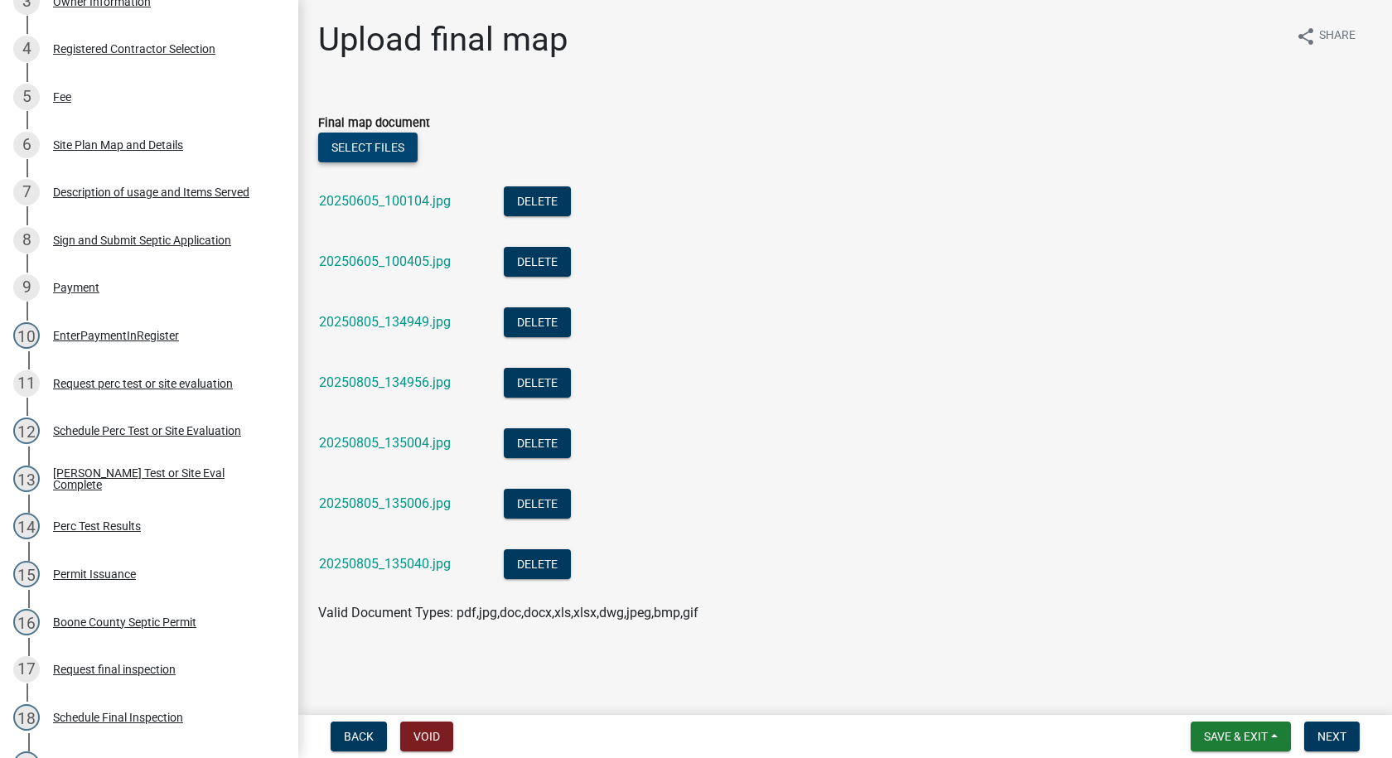
click at [397, 147] on button "Select files" at bounding box center [367, 148] width 99 height 30
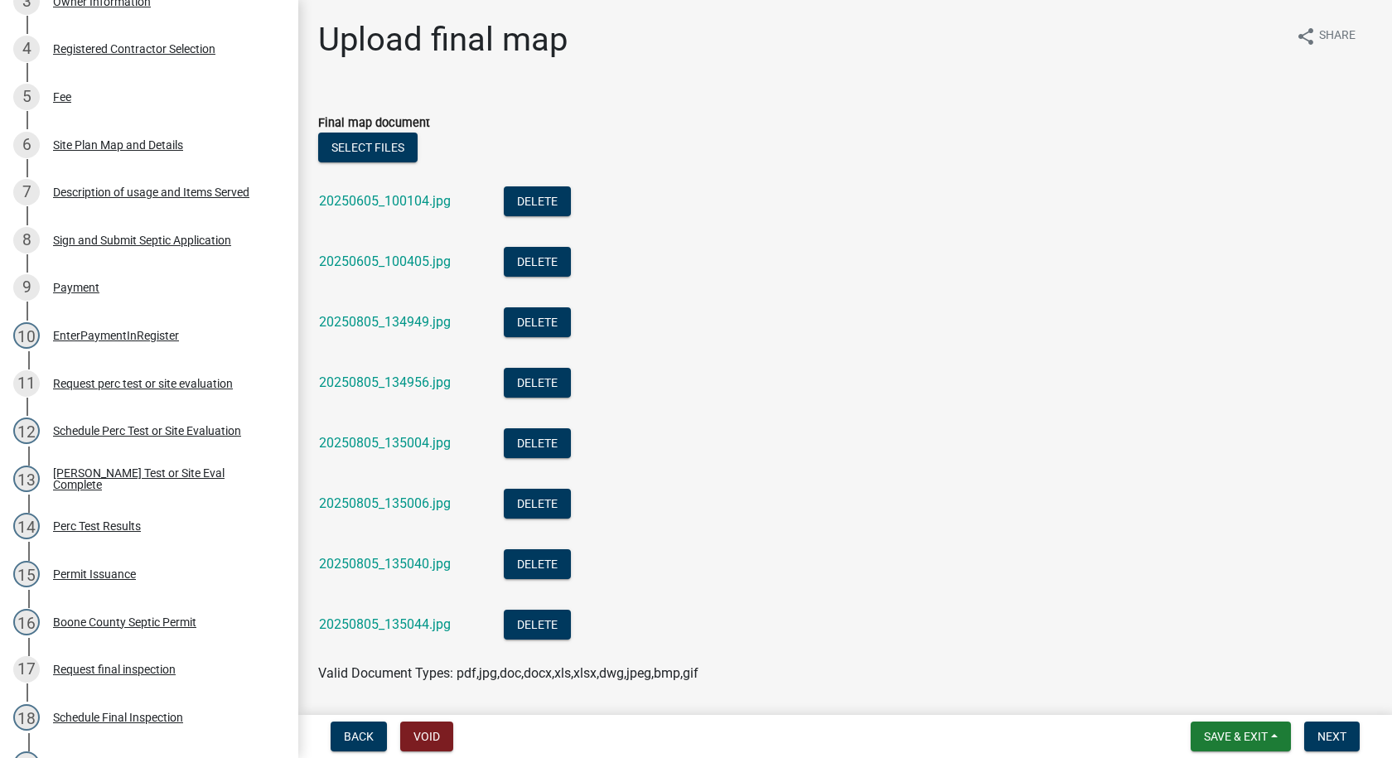
click at [366, 129] on label "Final map document" at bounding box center [374, 124] width 112 height 12
click at [367, 137] on button "Select files" at bounding box center [367, 148] width 99 height 30
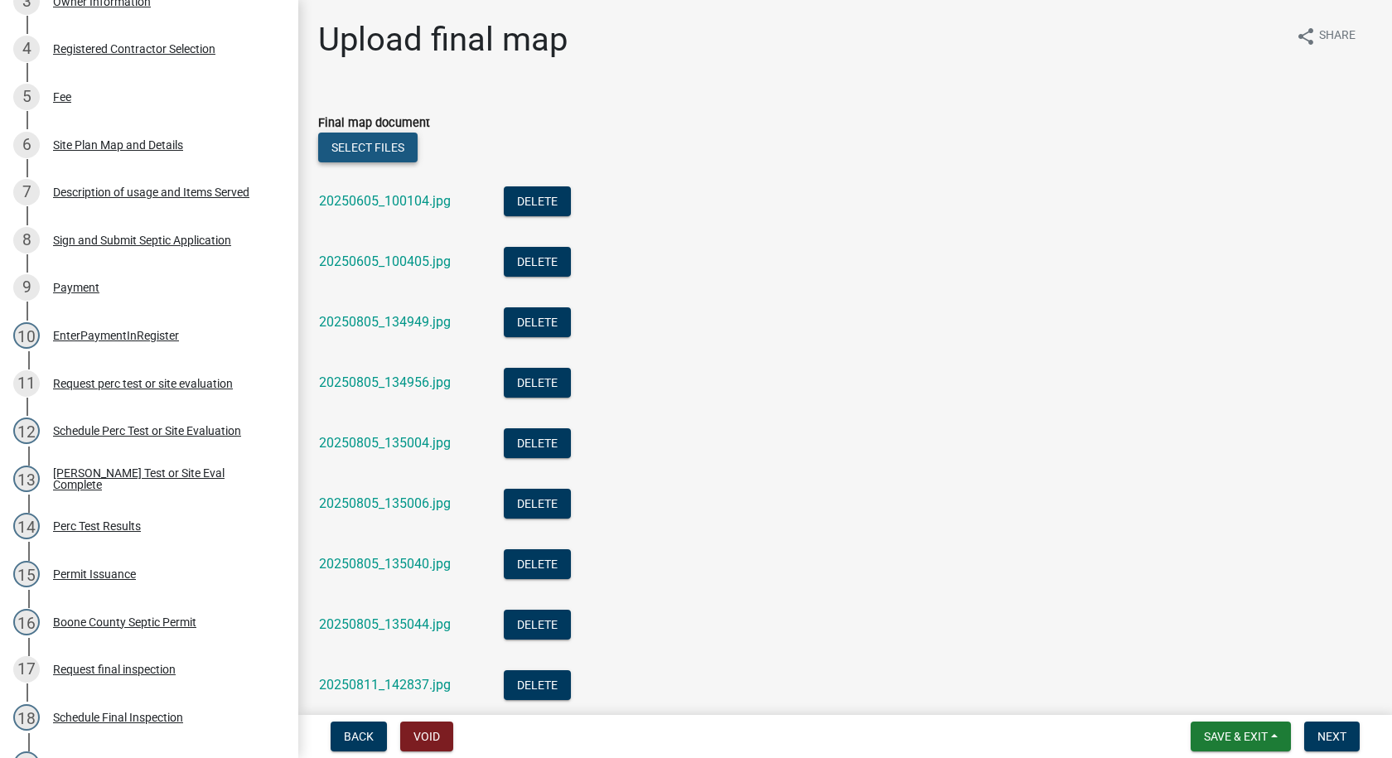
click at [379, 147] on button "Select files" at bounding box center [367, 148] width 99 height 30
click at [377, 140] on button "Select files" at bounding box center [367, 148] width 99 height 30
click at [386, 147] on button "Select files" at bounding box center [367, 148] width 99 height 30
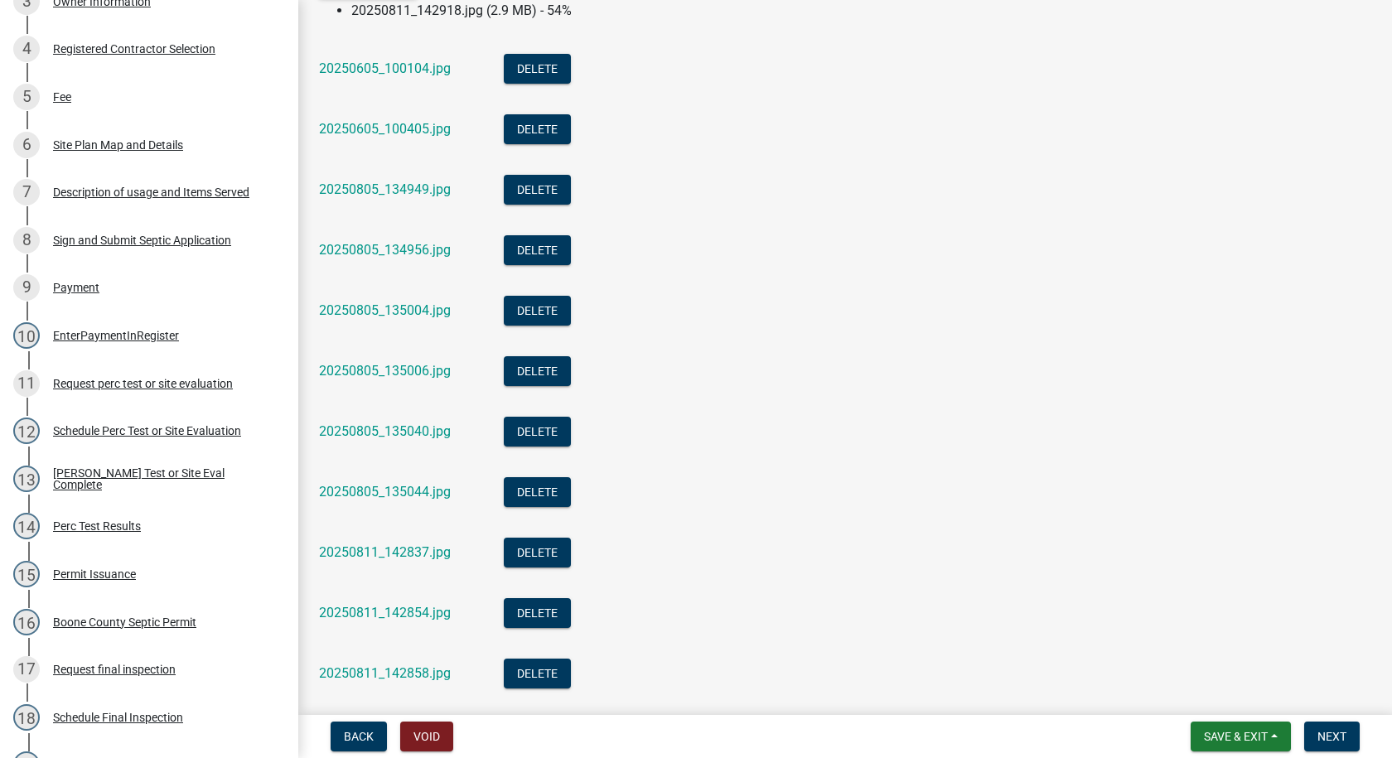
scroll to position [0, 0]
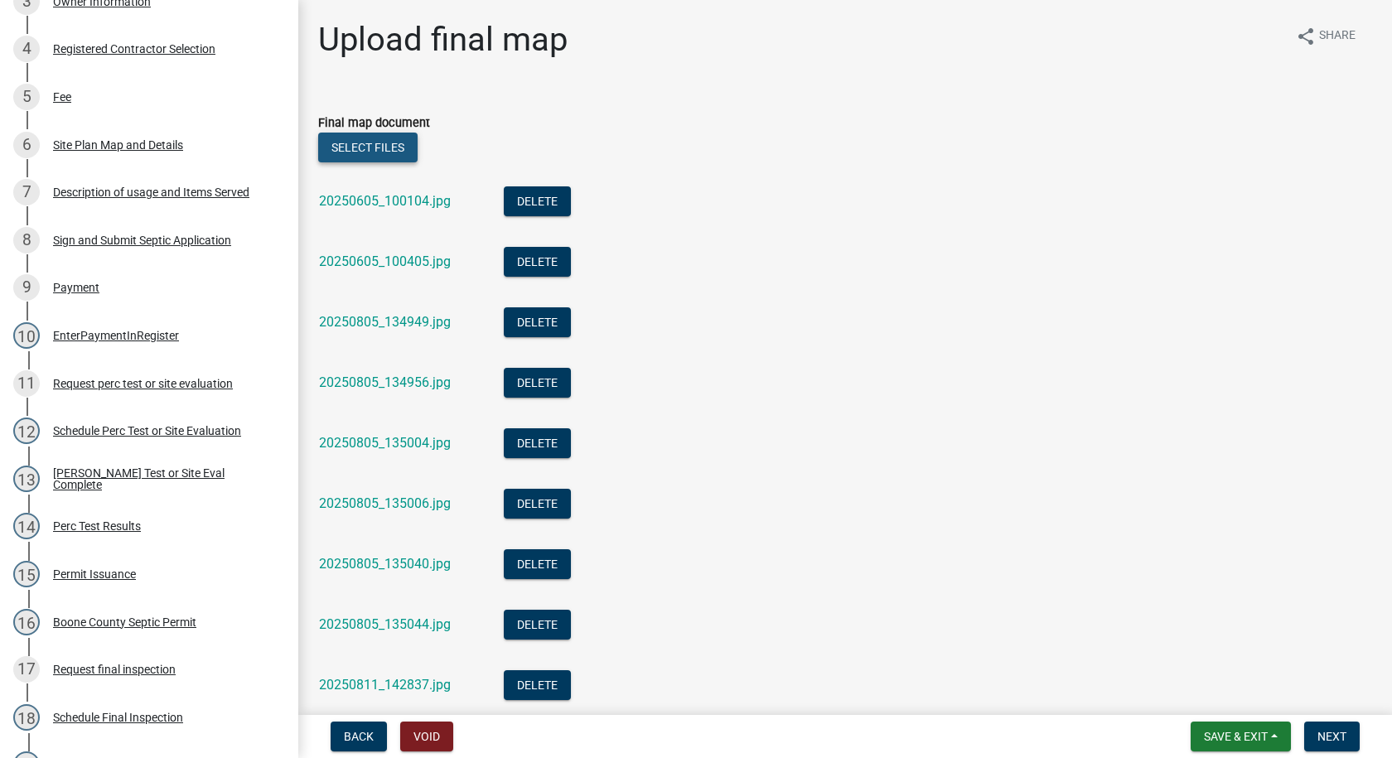
click at [391, 147] on button "Select files" at bounding box center [367, 148] width 99 height 30
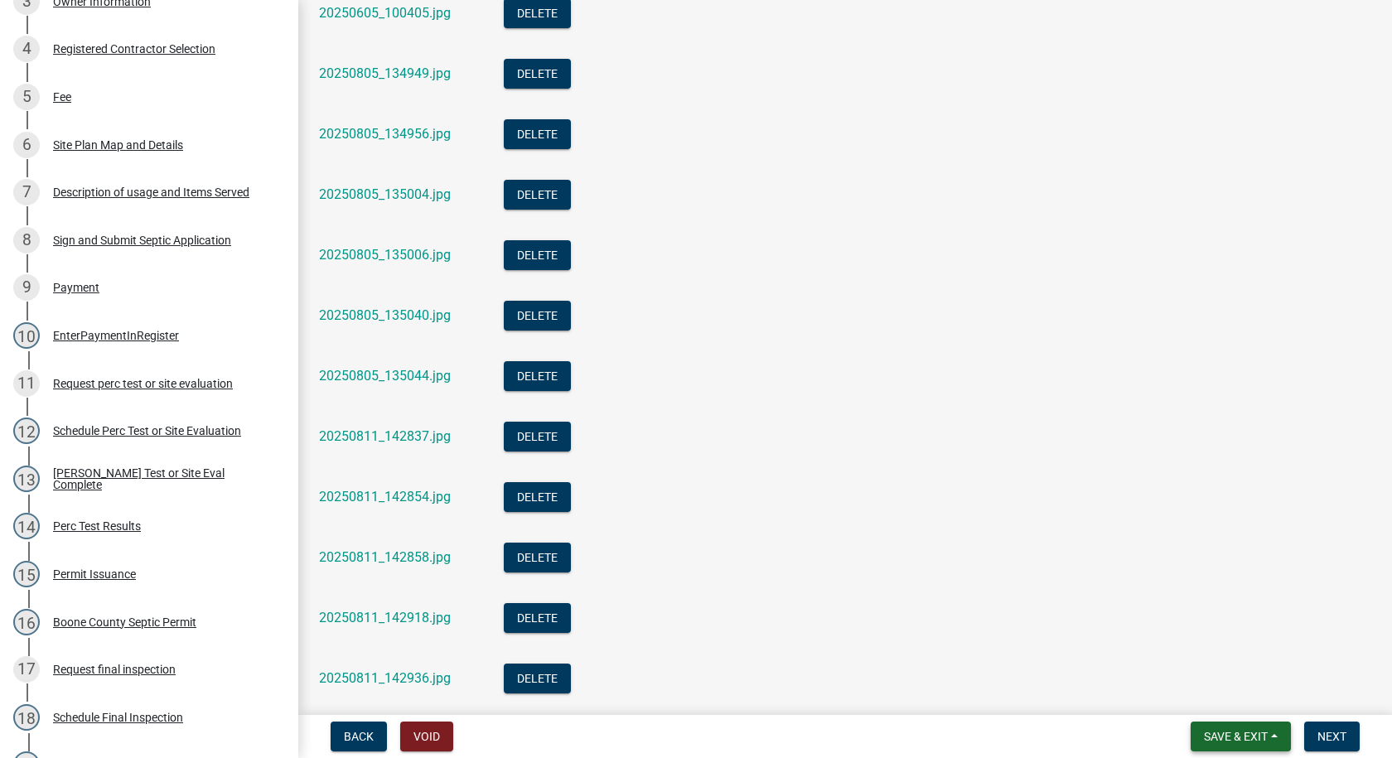
click at [1249, 736] on span "Save & Exit" at bounding box center [1236, 736] width 64 height 13
click at [1192, 648] on button "Save" at bounding box center [1224, 654] width 133 height 40
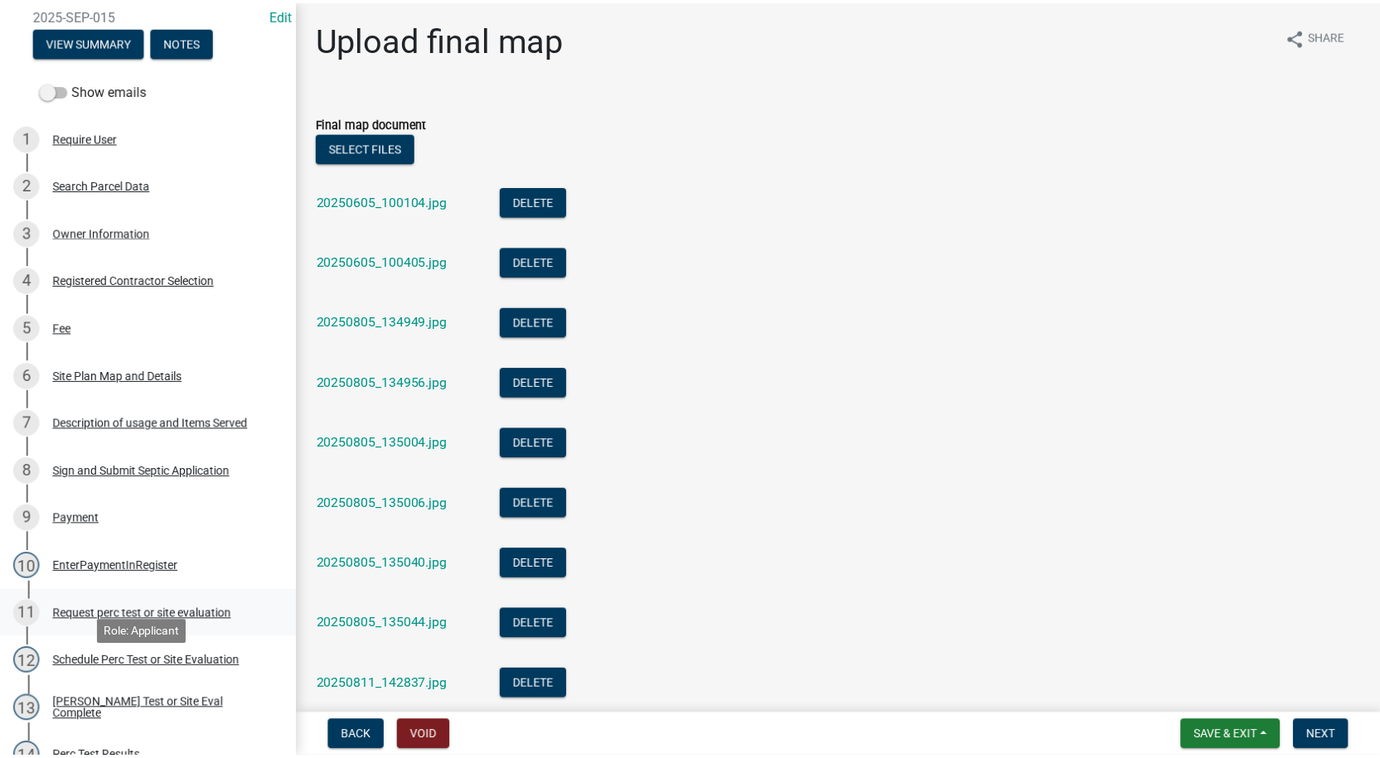
scroll to position [0, 0]
